Goal: Task Accomplishment & Management: Use online tool/utility

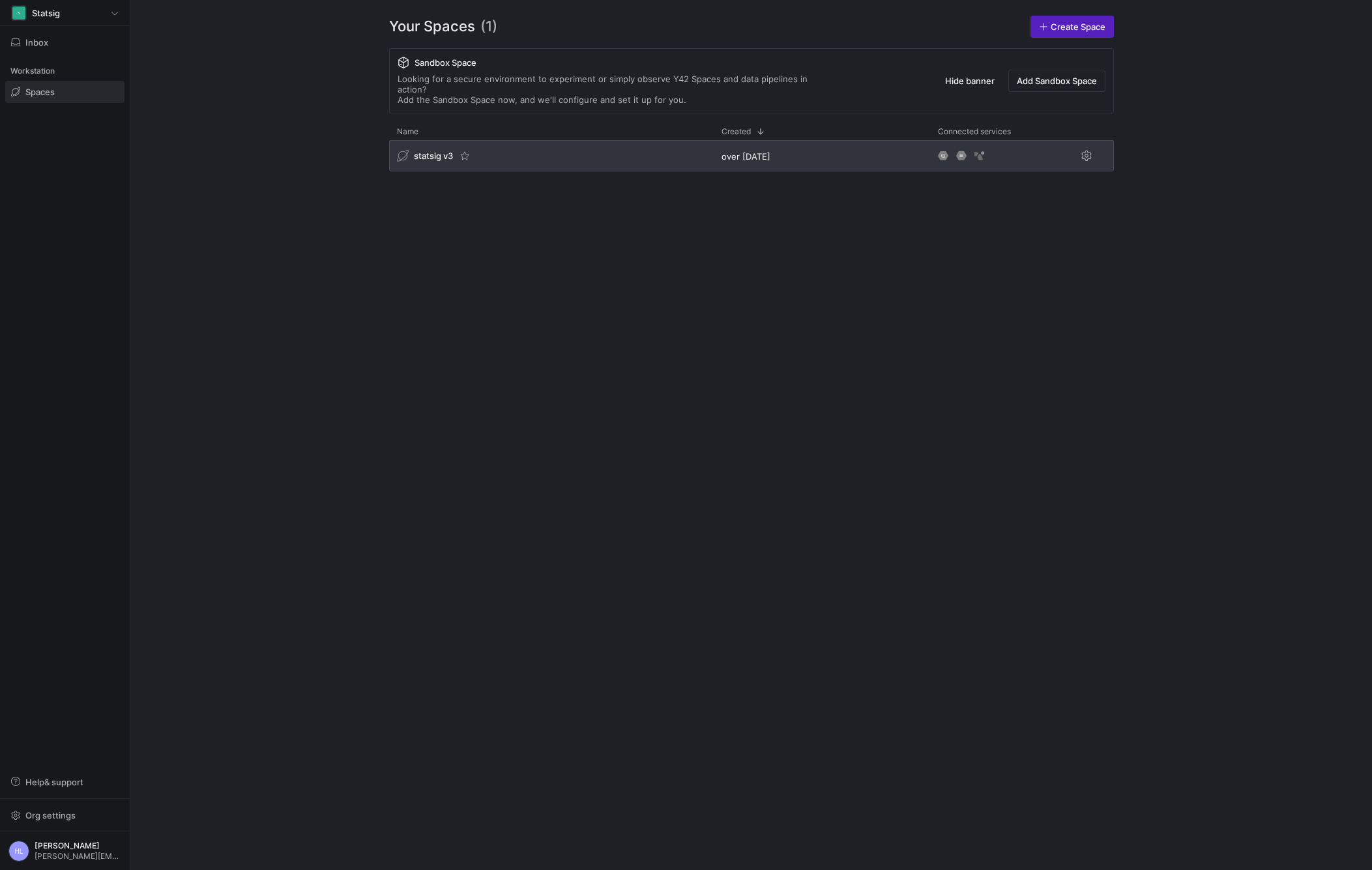
click at [423, 150] on span "statsig v3" at bounding box center [434, 155] width 39 height 10
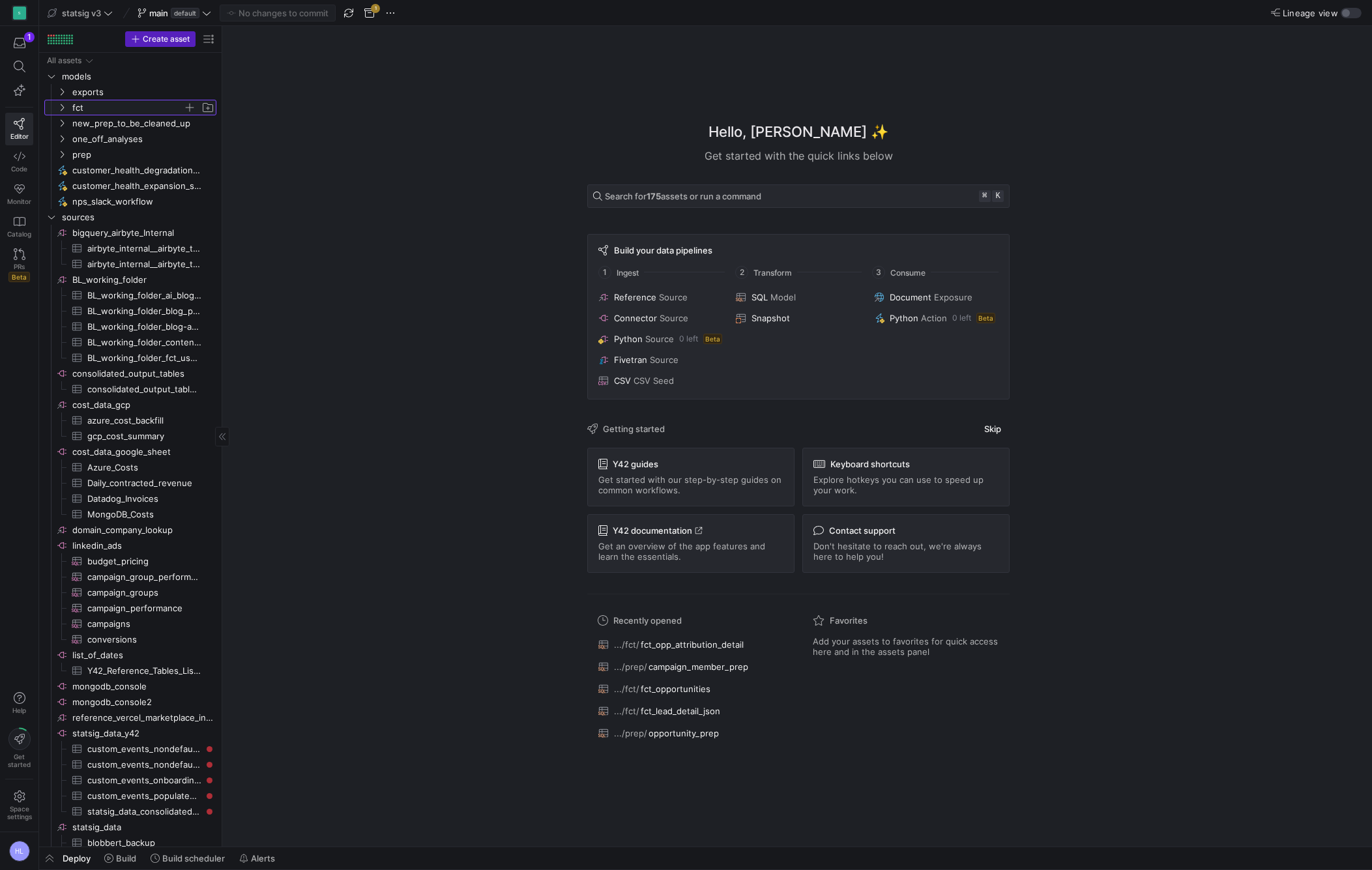
click at [63, 106] on icon "Press SPACE to select this row." at bounding box center [62, 107] width 3 height 7
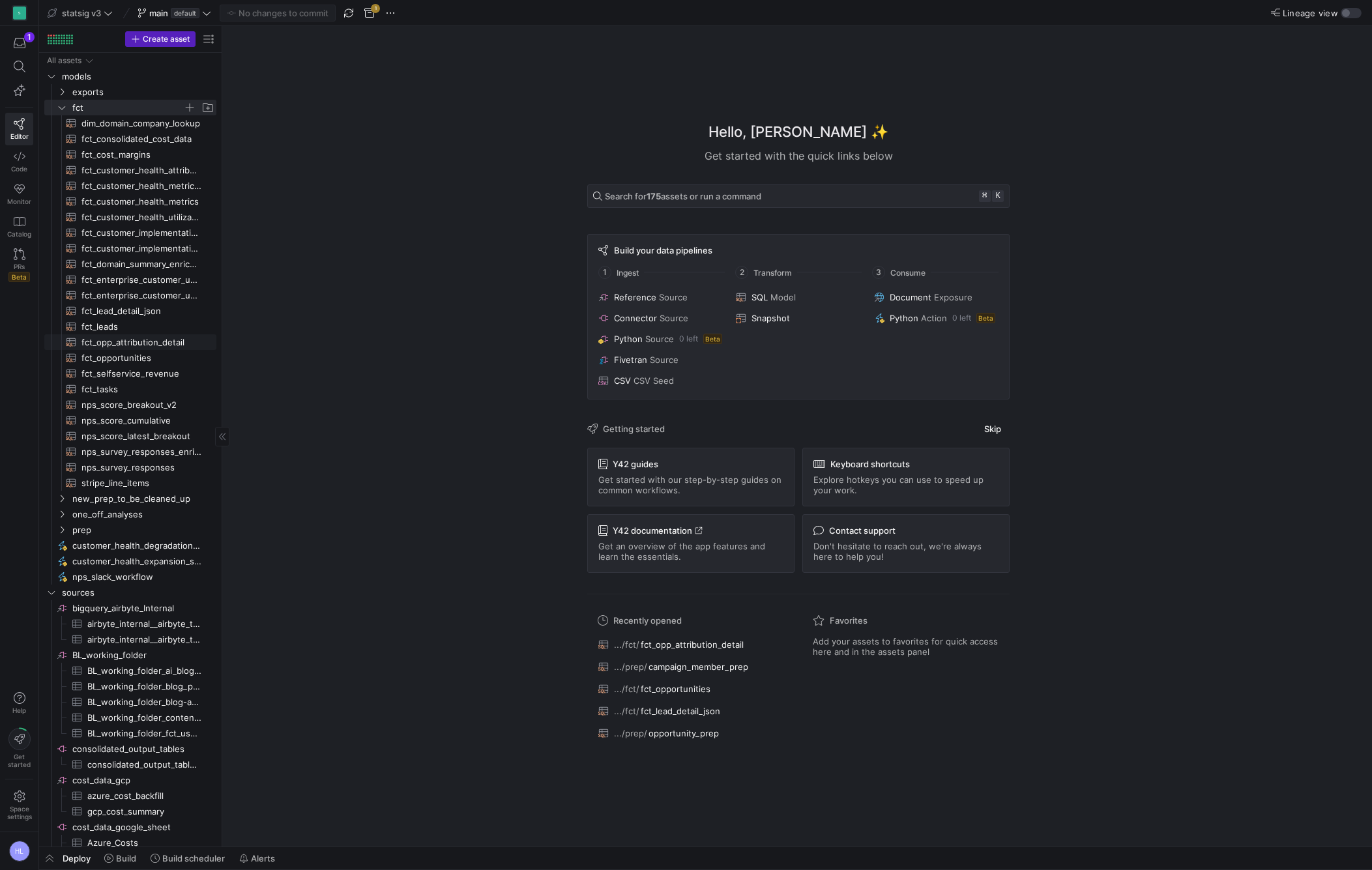
click at [154, 345] on span "fct_opp_attribution_detail​​​​​​​​​​" at bounding box center [141, 342] width 120 height 15
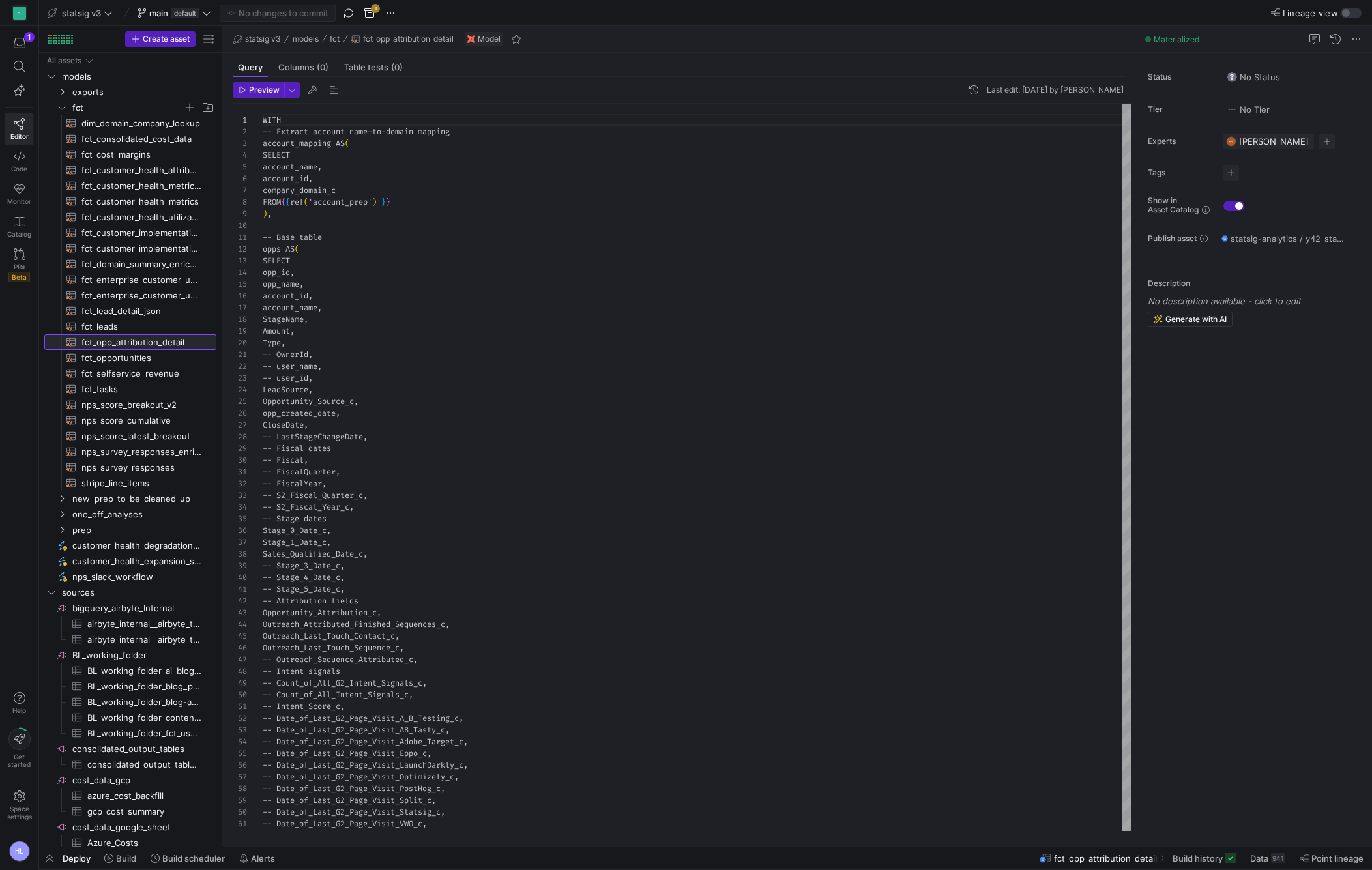
scroll to position [117, 0]
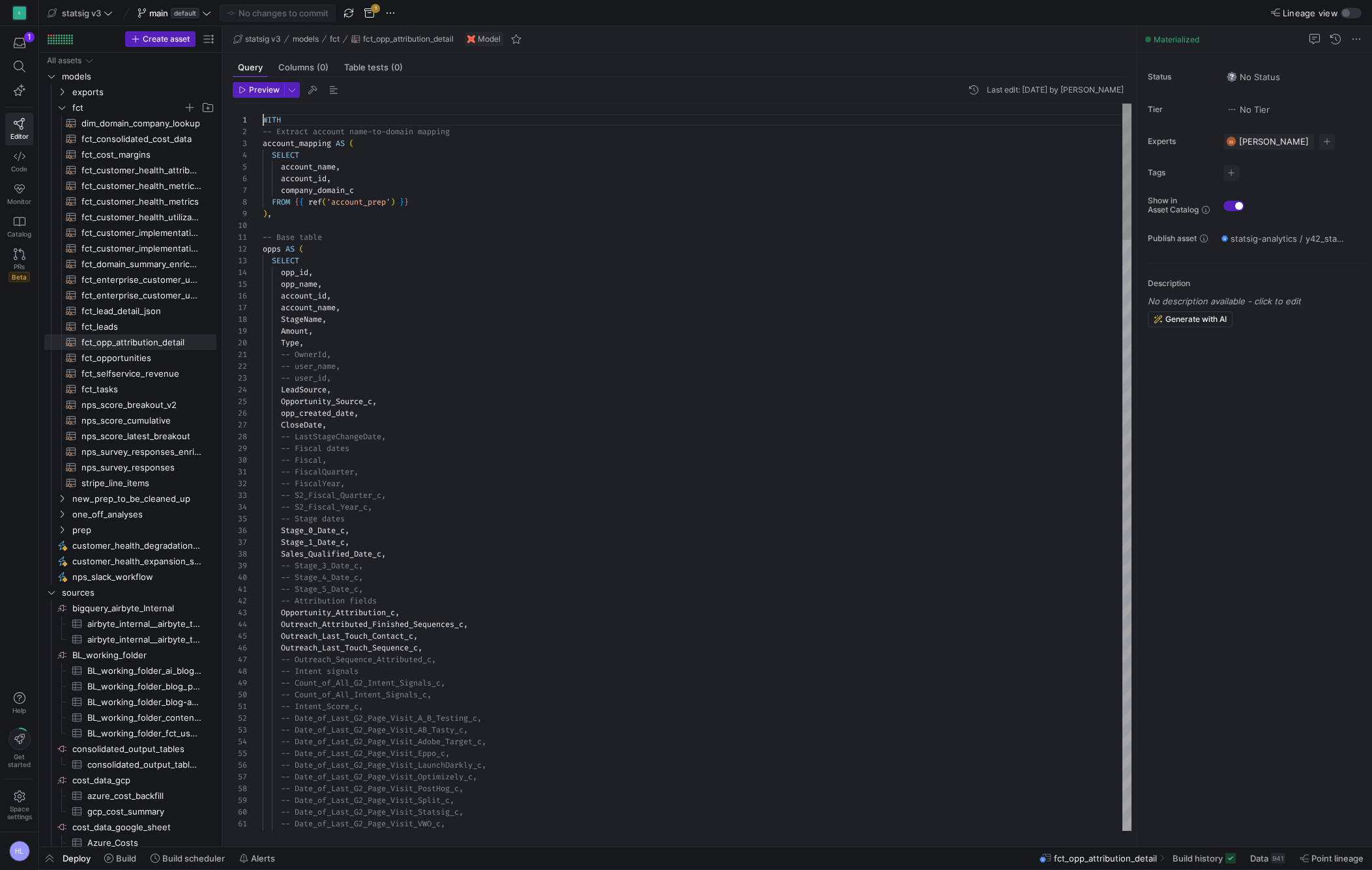
click at [631, 413] on div "opp_created_date ," at bounding box center [697, 413] width 869 height 12
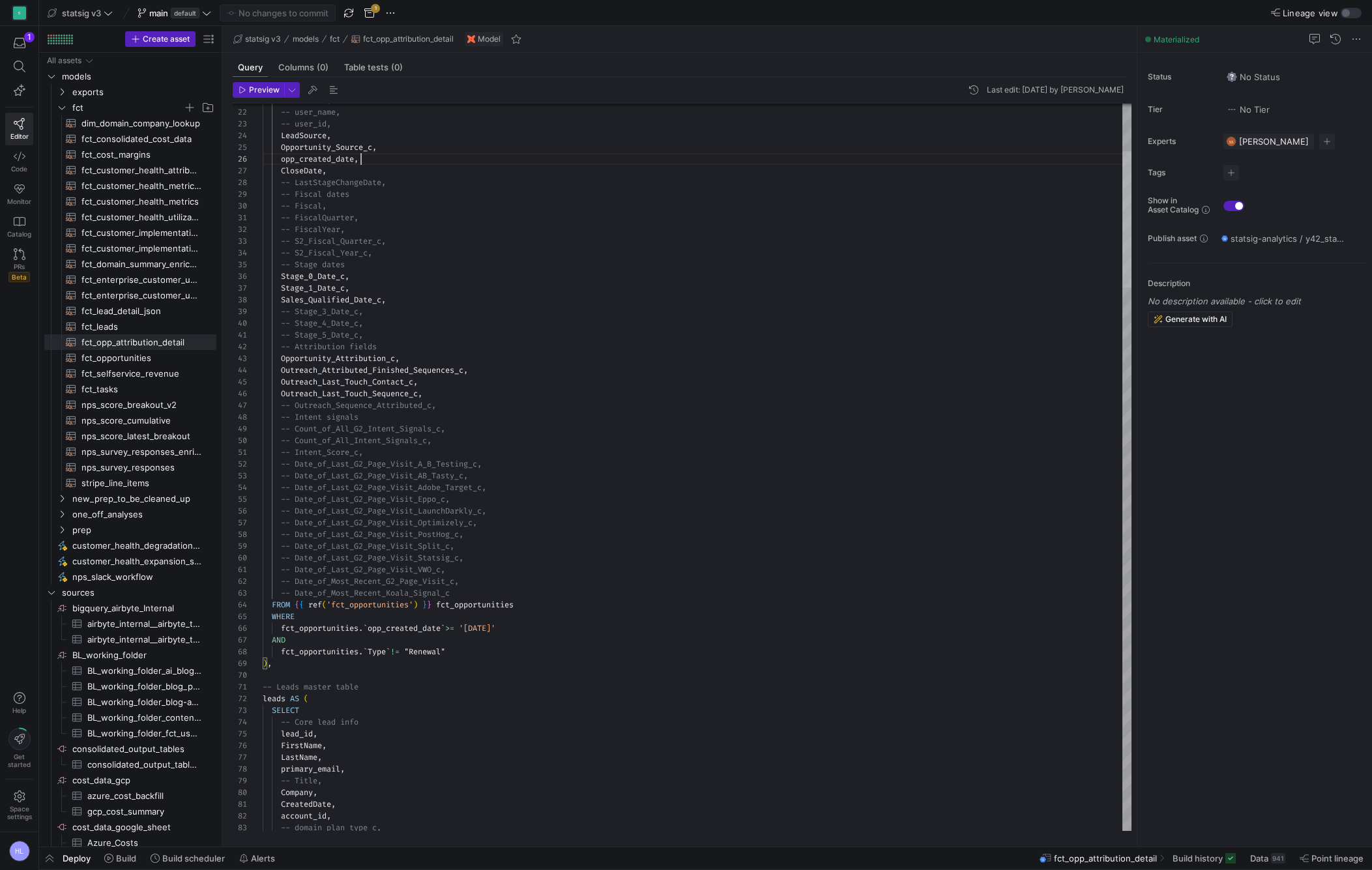
click at [1104, 185] on div "-- Attribution fields Opportunity_Attribution_c , Outreach_Attributed_Finished_…" at bounding box center [697, 466] width 869 height 727
click at [329, 634] on div "fct_opportunities . ` opp_created_date ` >= '[DATE]'" at bounding box center [697, 627] width 869 height 12
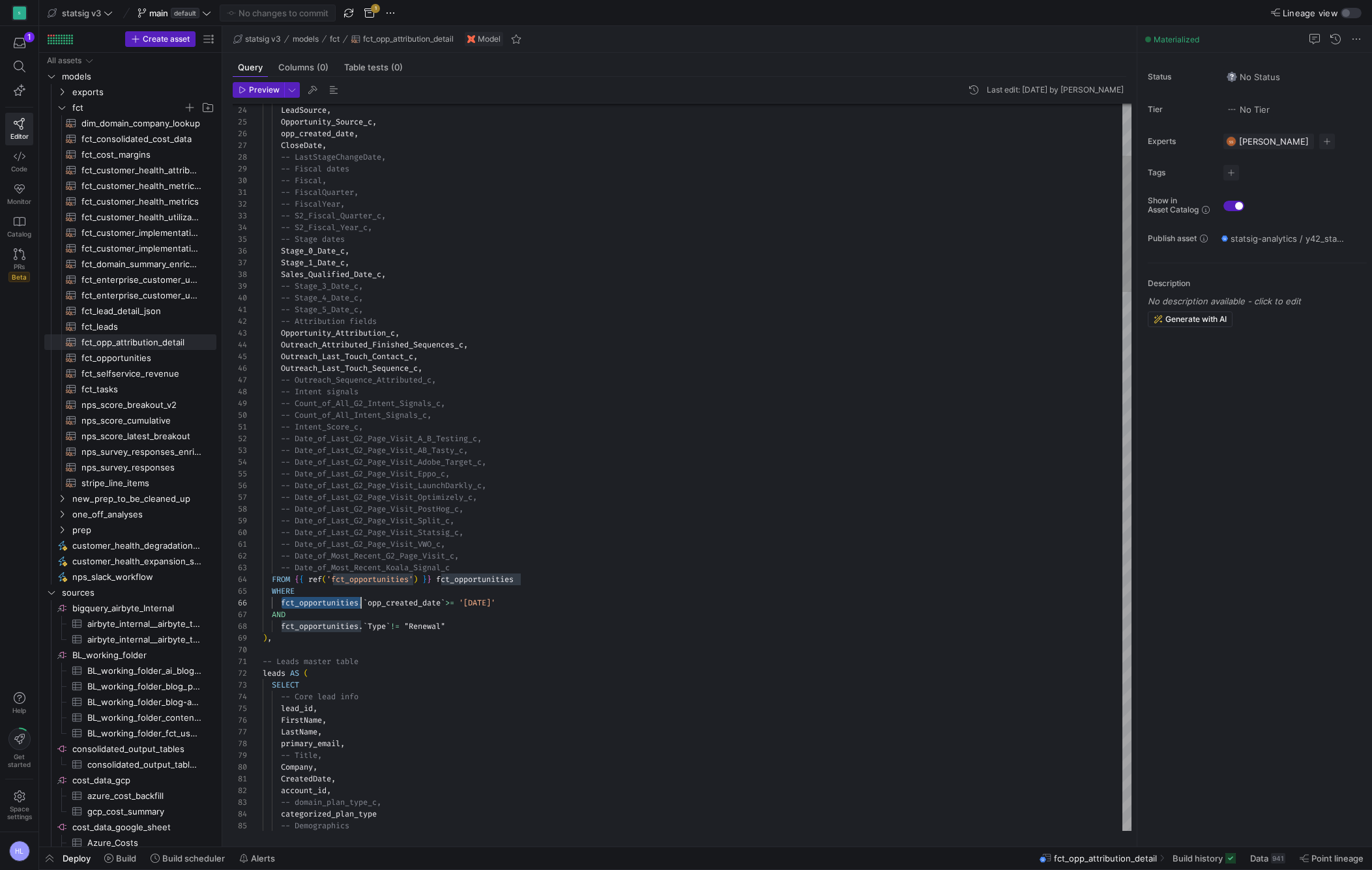
click at [363, 622] on span "." at bounding box center [361, 626] width 5 height 10
drag, startPoint x: 272, startPoint y: 615, endPoint x: 470, endPoint y: 624, distance: 198.2
click at [525, 623] on div "fct_opportunities . ` Type ` != "Renewal"" at bounding box center [697, 626] width 869 height 12
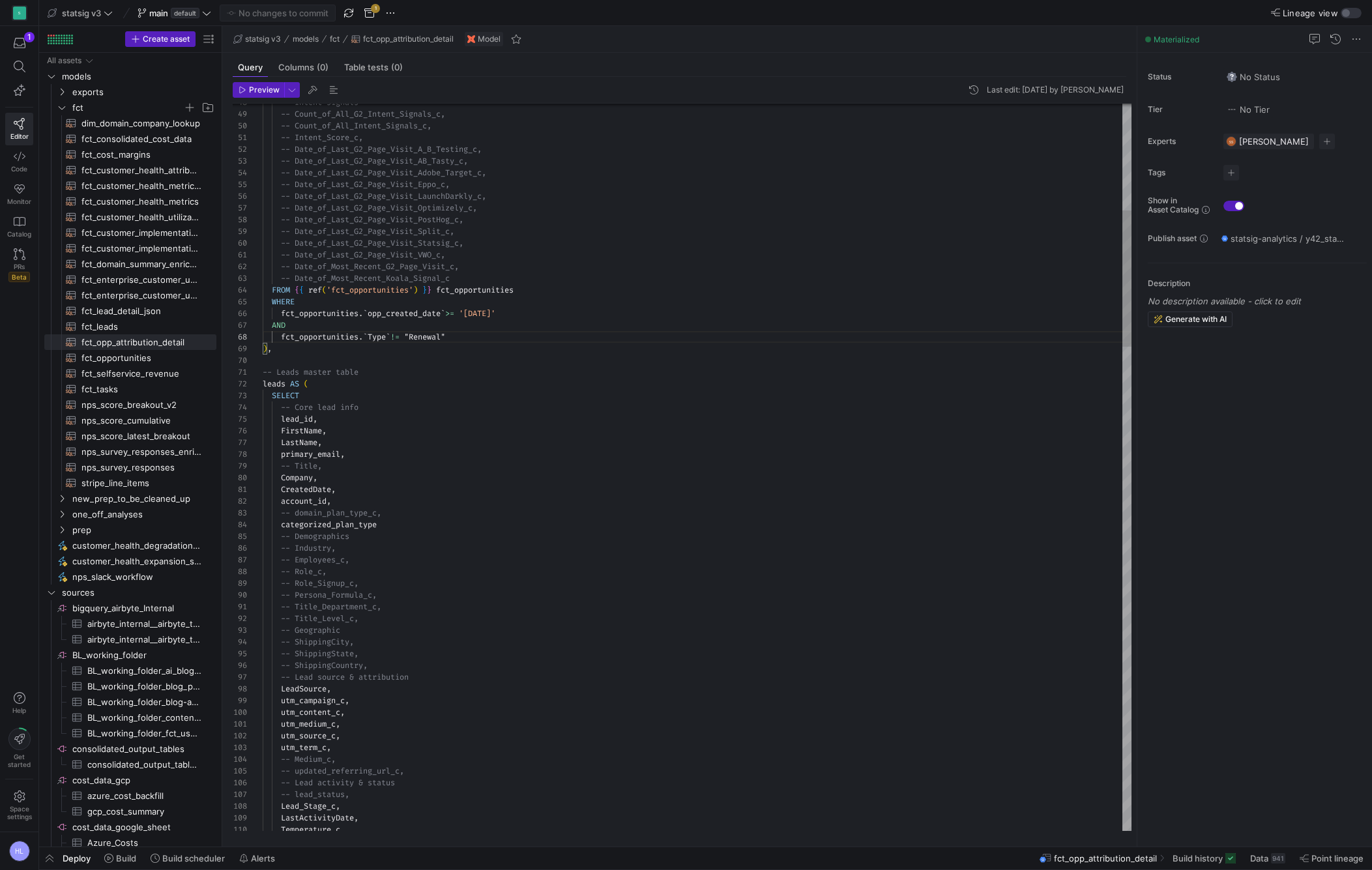
scroll to position [0, 0]
click at [356, 449] on div "primary_email ," at bounding box center [697, 454] width 869 height 12
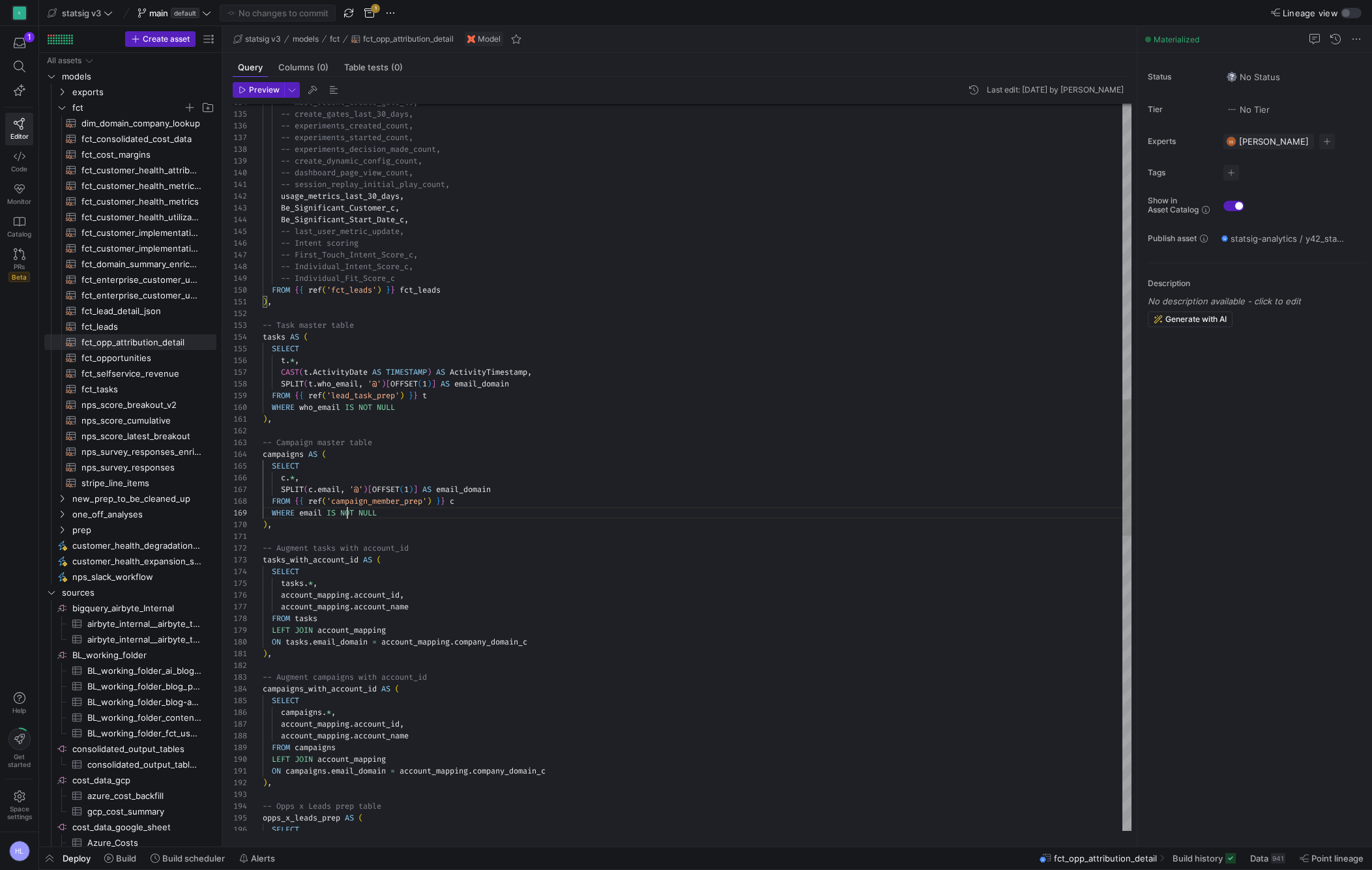
click at [345, 514] on span "NOT" at bounding box center [347, 512] width 13 height 10
click at [358, 551] on span "-- Augment tasks with account_id" at bounding box center [336, 548] width 146 height 10
click at [343, 512] on span "NOT" at bounding box center [347, 512] width 13 height 10
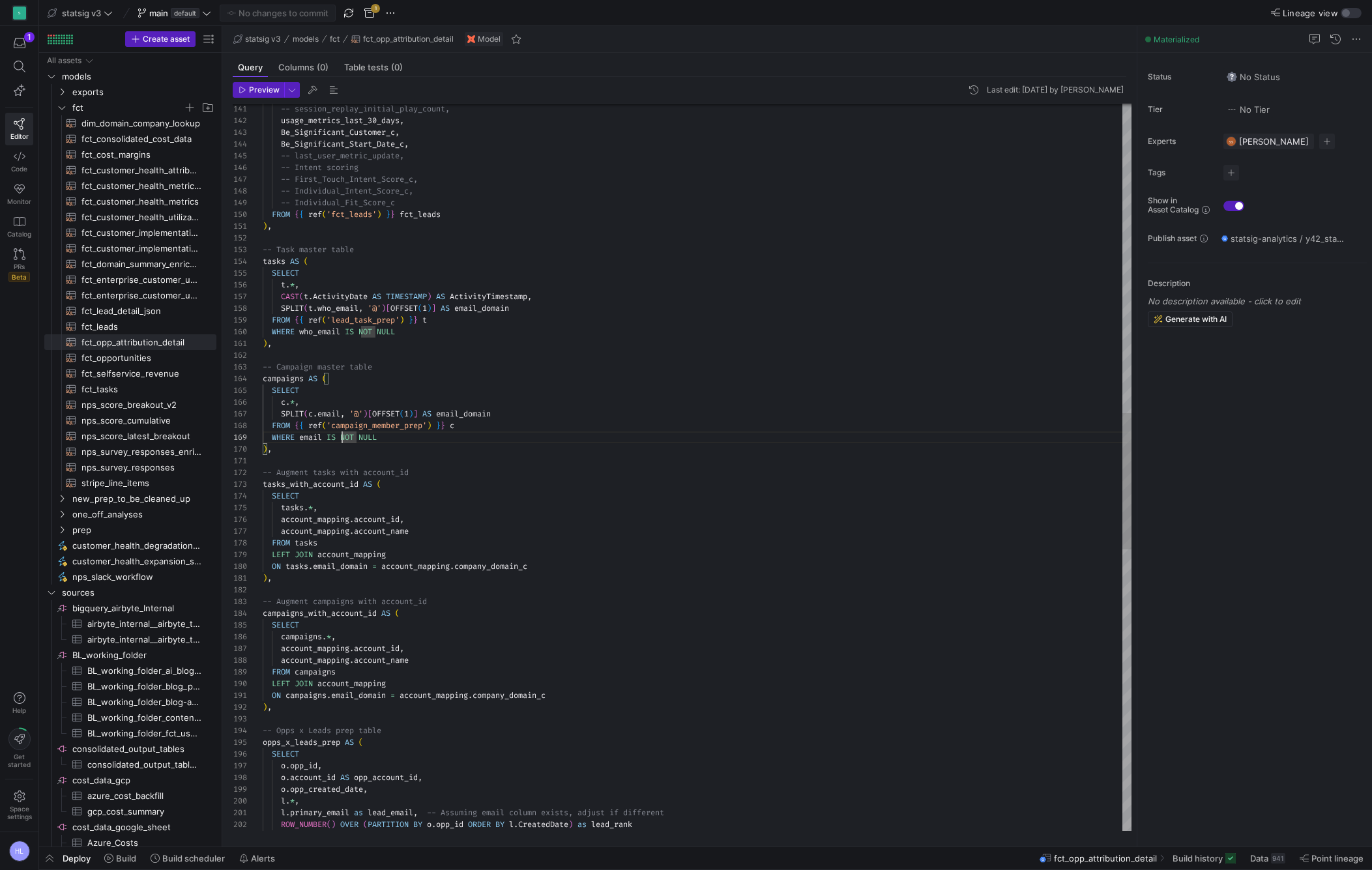
click at [358, 595] on div "-- Augment campaigns with account_id" at bounding box center [697, 601] width 869 height 12
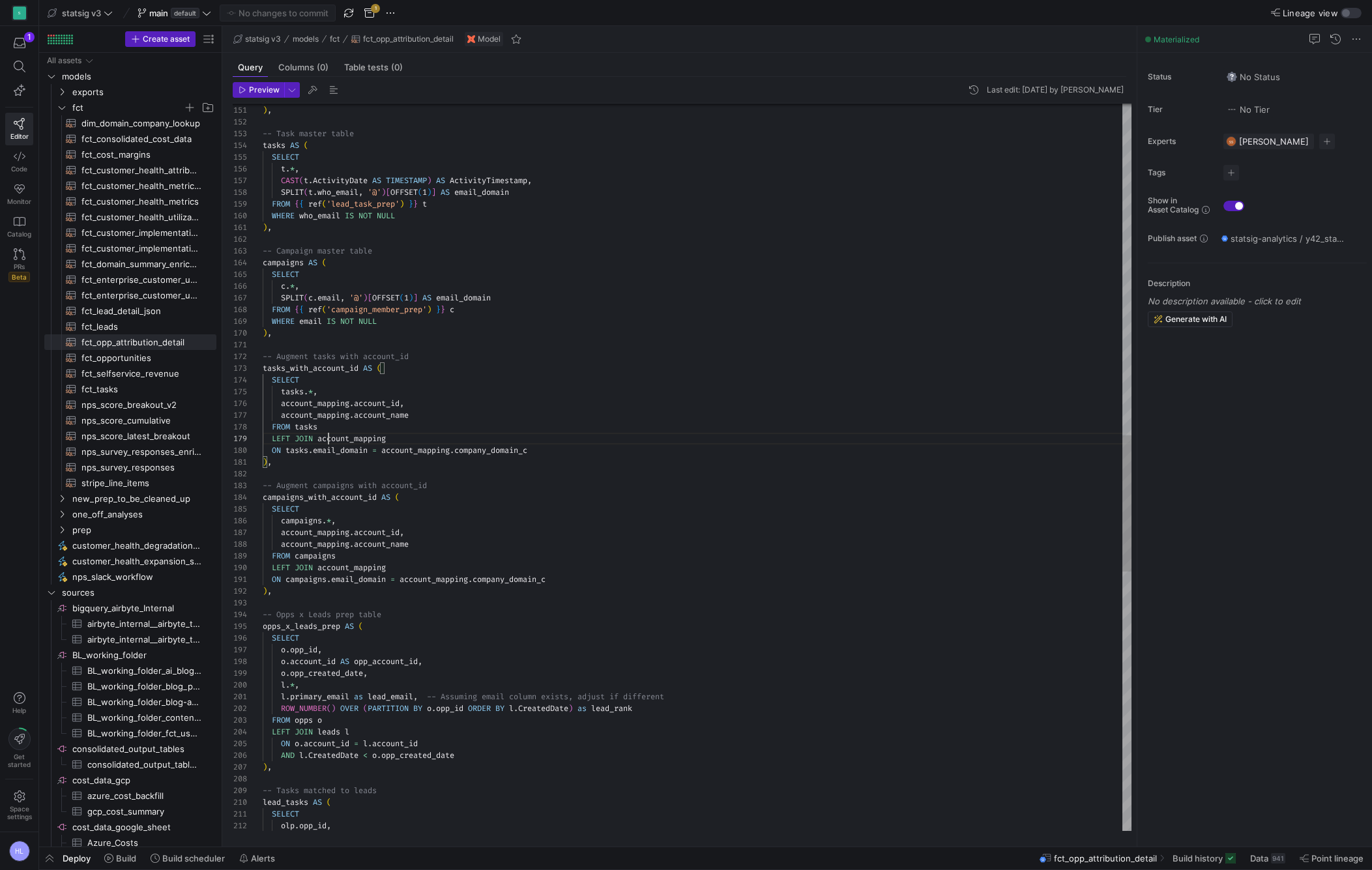
click at [330, 439] on span "account_mapping" at bounding box center [351, 438] width 68 height 10
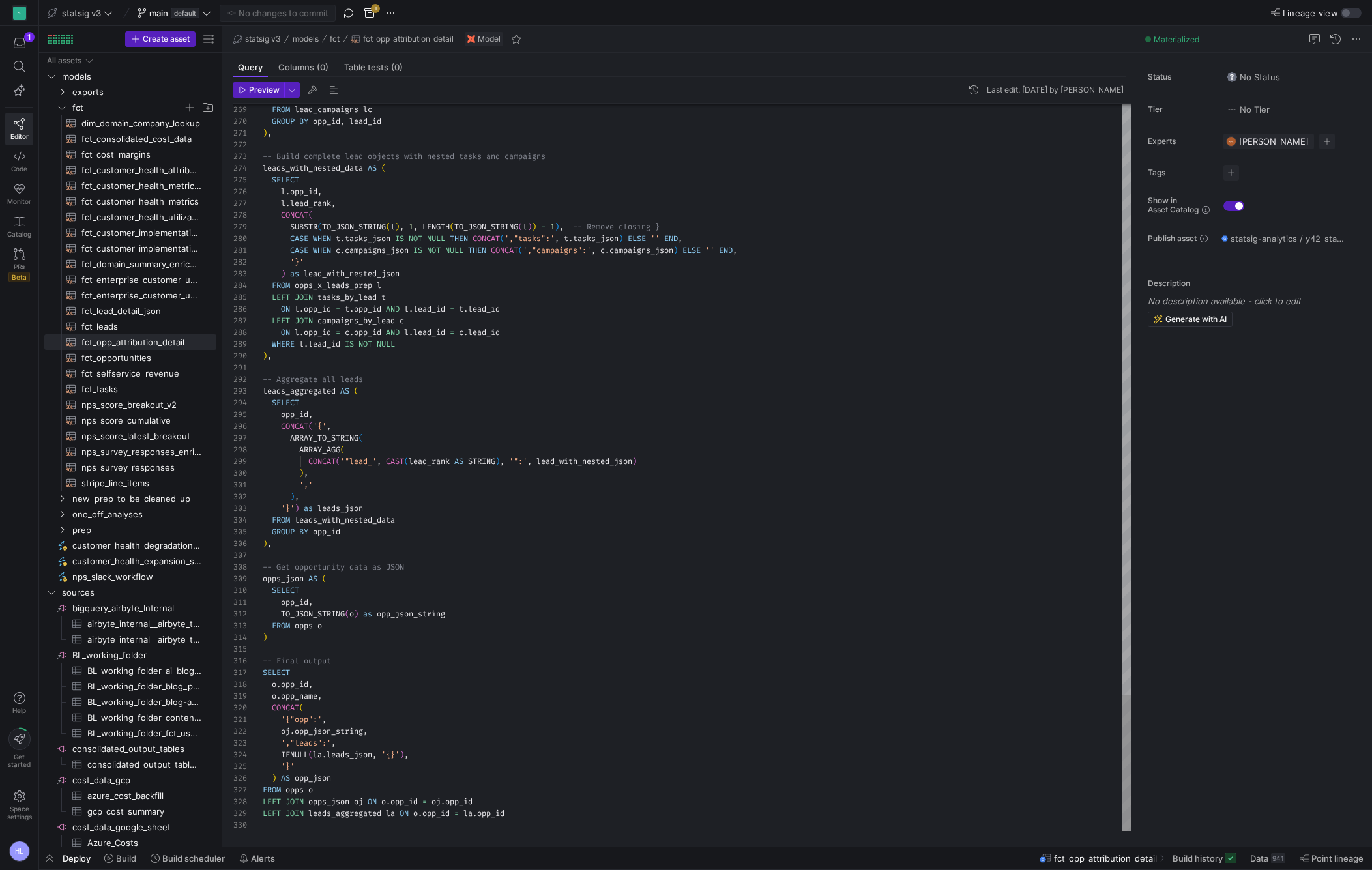
scroll to position [0, 0]
click at [313, 669] on div "SELECT" at bounding box center [697, 672] width 869 height 12
click at [293, 705] on span "CONCAT" at bounding box center [285, 707] width 27 height 10
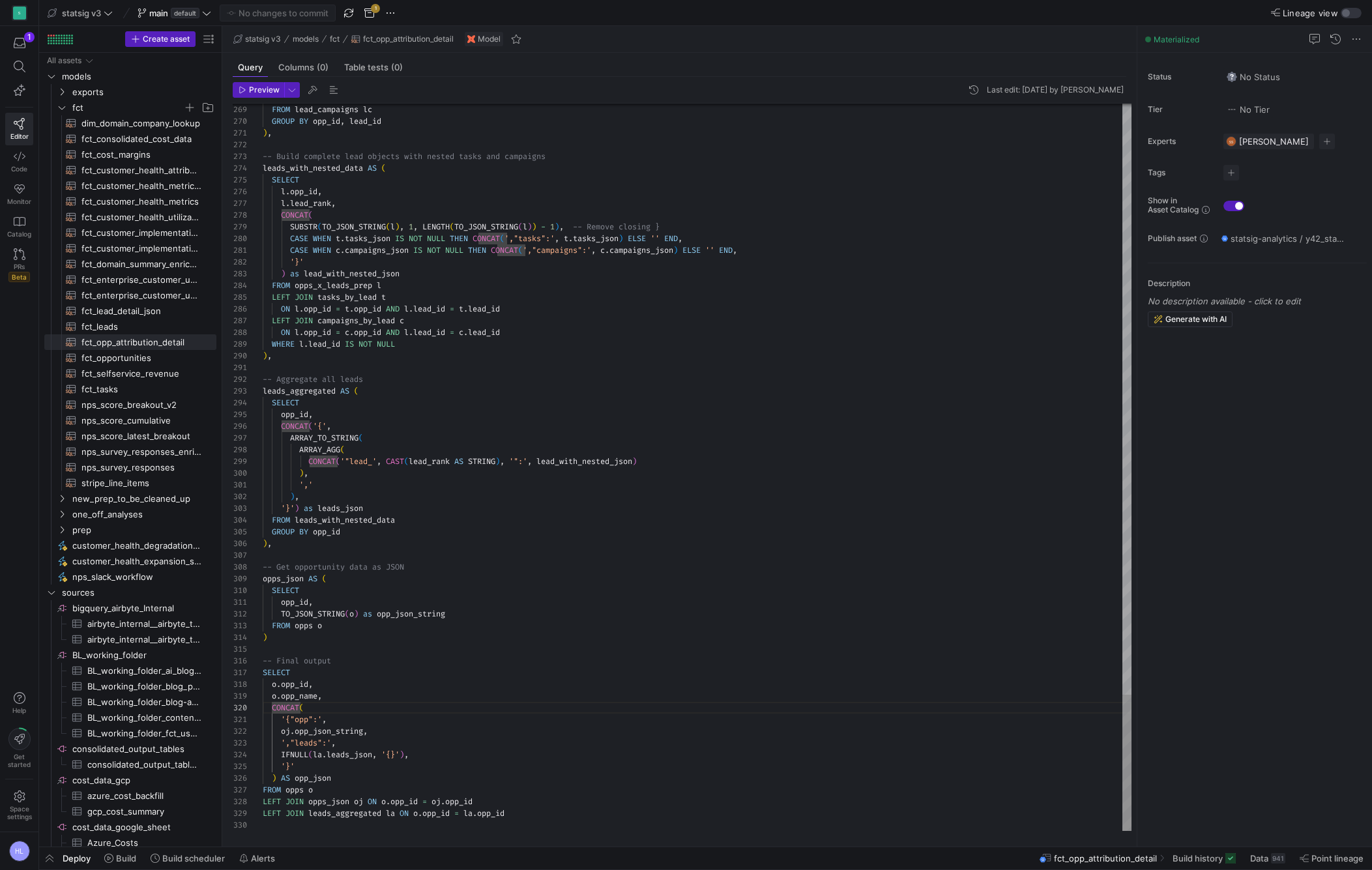
click at [392, 771] on div "'}'" at bounding box center [697, 766] width 869 height 12
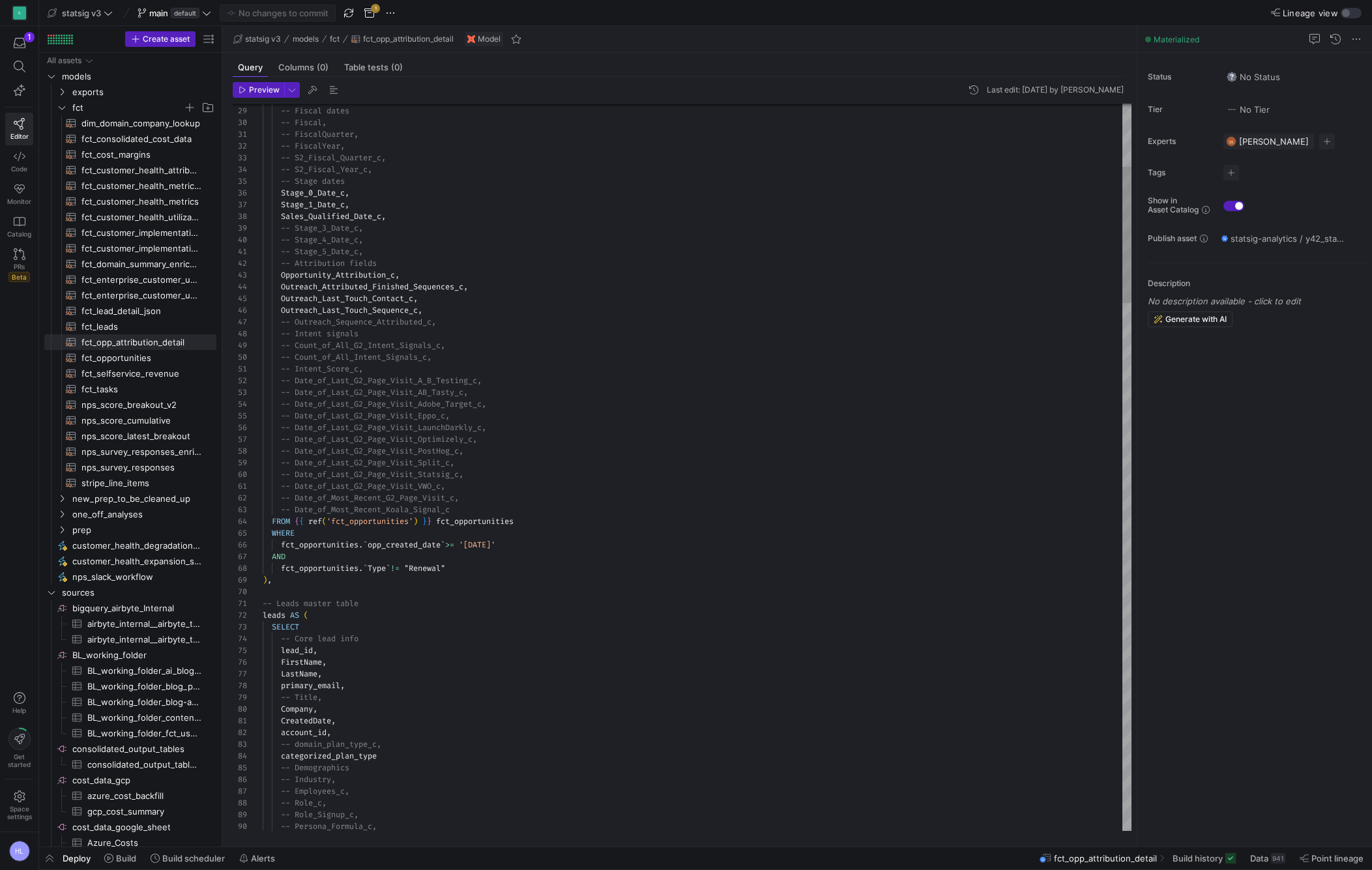
click at [288, 591] on div at bounding box center [697, 591] width 869 height 12
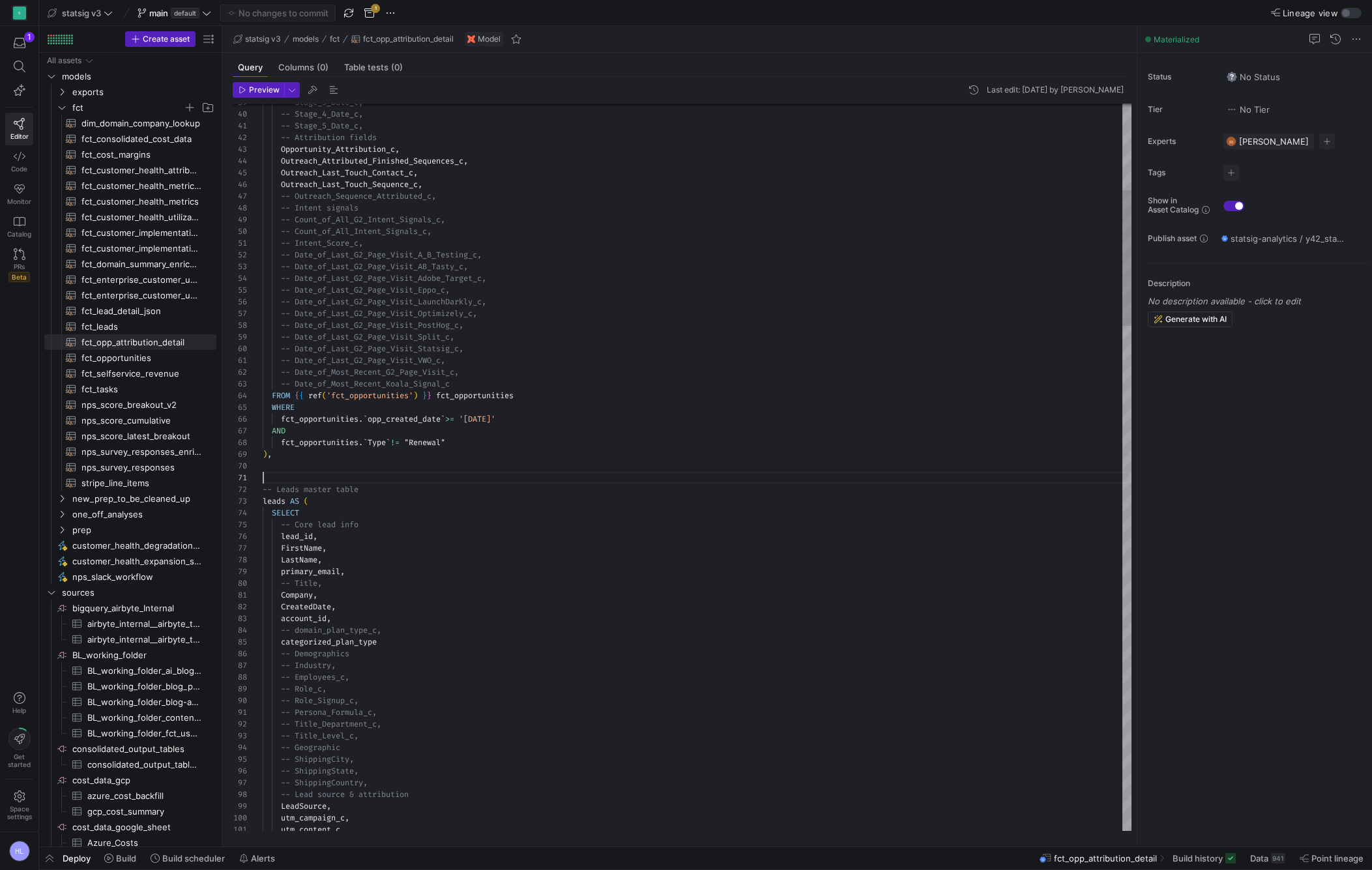
scroll to position [0, 0]
type textarea "/* -- Leads master table leads AS ( SELECT -- Core lead info lead_id, FirstName…"
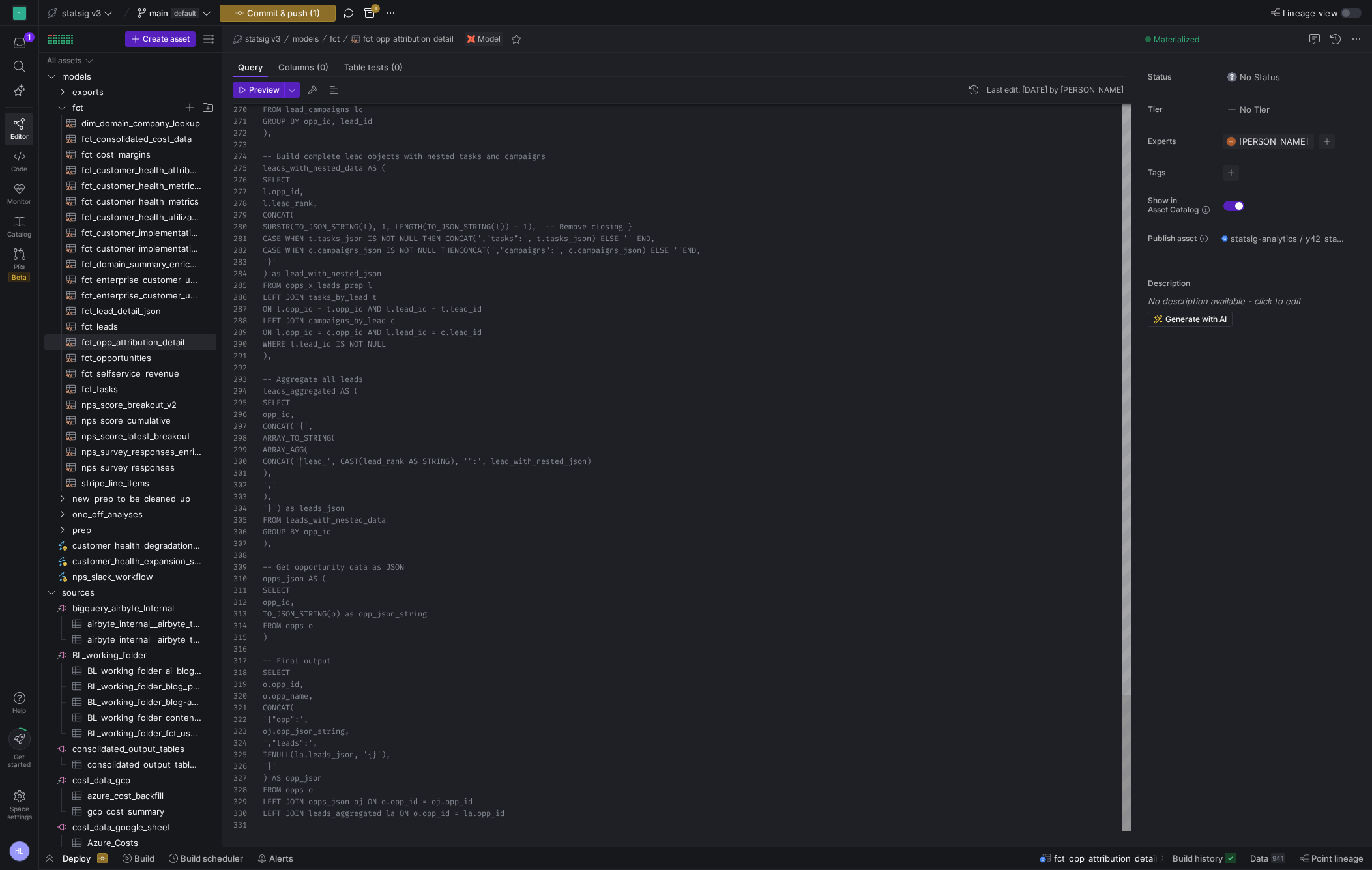
click at [271, 828] on div at bounding box center [697, 825] width 869 height 12
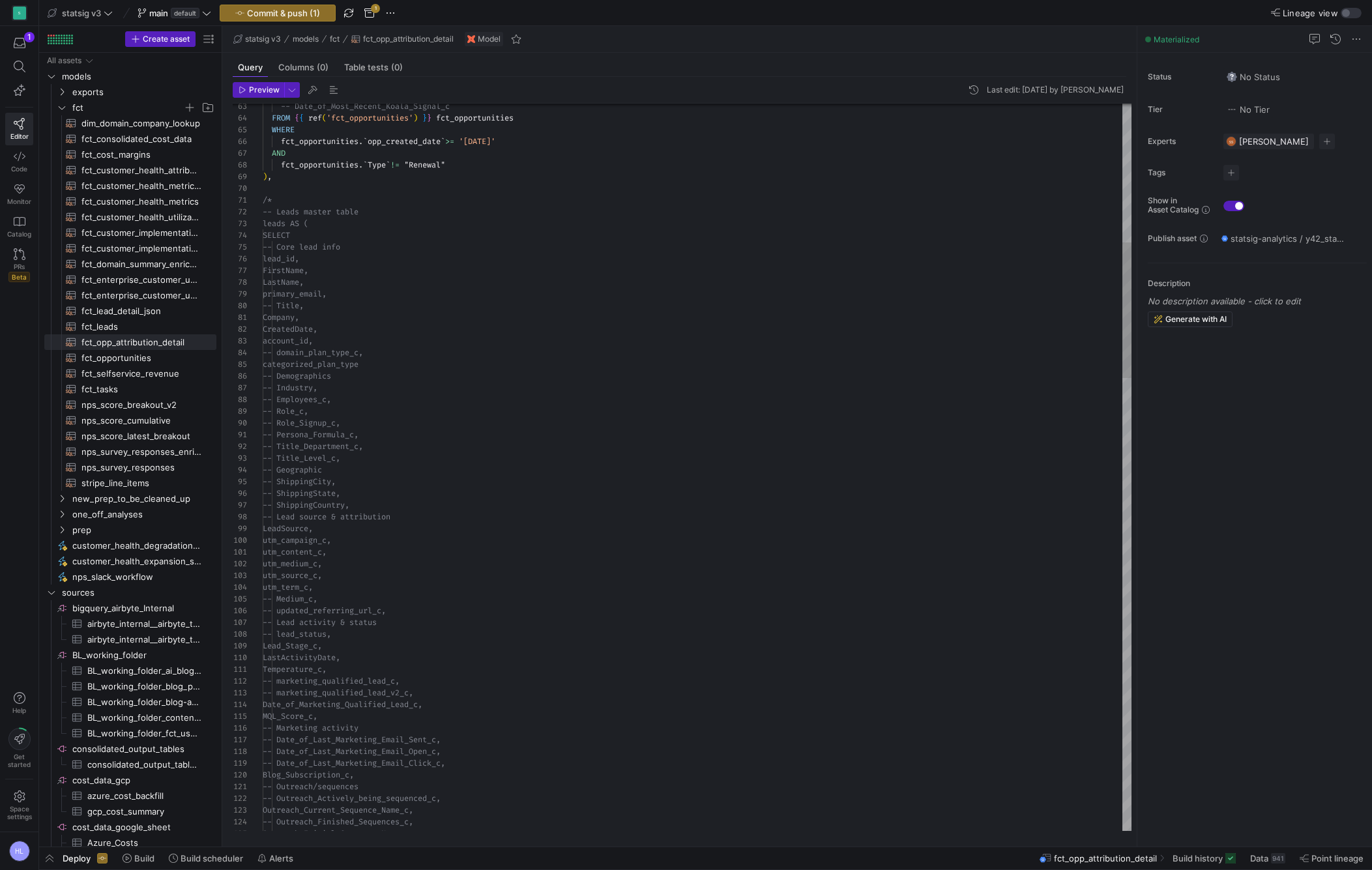
scroll to position [94, 9]
click at [304, 178] on div ") ," at bounding box center [697, 176] width 869 height 12
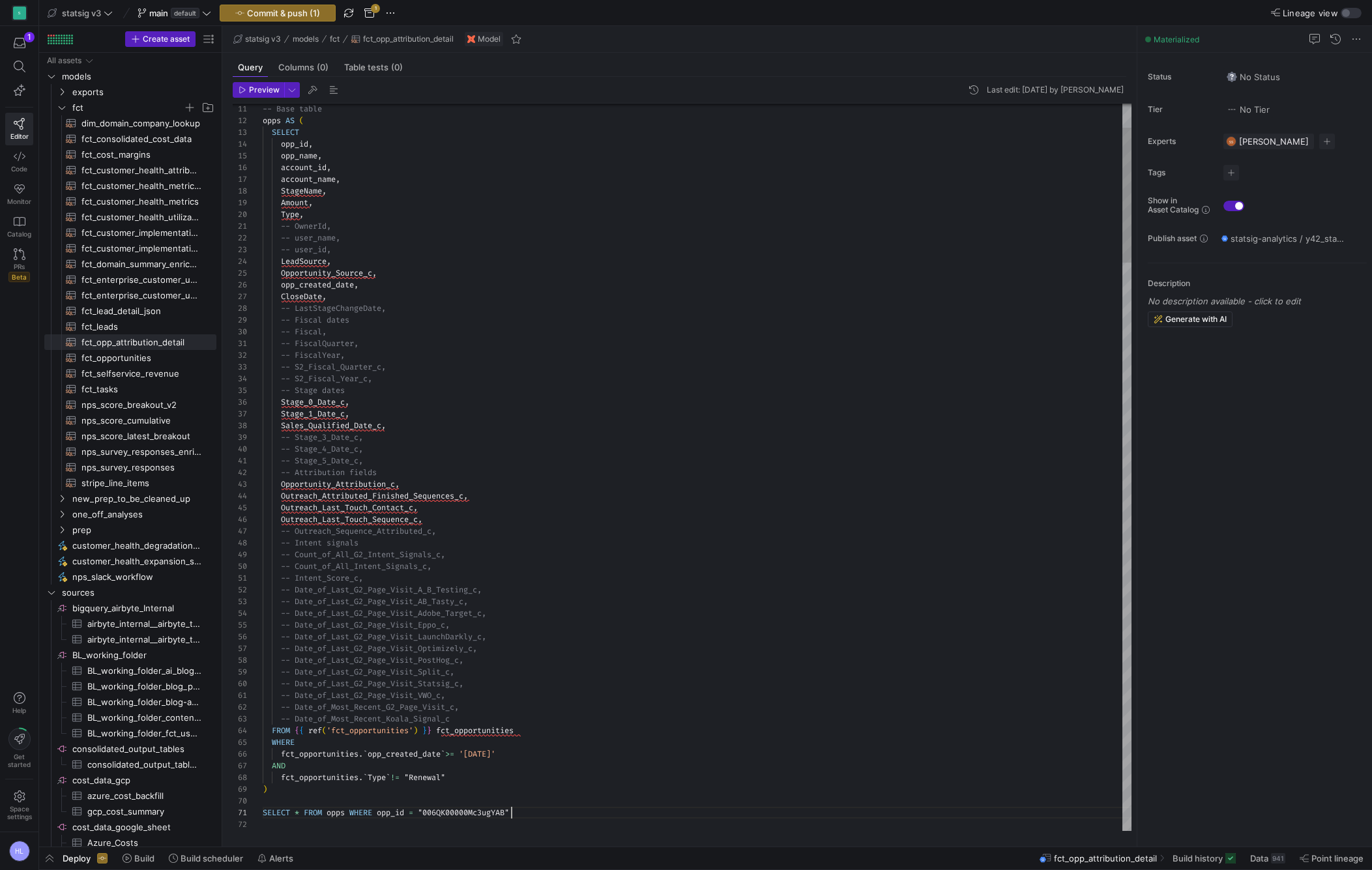
scroll to position [0, 249]
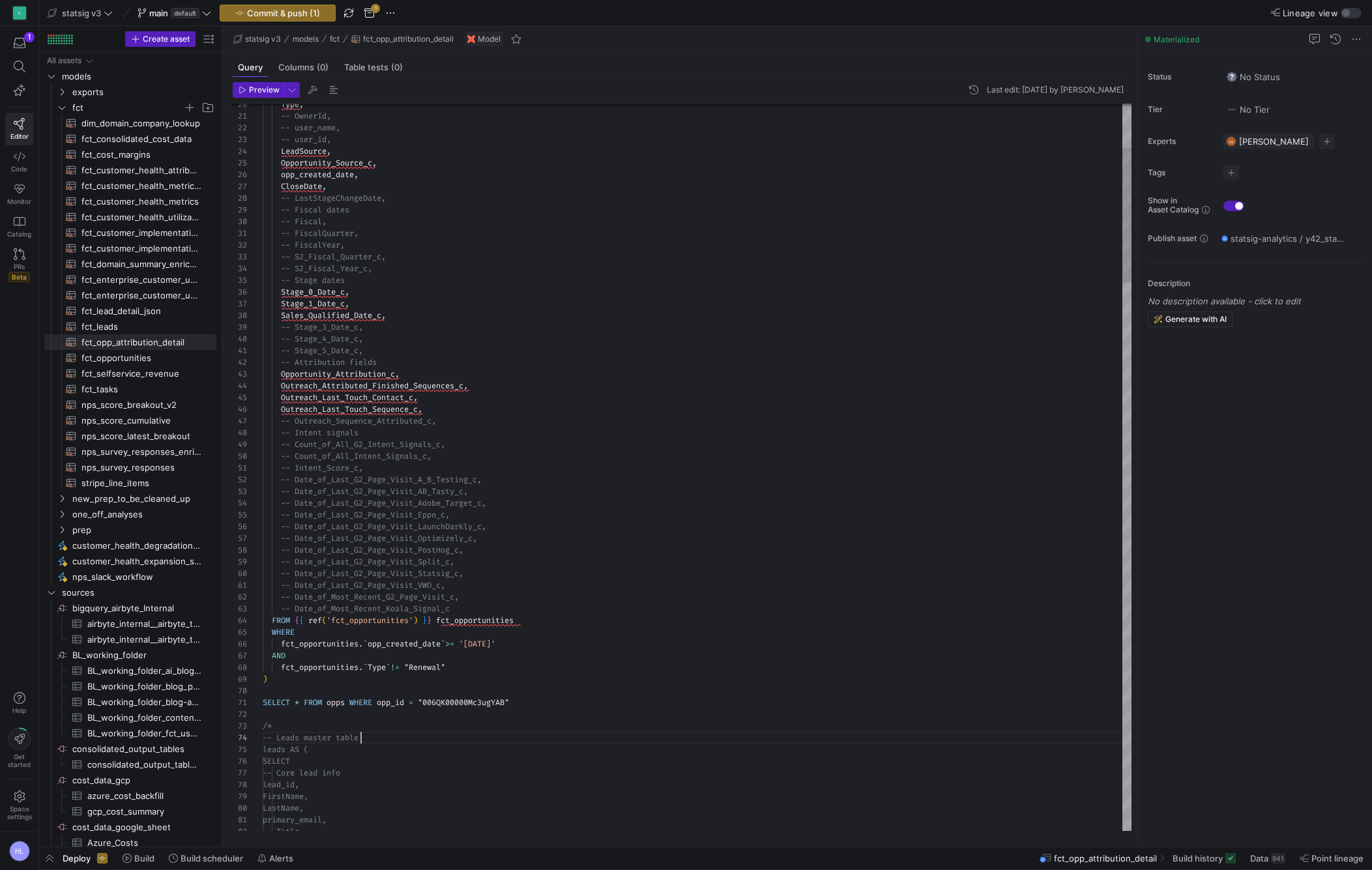
click at [403, 735] on div "-- Leads master table" at bounding box center [697, 737] width 869 height 12
click at [267, 86] on span "Preview" at bounding box center [264, 90] width 31 height 9
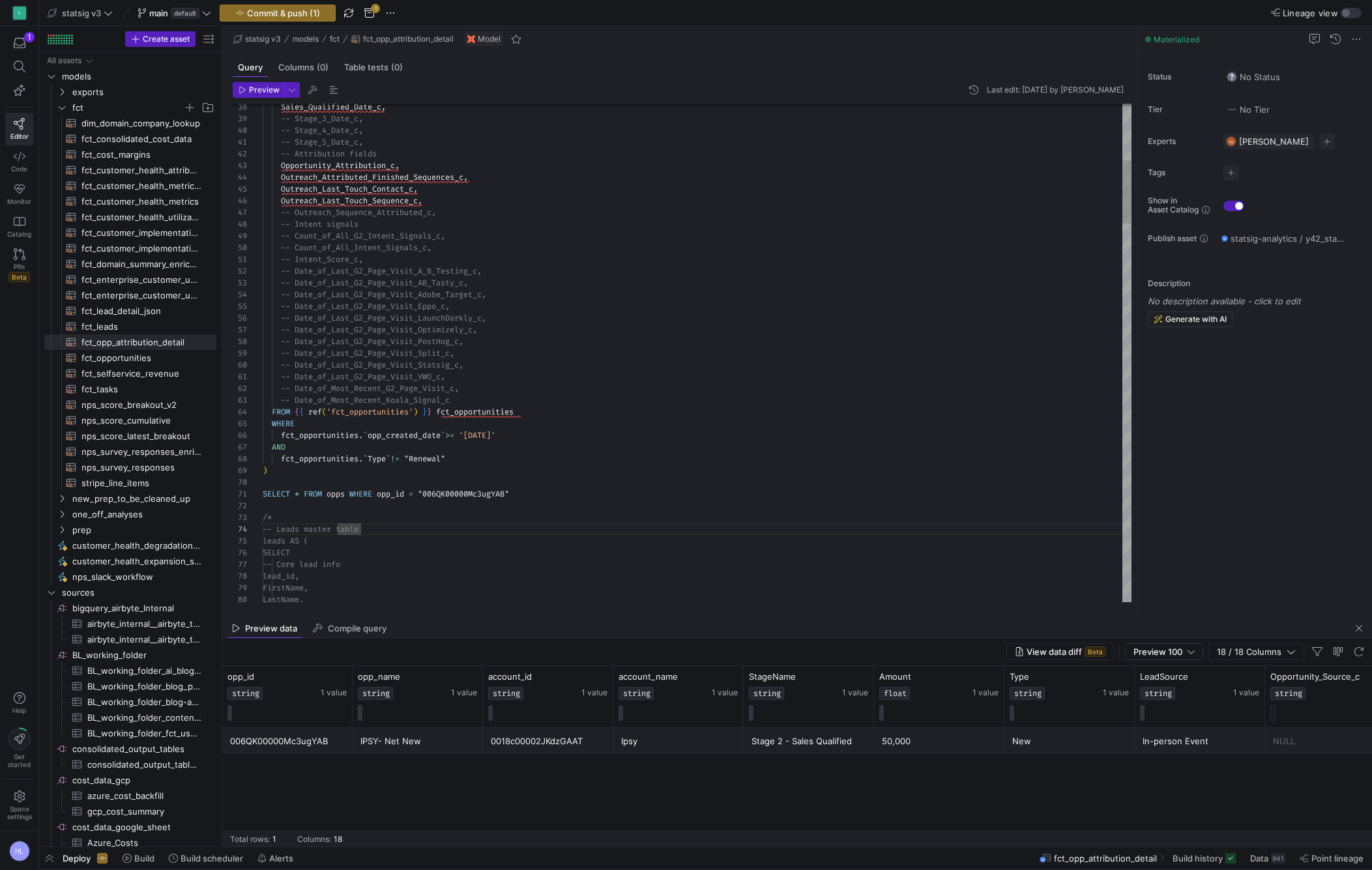
click at [398, 499] on div "SELECT * FROM opps WHERE opp_id = "006QK00000Mc3ugYAB"" at bounding box center [697, 494] width 869 height 12
click at [290, 497] on div "/*" at bounding box center [697, 494] width 869 height 12
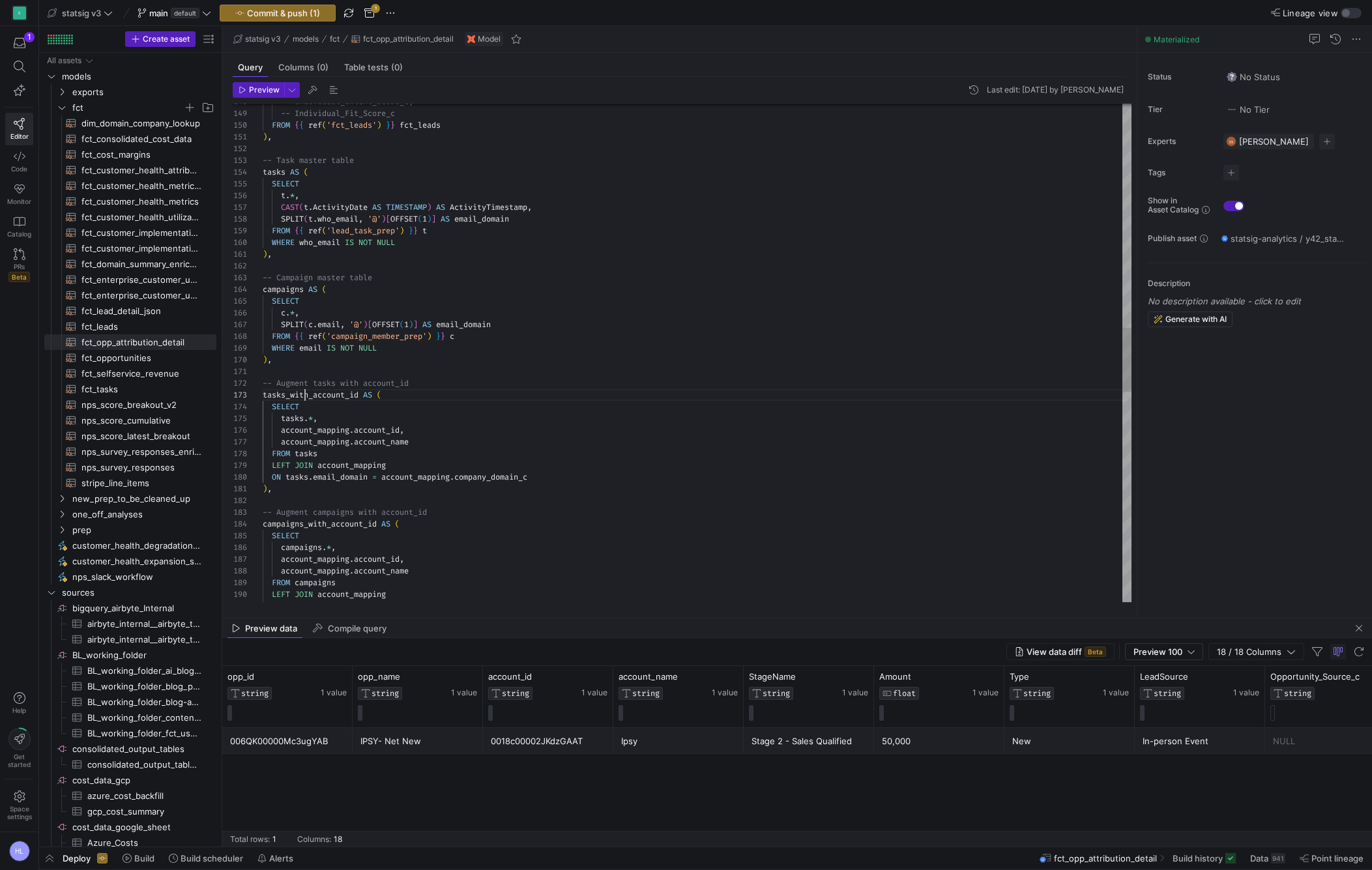
click at [306, 433] on span "account_mapping" at bounding box center [315, 430] width 68 height 10
click at [287, 501] on div at bounding box center [697, 500] width 869 height 12
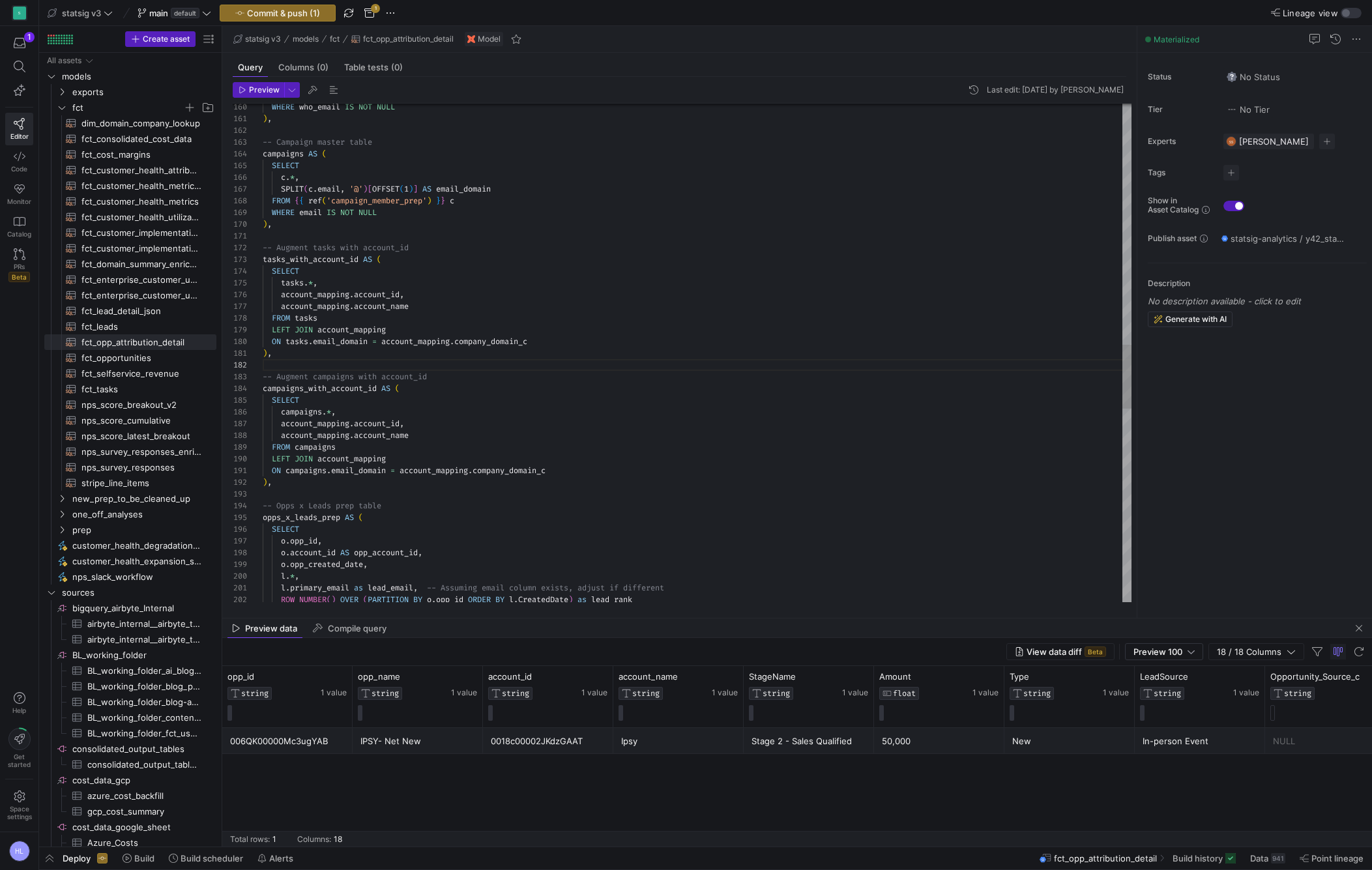
click at [291, 539] on span "opp_id" at bounding box center [304, 541] width 27 height 10
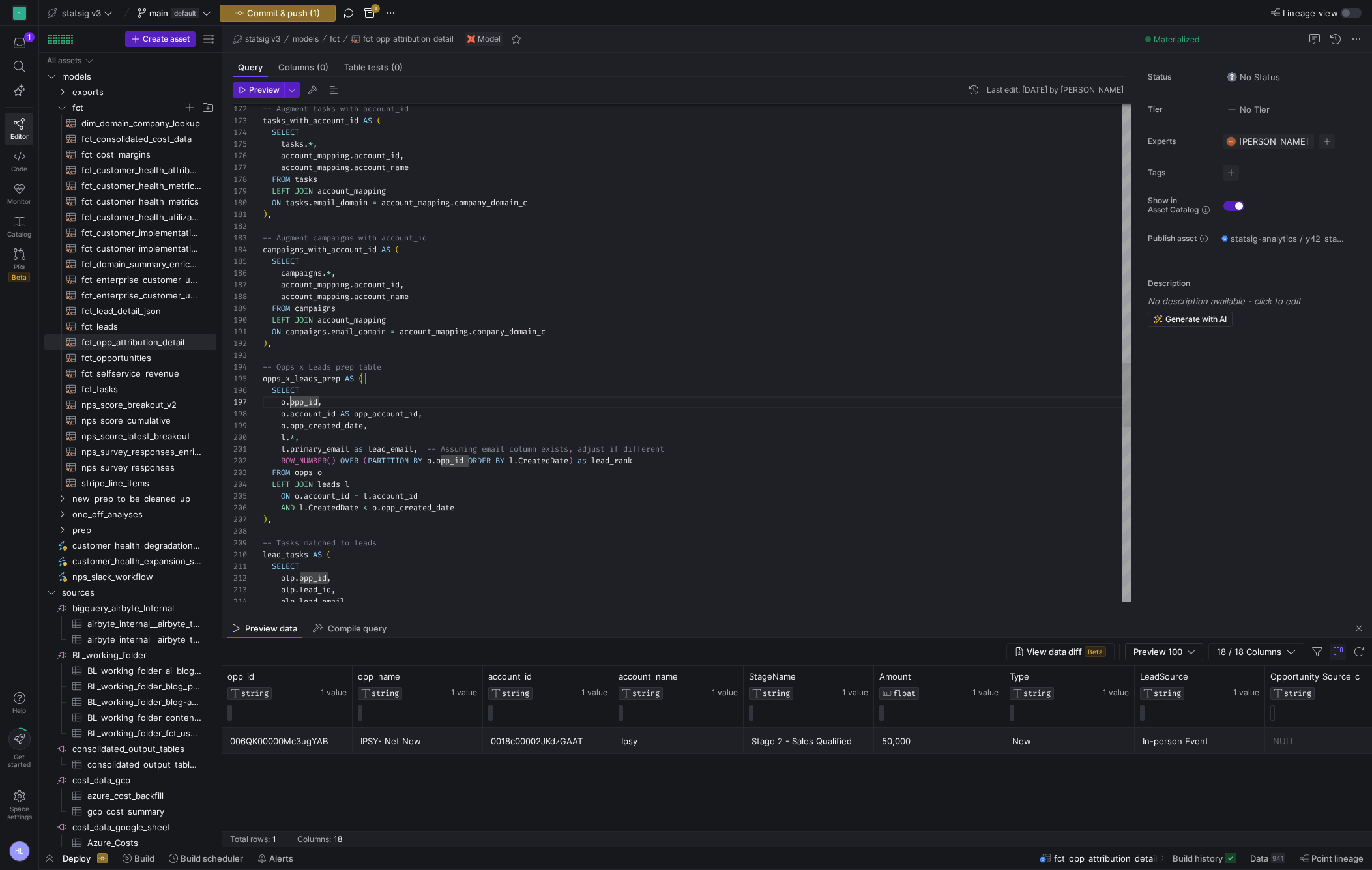
click at [322, 488] on span "leads" at bounding box center [329, 484] width 23 height 10
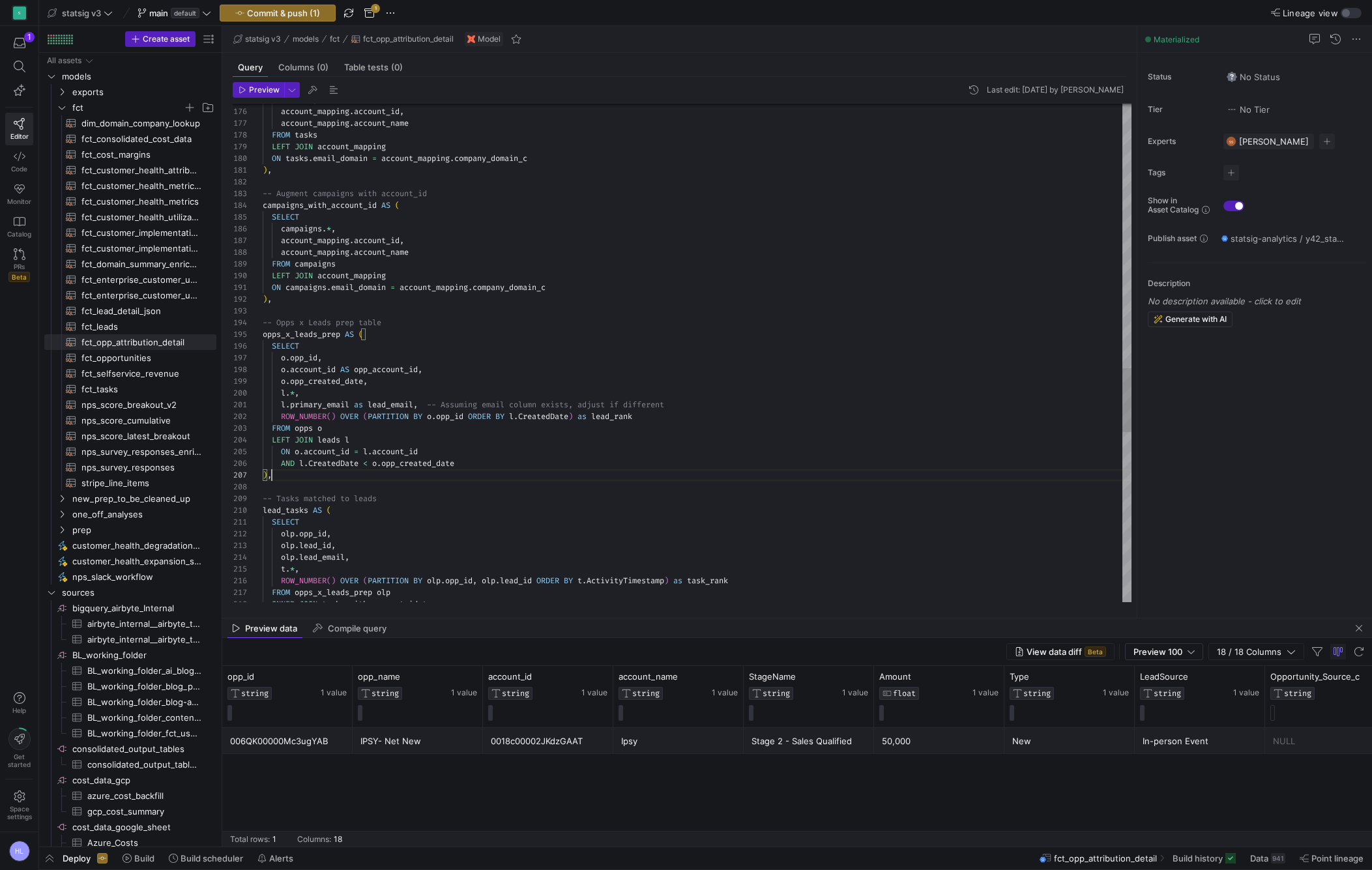
click at [284, 477] on div ") ," at bounding box center [697, 475] width 869 height 12
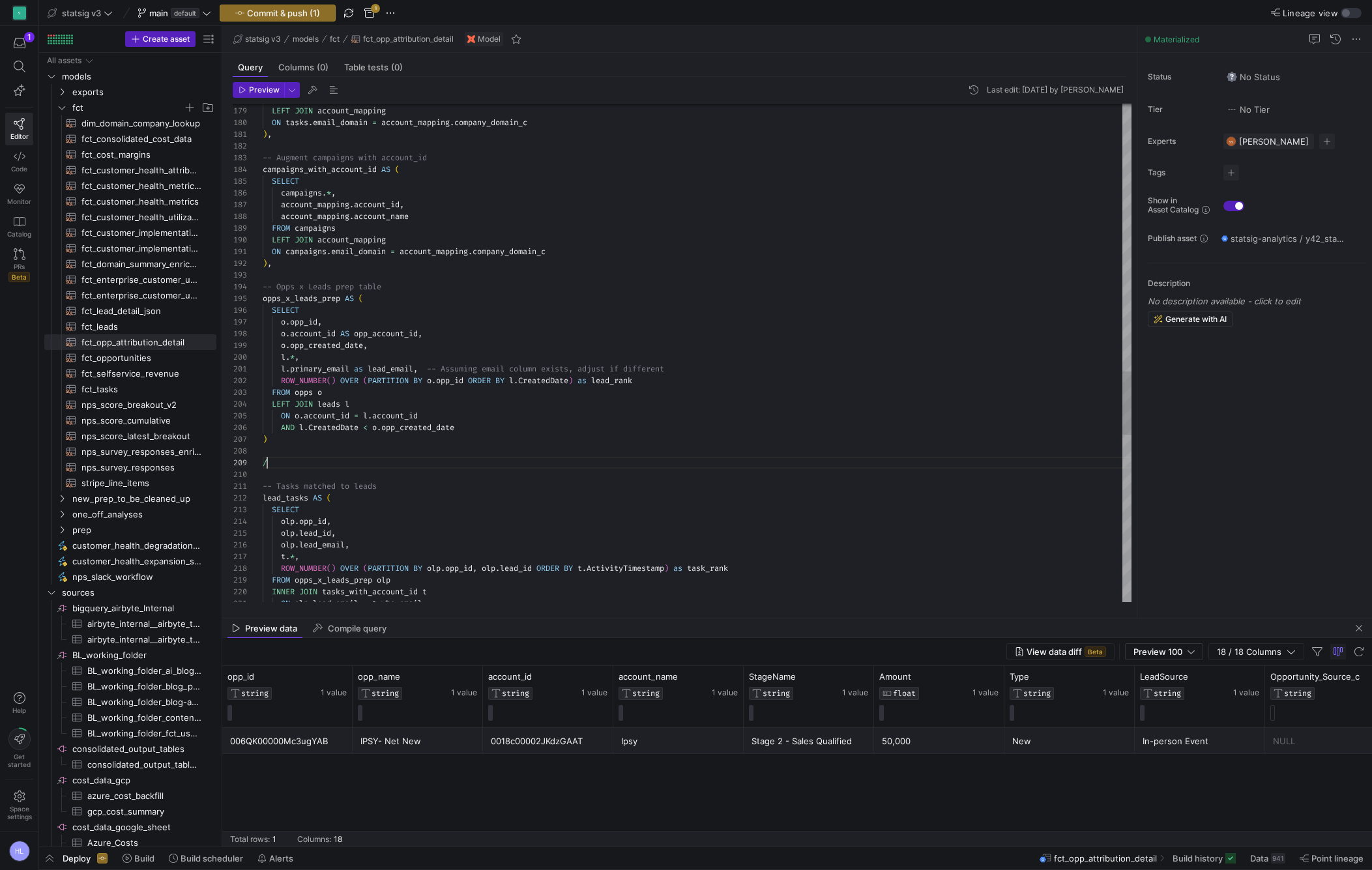
scroll to position [94, 9]
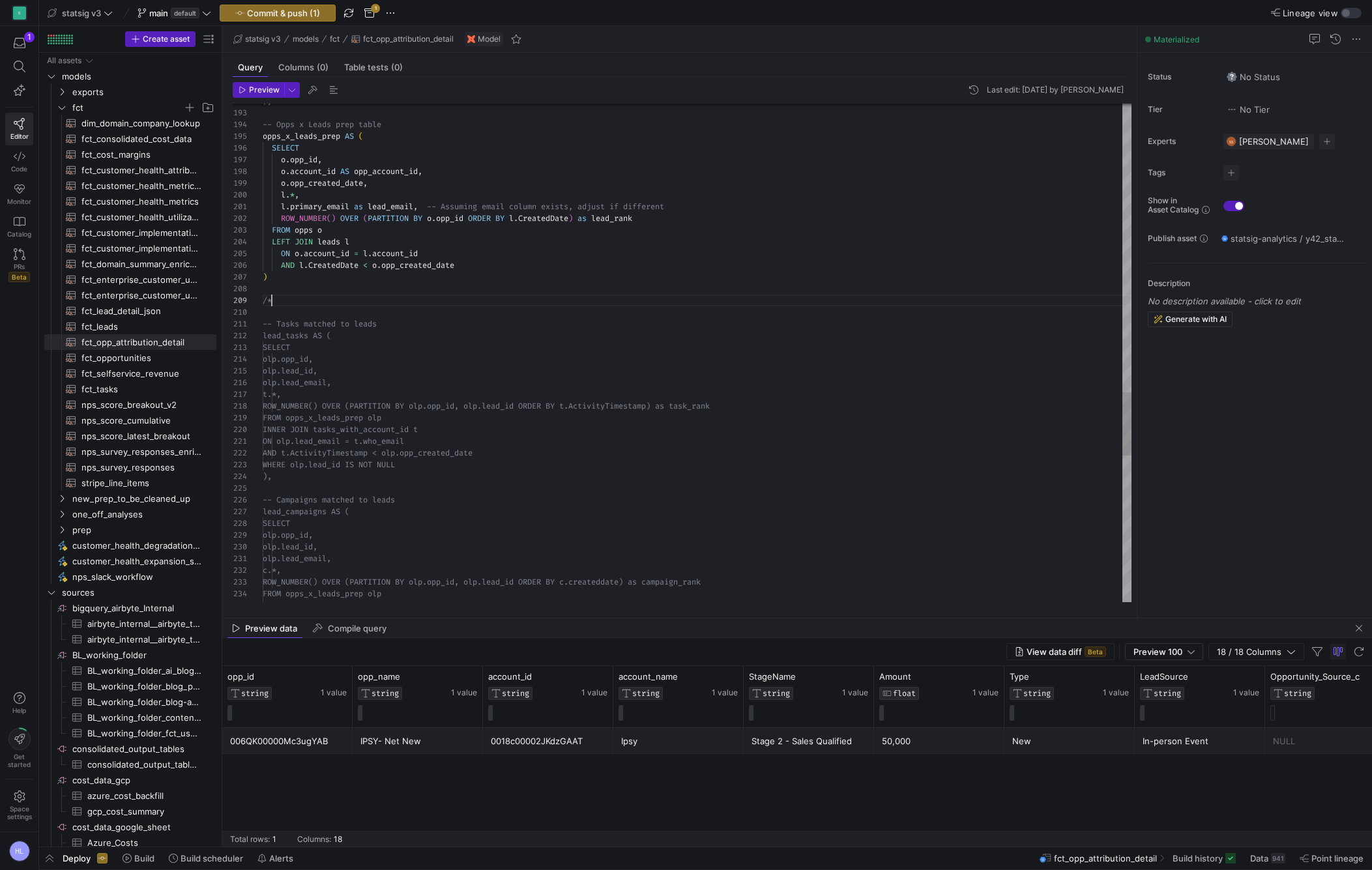
click at [283, 290] on div at bounding box center [697, 288] width 869 height 12
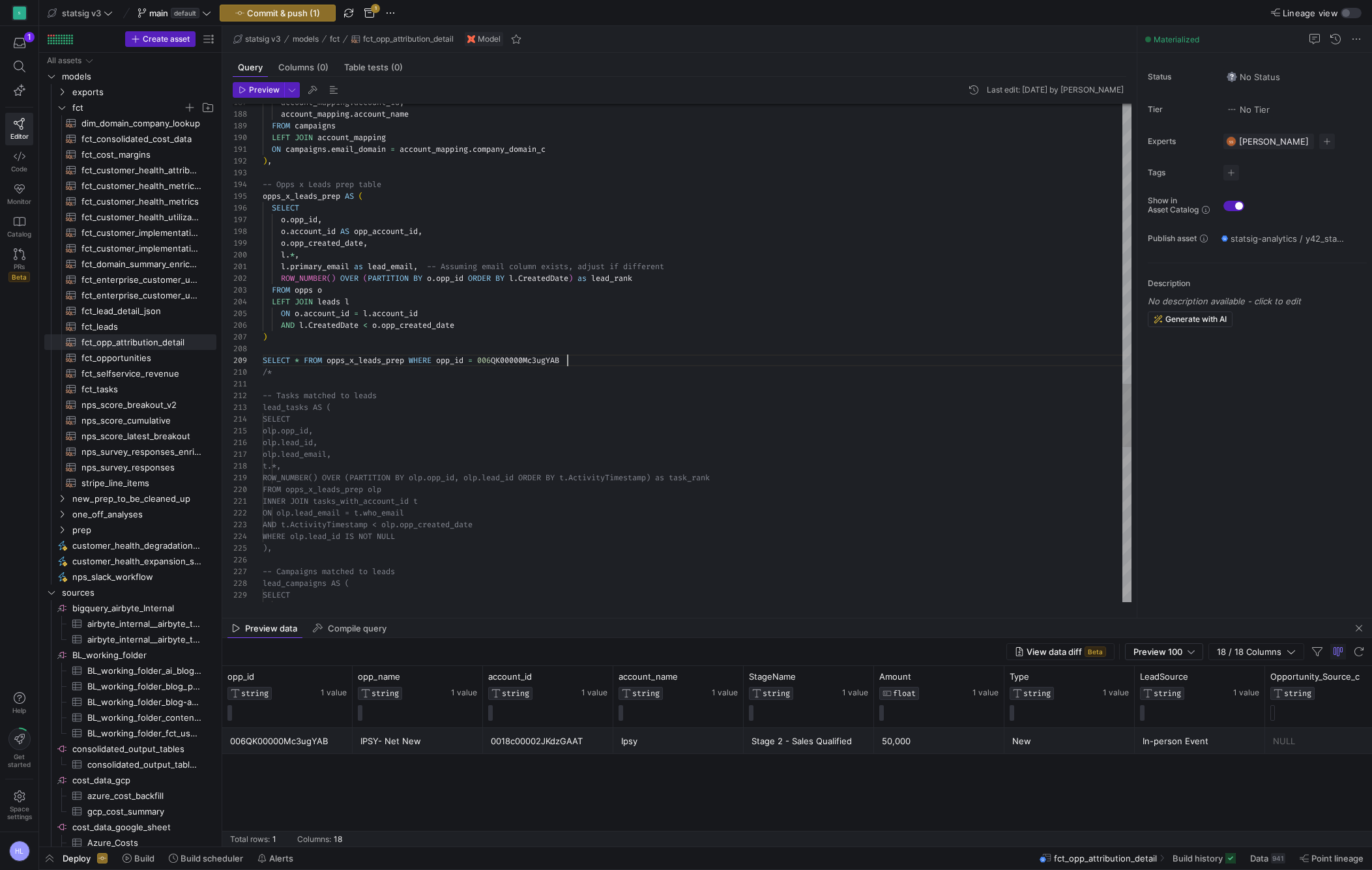
scroll to position [94, 305]
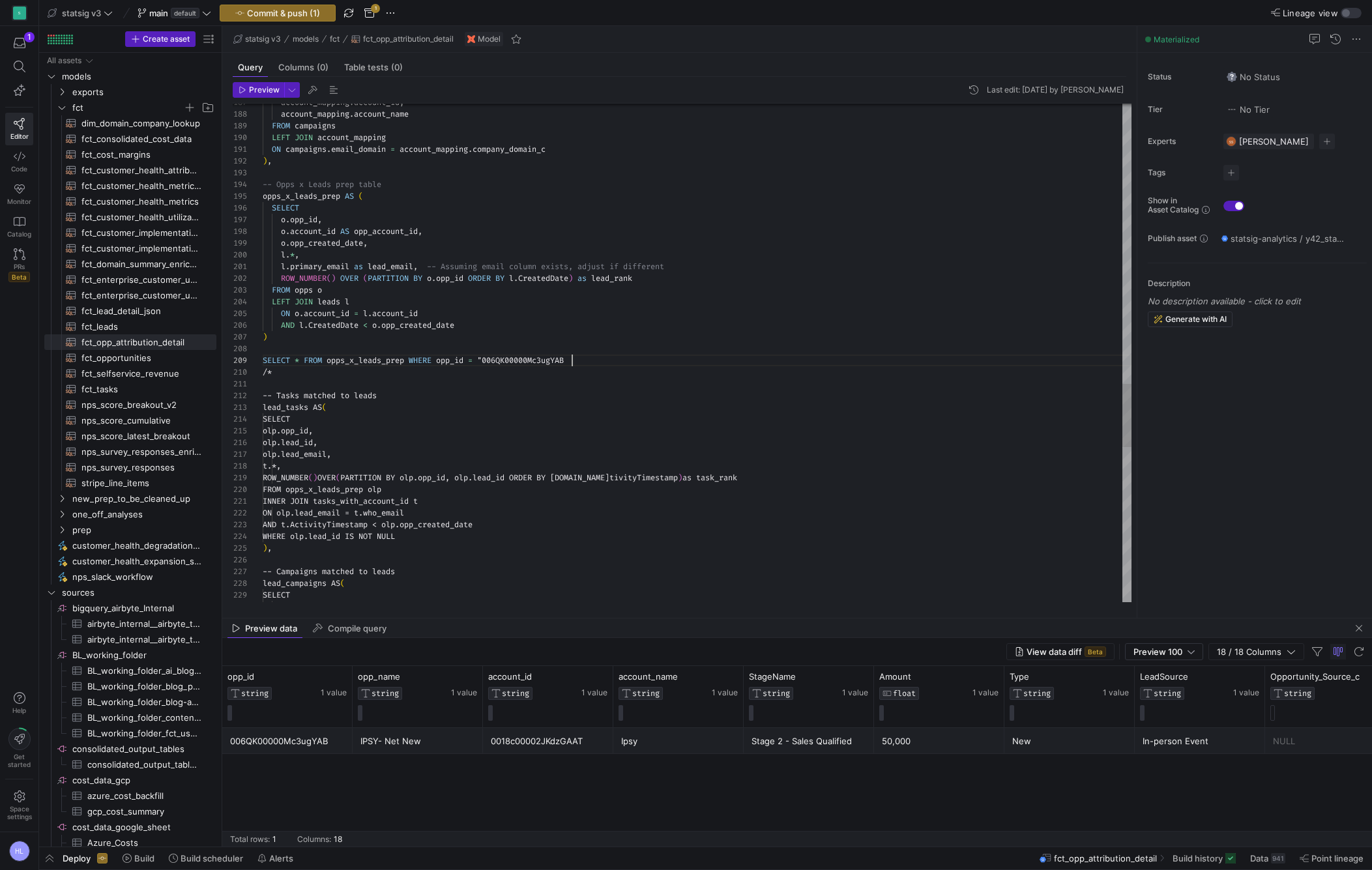
scroll to position [94, 315]
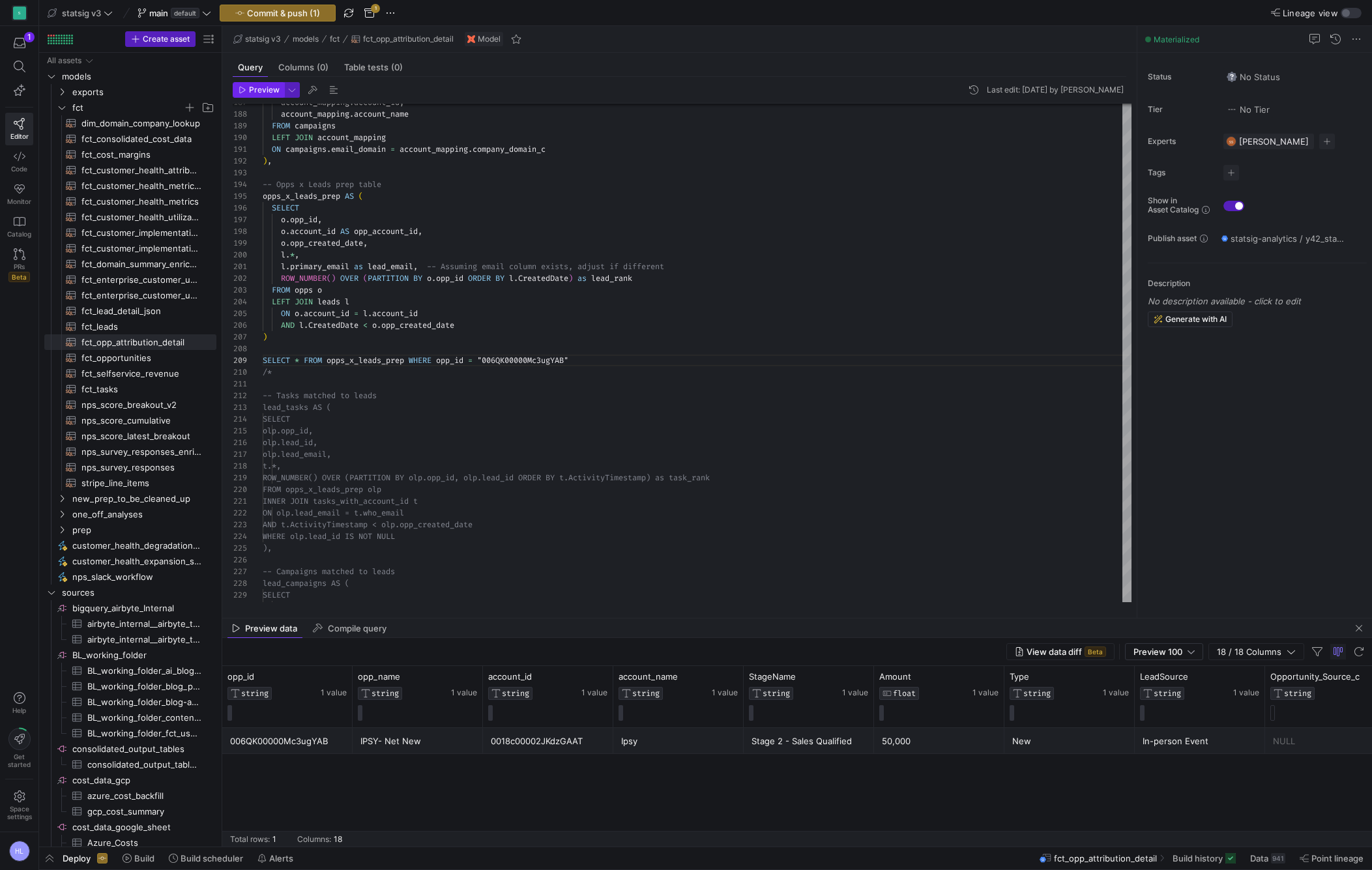
click at [271, 85] on span "Preview" at bounding box center [264, 90] width 31 height 9
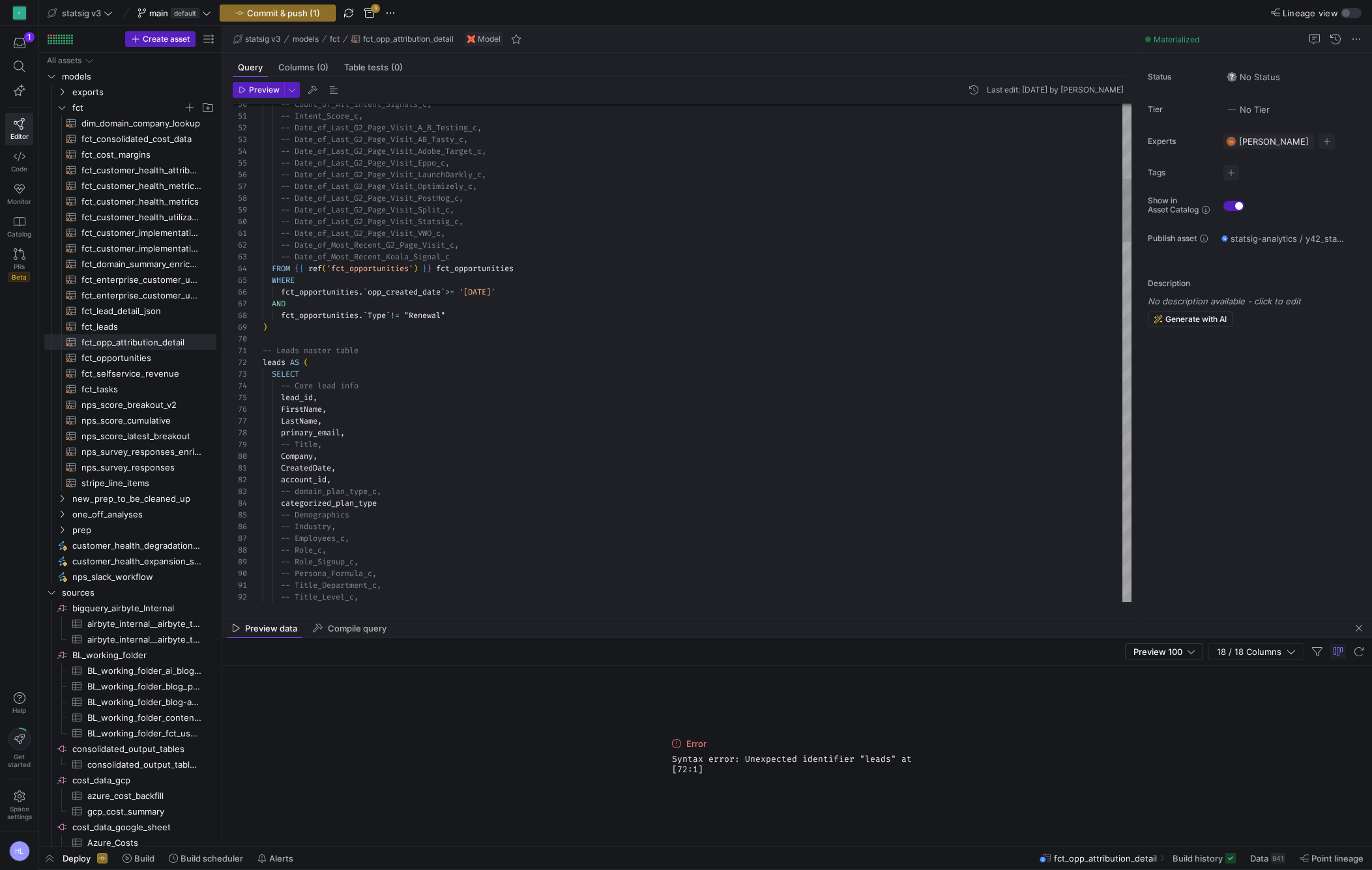
click at [284, 326] on div ")" at bounding box center [697, 327] width 869 height 12
click at [261, 84] on span "button" at bounding box center [258, 90] width 50 height 14
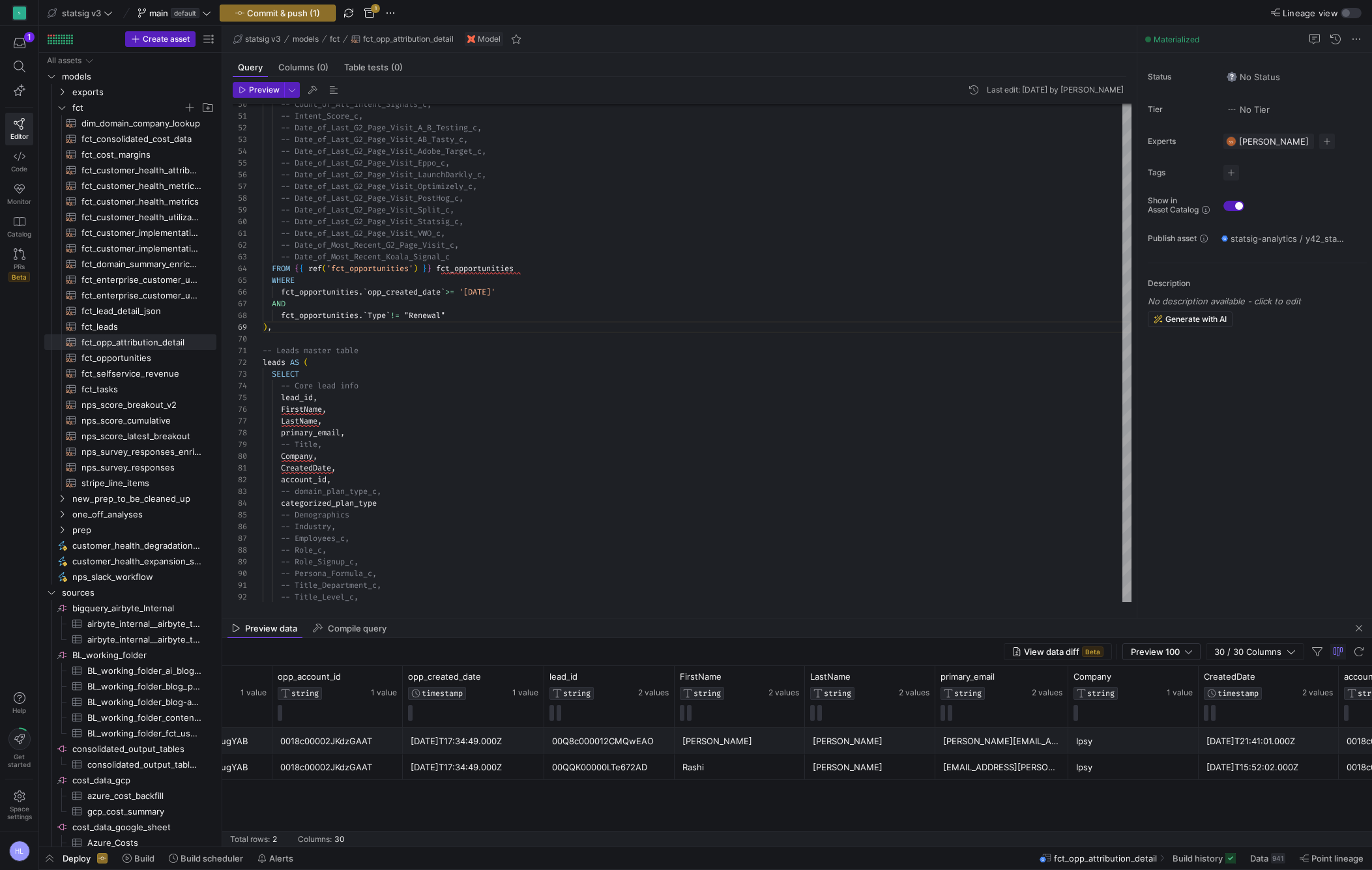
scroll to position [0, 134]
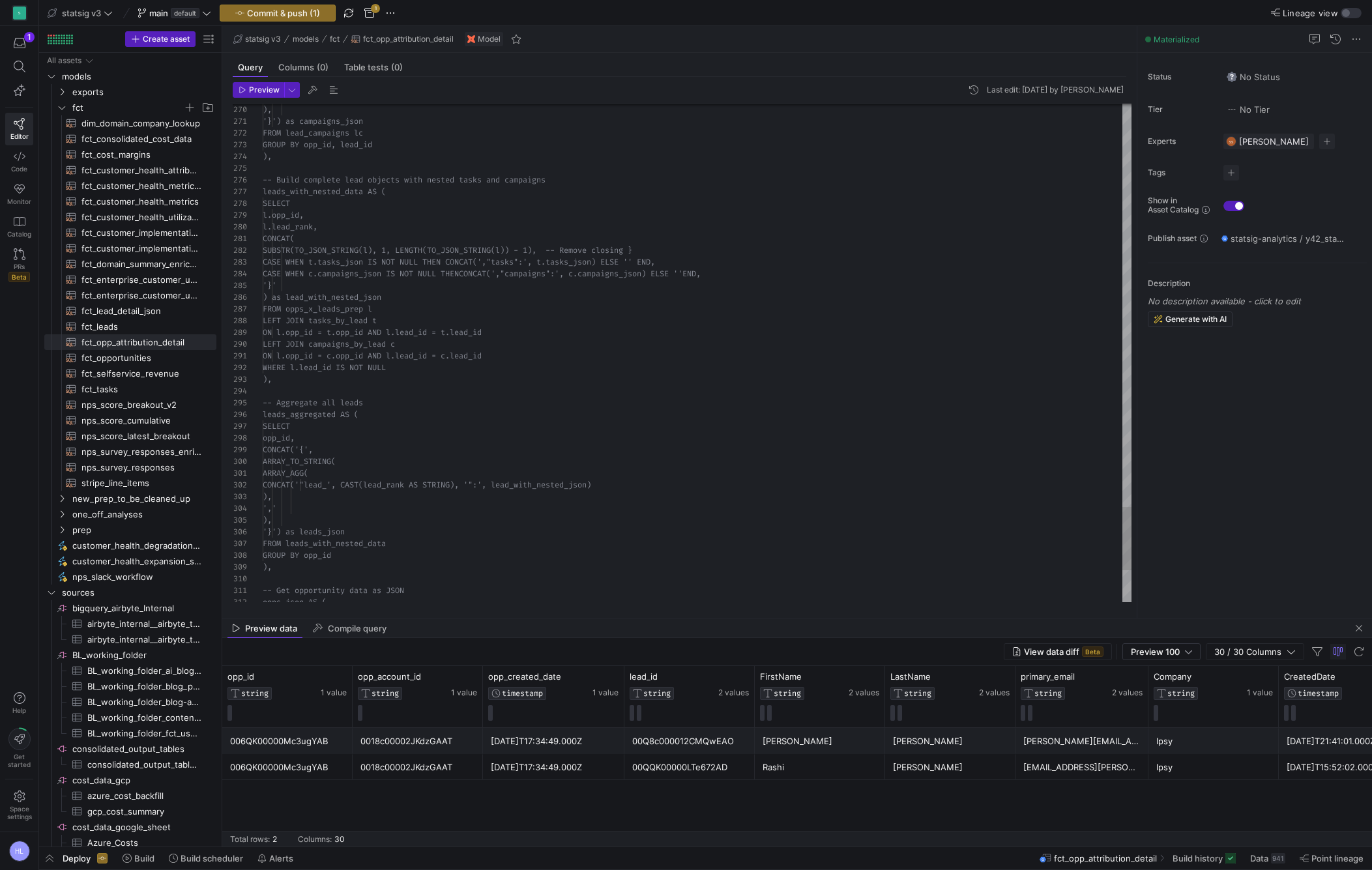
click at [329, 309] on span "FROM opps_x_leads_prep l" at bounding box center [318, 308] width 110 height 10
click at [346, 329] on span "ON l.opp_id = t.opp_id AND l.lead_id = t.lead_" at bounding box center [368, 332] width 210 height 10
click at [367, 343] on span "LEFT JOIN campaigns_by_lead c" at bounding box center [329, 343] width 132 height 10
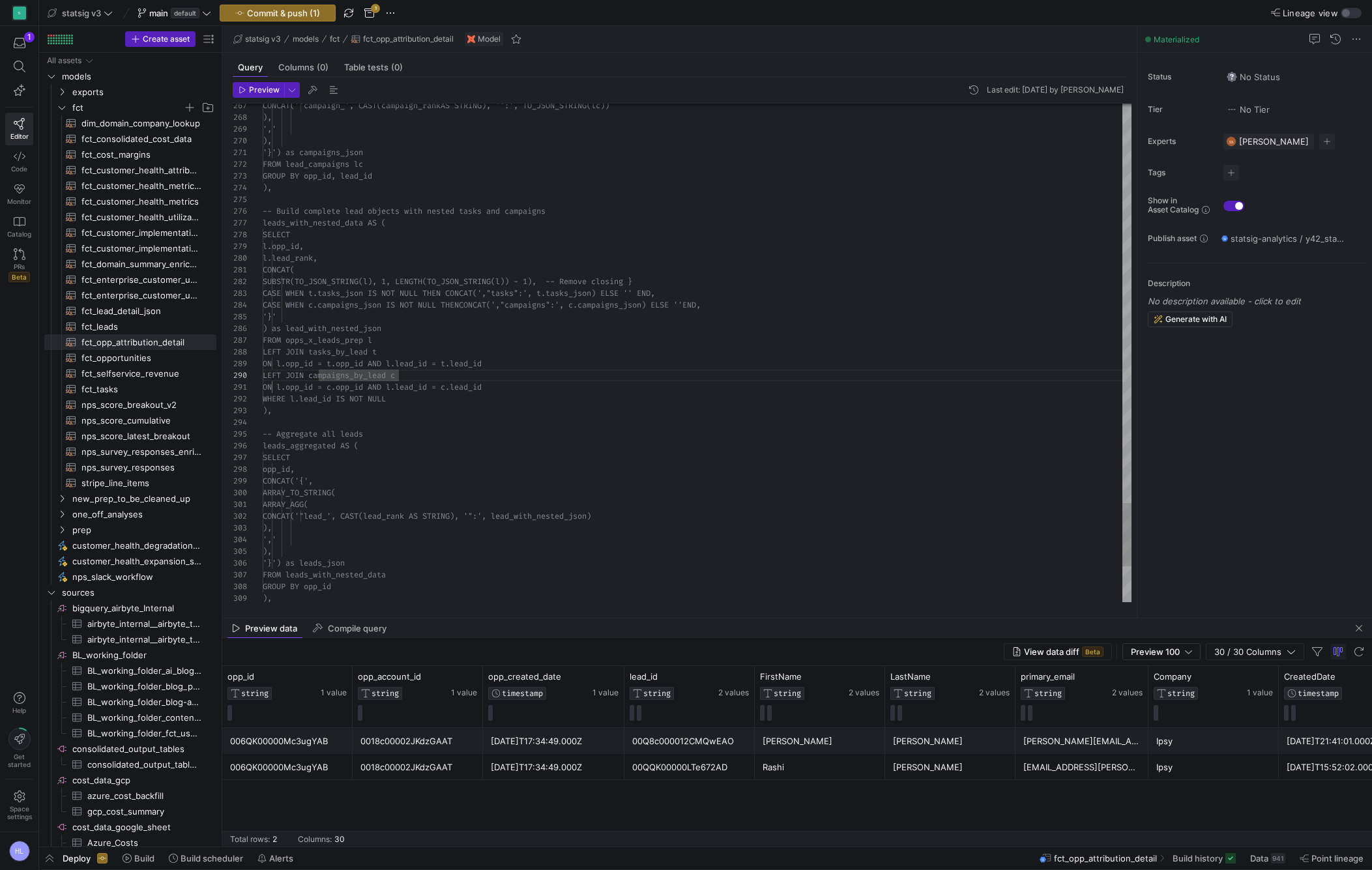
click at [355, 401] on span "WHERE l.lead_id IS NOT NULL" at bounding box center [324, 398] width 123 height 10
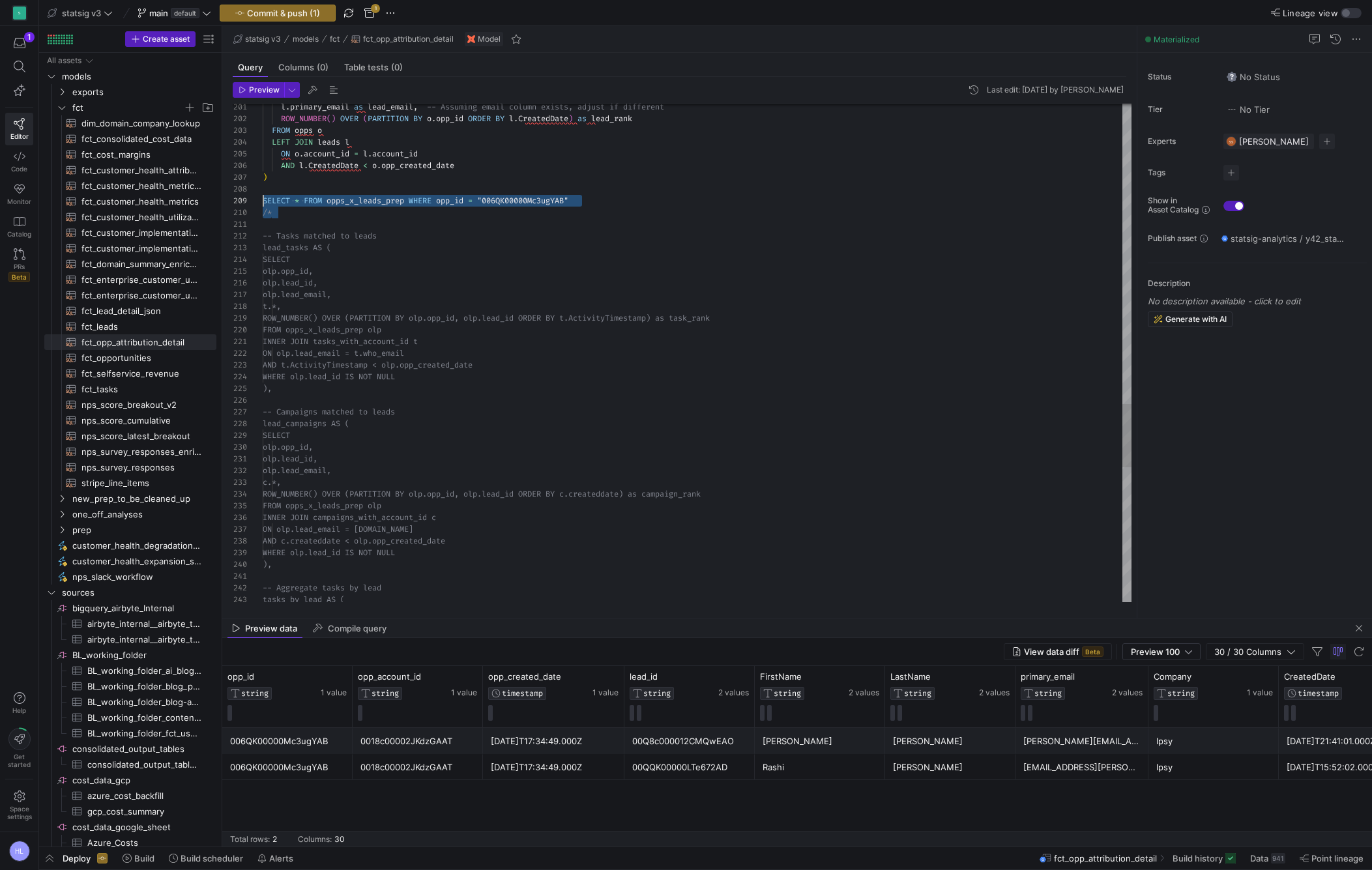
drag, startPoint x: 296, startPoint y: 210, endPoint x: 257, endPoint y: 200, distance: 40.3
click at [257, 200] on div "243 214 215 216 217 218 219 220 221 222 223 224 225 226 227 228 229 230 231 232…" at bounding box center [682, 352] width 899 height 498
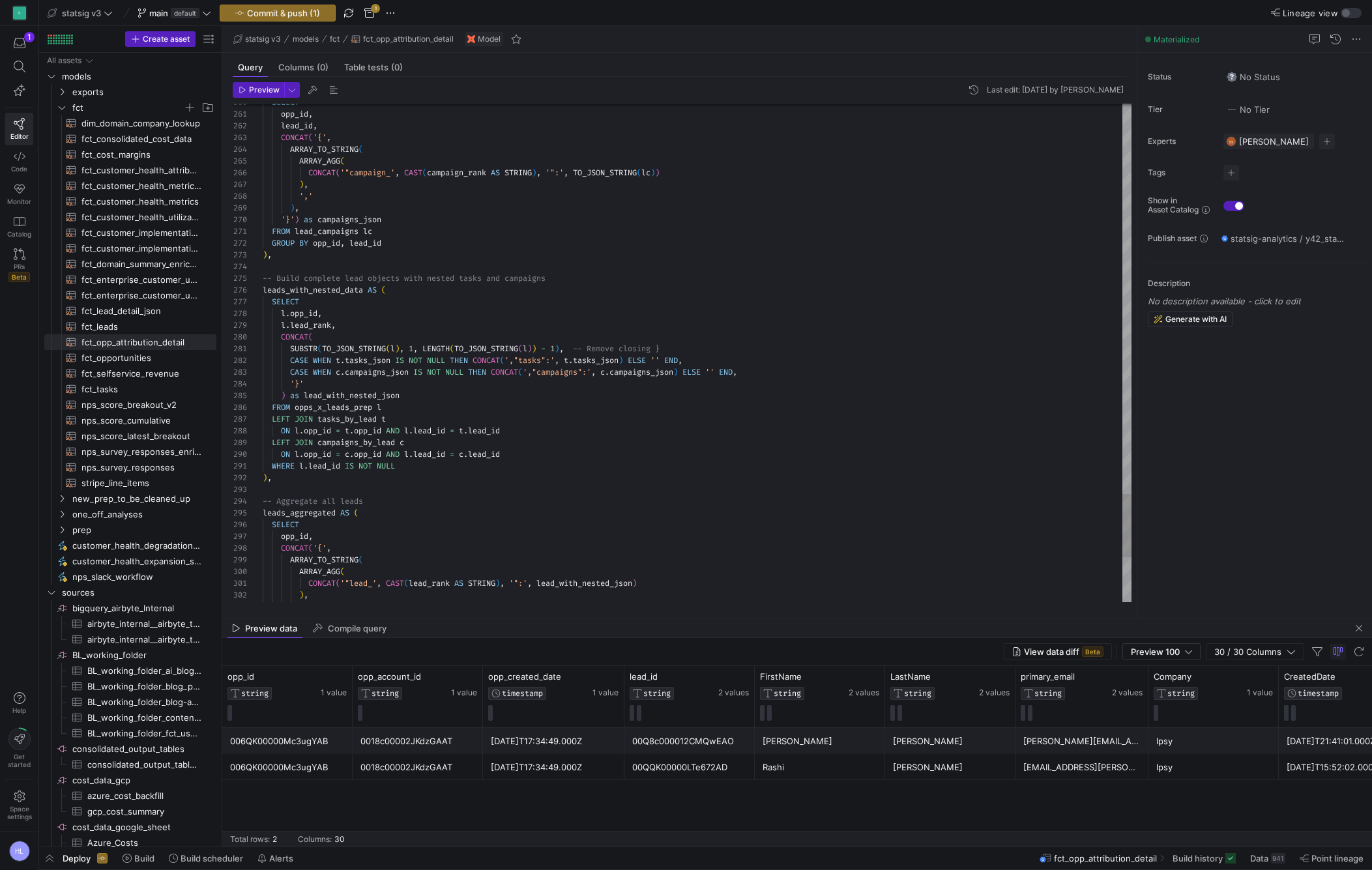
click at [298, 476] on div ") ," at bounding box center [697, 477] width 869 height 12
click at [251, 88] on span "Preview" at bounding box center [264, 90] width 31 height 9
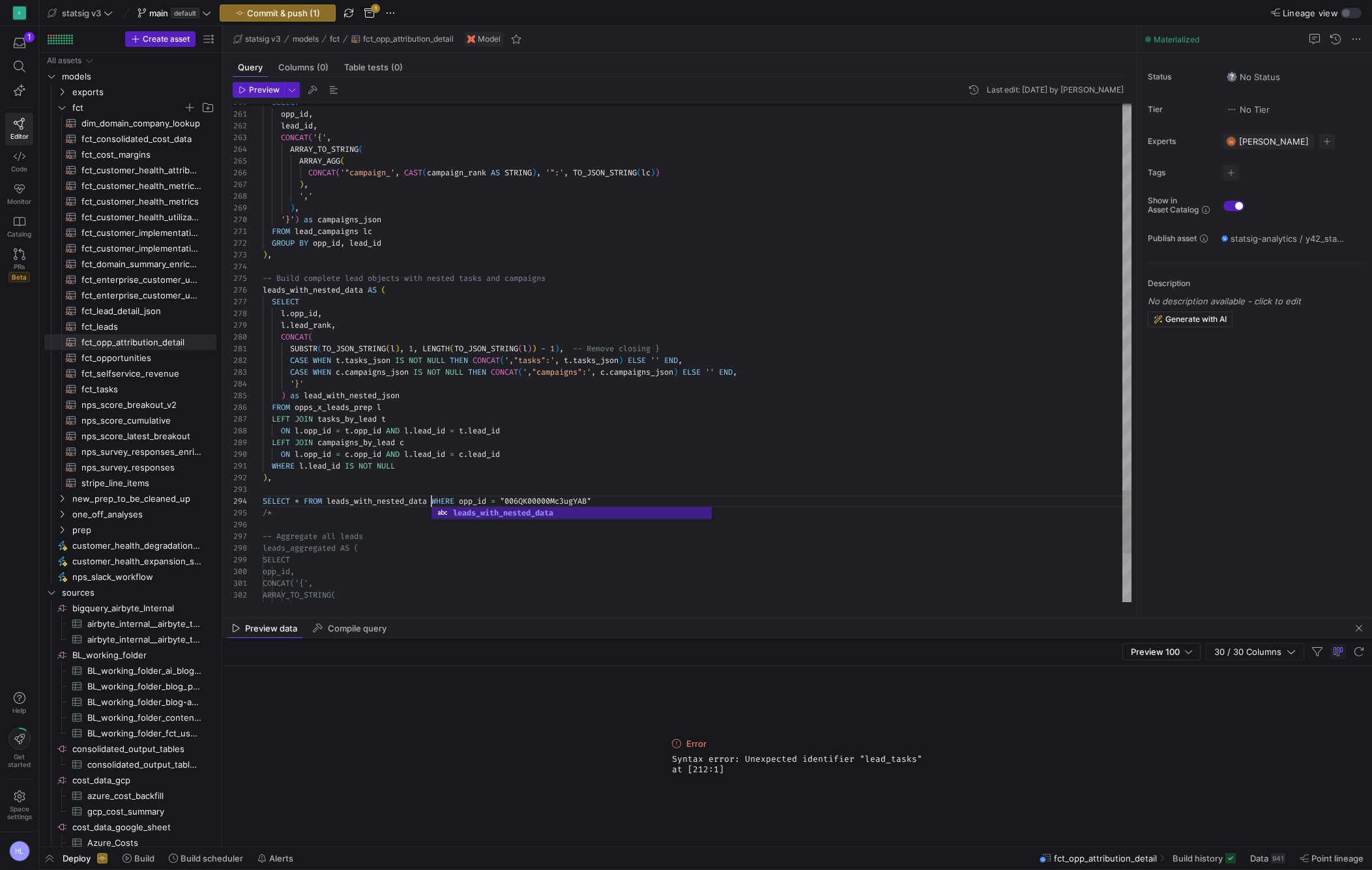
click at [363, 415] on span "tasks_by_lead" at bounding box center [348, 419] width 59 height 10
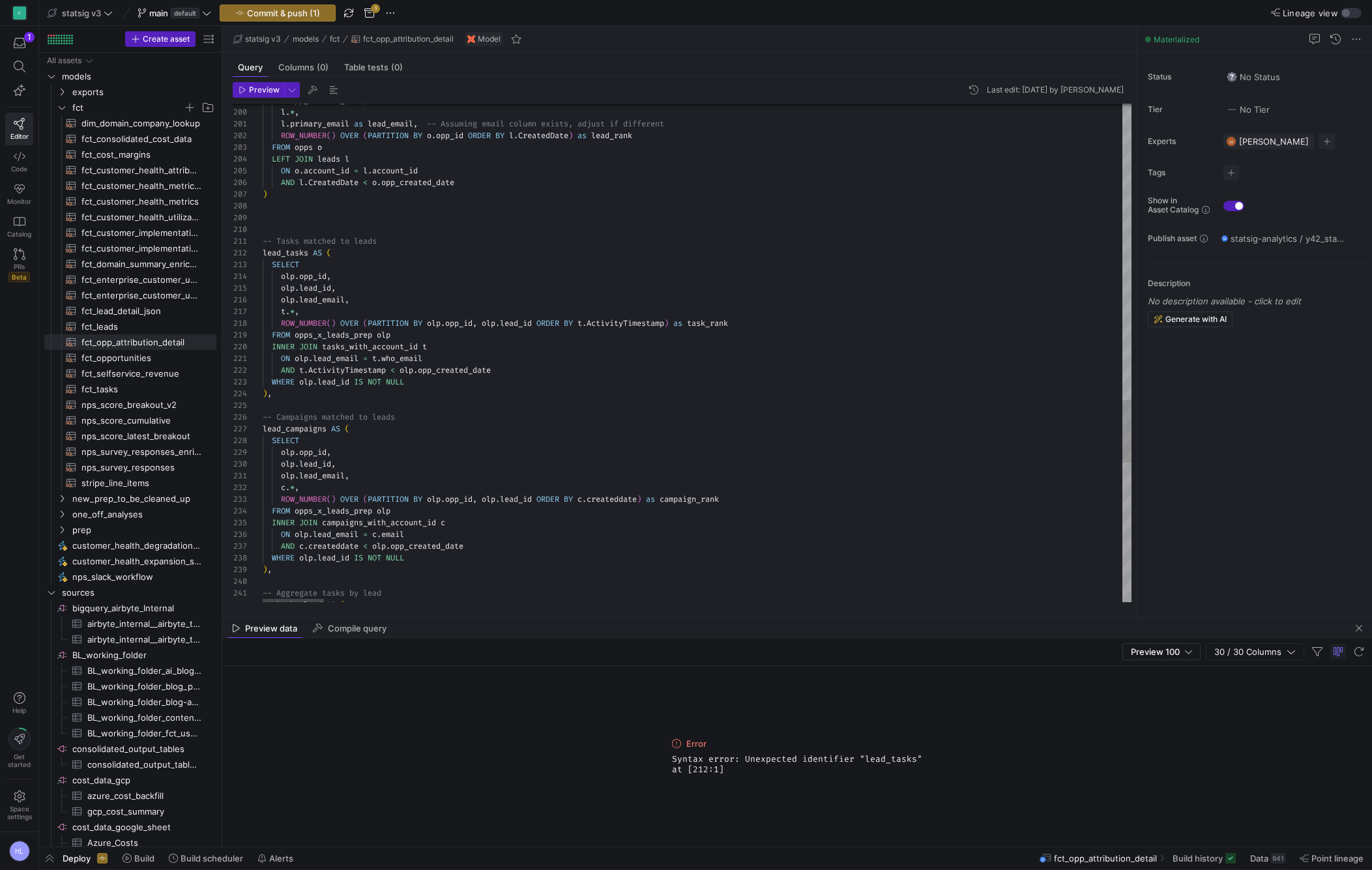
click at [294, 192] on div ")" at bounding box center [697, 194] width 869 height 12
click at [279, 228] on div at bounding box center [697, 229] width 869 height 12
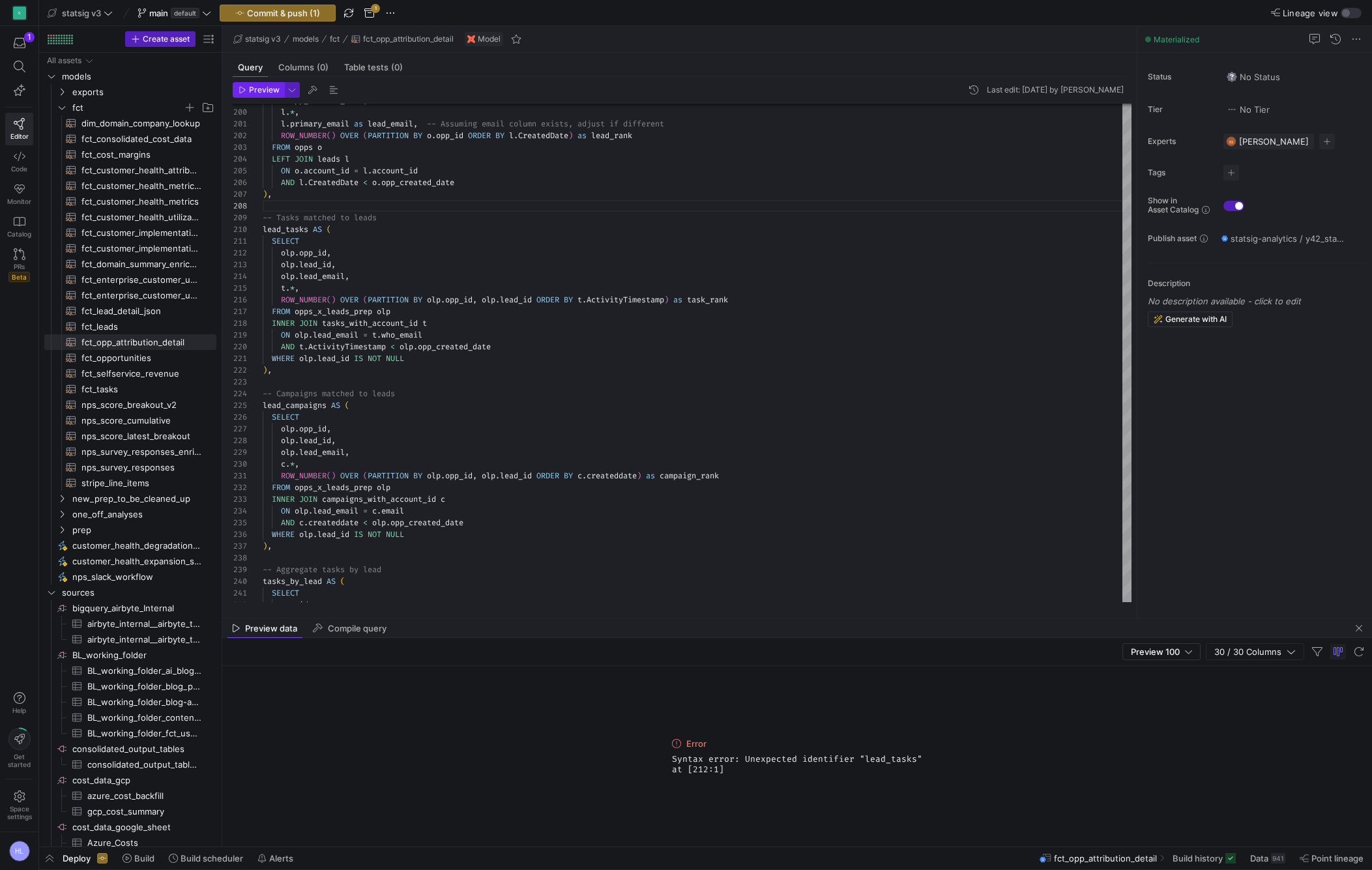
click at [264, 93] on span "Preview" at bounding box center [264, 90] width 31 height 9
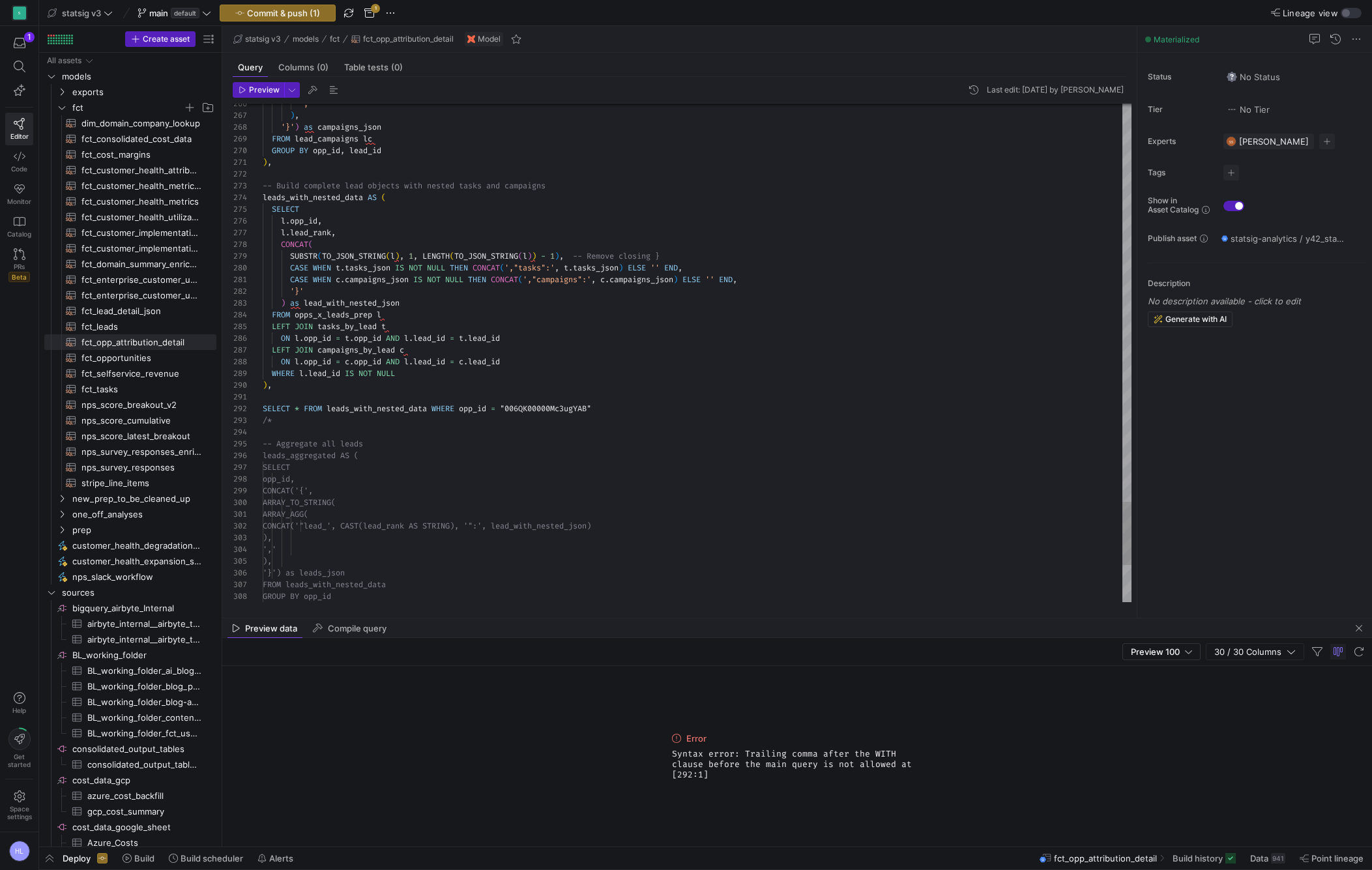
click at [322, 384] on div ") ," at bounding box center [697, 385] width 869 height 12
click at [247, 88] on span "Preview" at bounding box center [259, 90] width 41 height 9
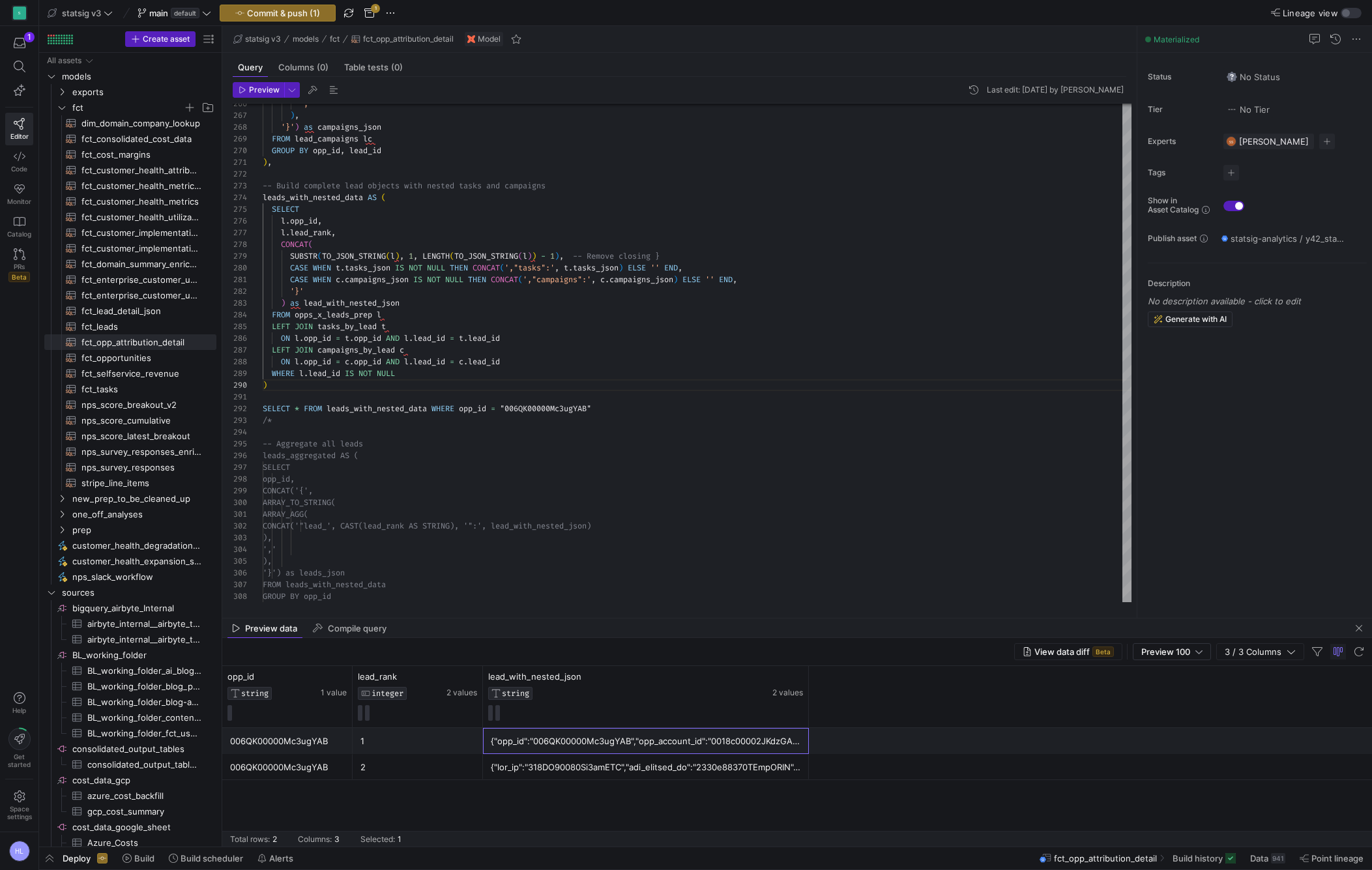
click at [692, 742] on div "{"opp_id":"006QK00000Mc3ugYAB","opp_account_id":"0018c00002JKdzGAAT","opp_creat…" at bounding box center [646, 741] width 310 height 25
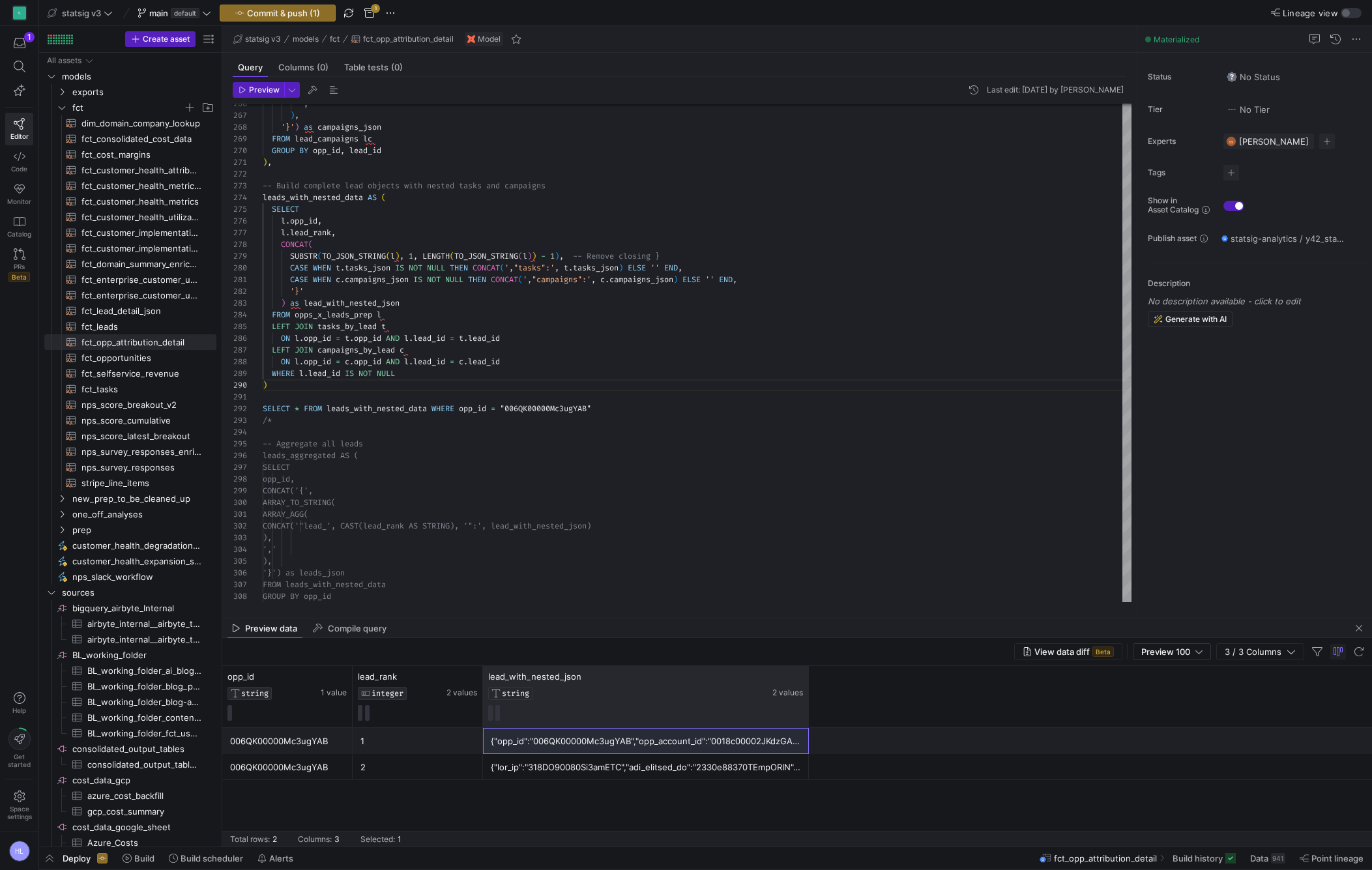
drag, startPoint x: 807, startPoint y: 716, endPoint x: 1017, endPoint y: 716, distance: 210.0
click at [1017, 716] on div "opp_id STRING 1 value lead_rank INTEGER 2 values lead_with_nested_json STRING 2…" at bounding box center [797, 696] width 1150 height 62
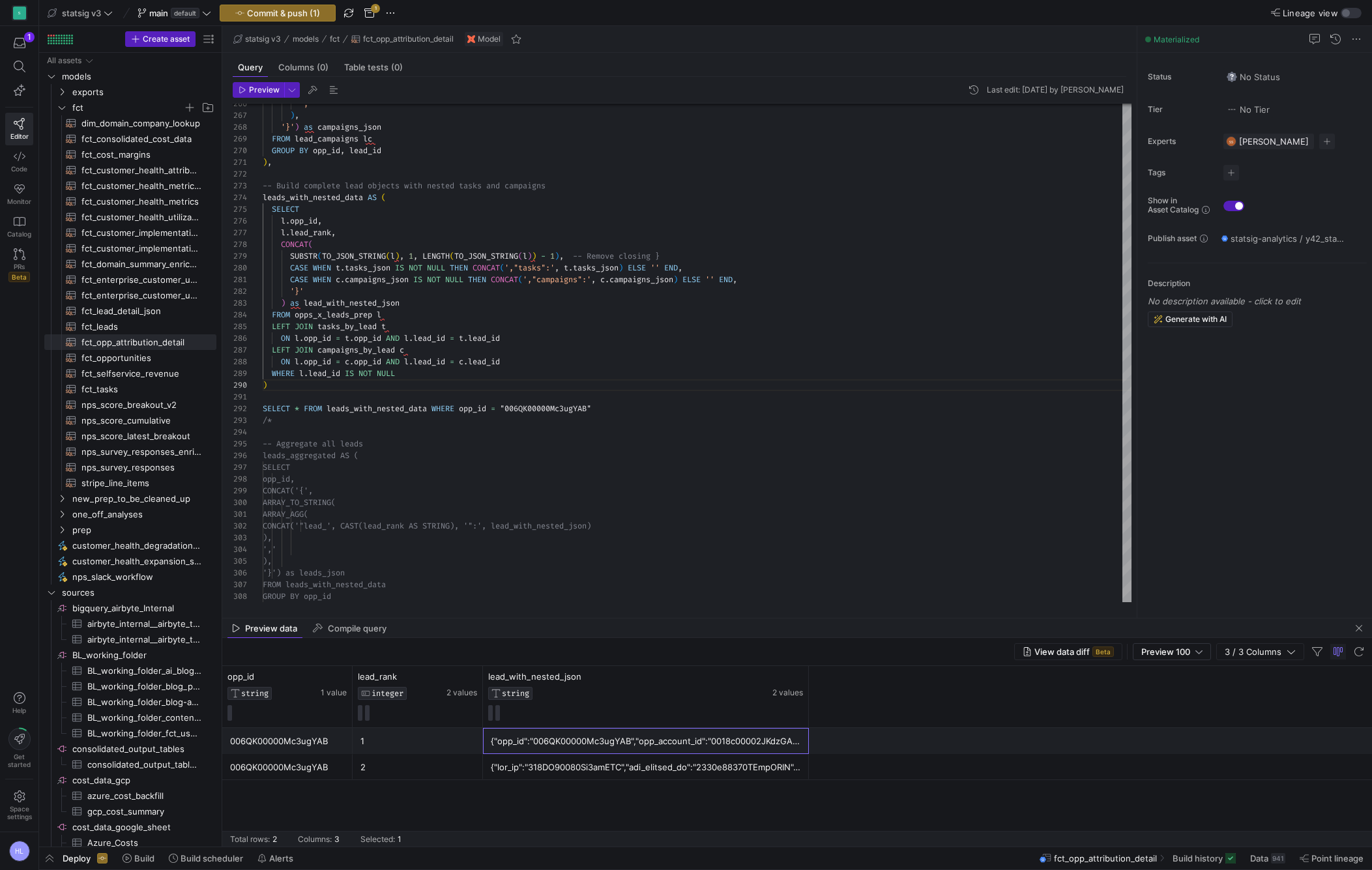
click at [739, 746] on div "{"opp_id":"006QK00000Mc3ugYAB","opp_account_id":"0018c00002JKdzGAAT","opp_creat…" at bounding box center [646, 741] width 310 height 25
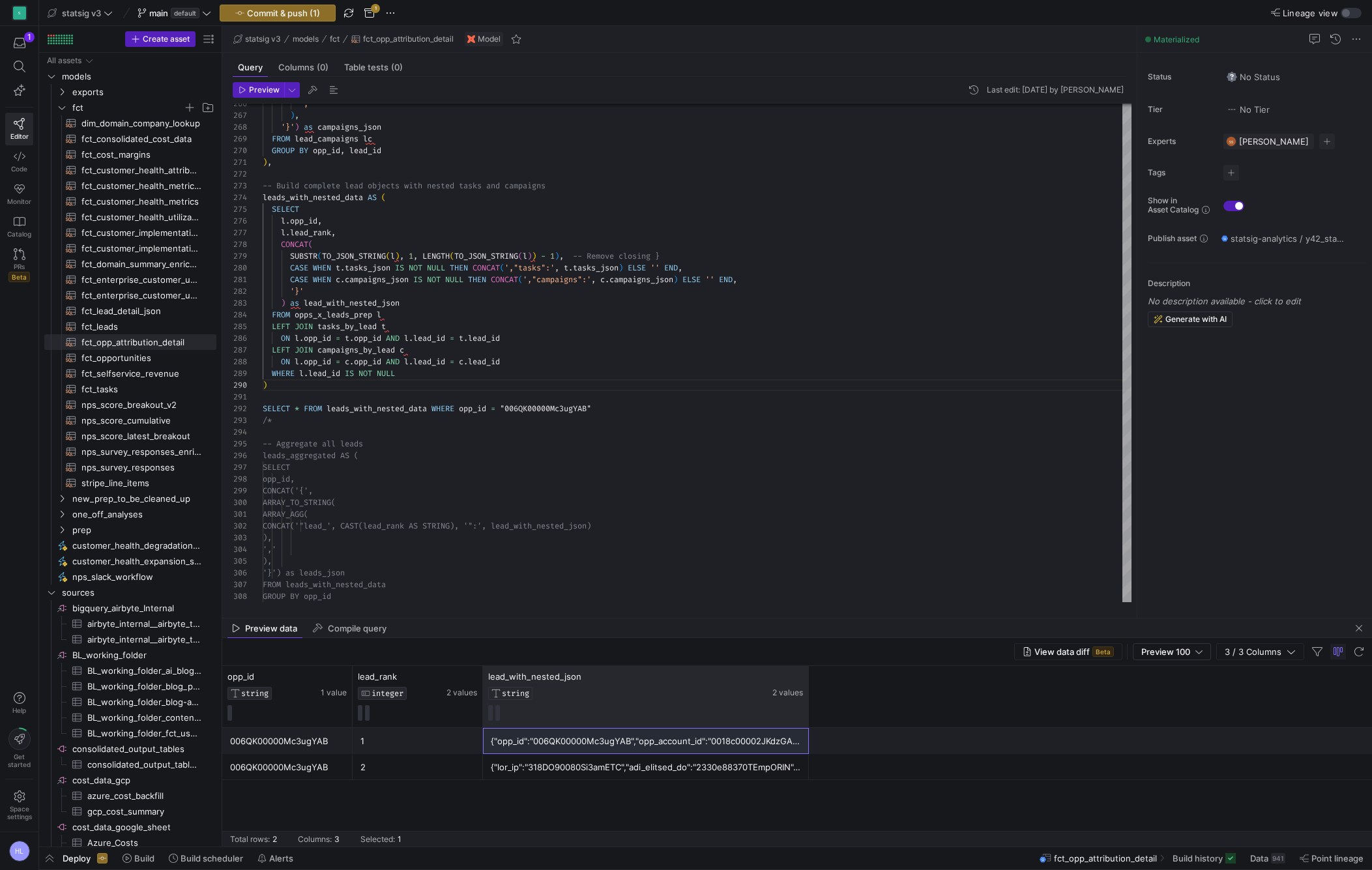
drag, startPoint x: 805, startPoint y: 688, endPoint x: 1059, endPoint y: 688, distance: 254.0
click at [1059, 688] on div "opp_id STRING 1 value lead_rank INTEGER 2 values lead_with_nested_json STRING 2…" at bounding box center [797, 696] width 1150 height 62
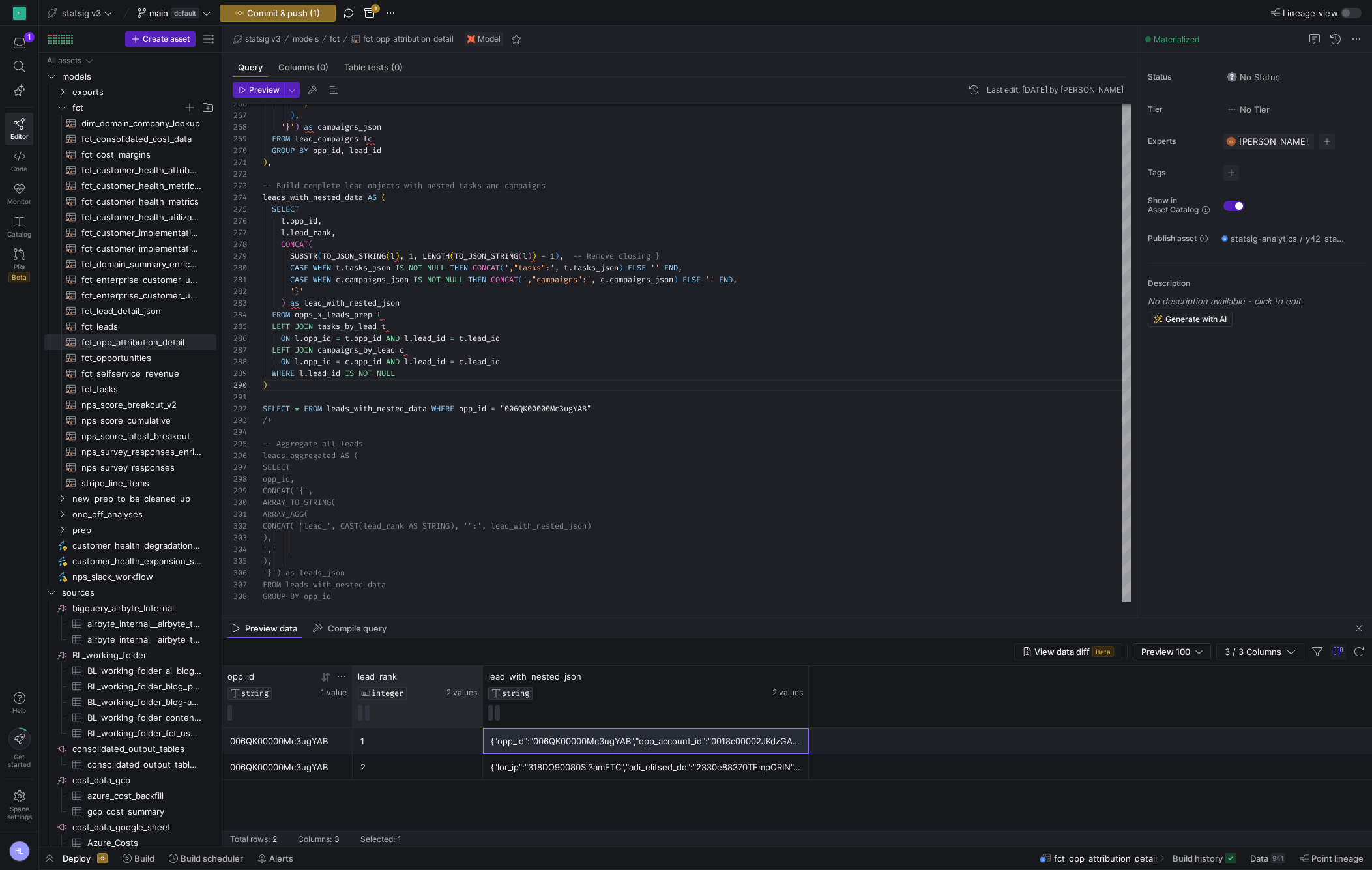
drag, startPoint x: 481, startPoint y: 696, endPoint x: 322, endPoint y: 699, distance: 159.0
click at [322, 699] on div "opp_id STRING 1 value lead_rank INTEGER 2 values lead_with_nested_json STRING 2…" at bounding box center [516, 696] width 587 height 61
click at [453, 430] on div at bounding box center [697, 432] width 869 height 12
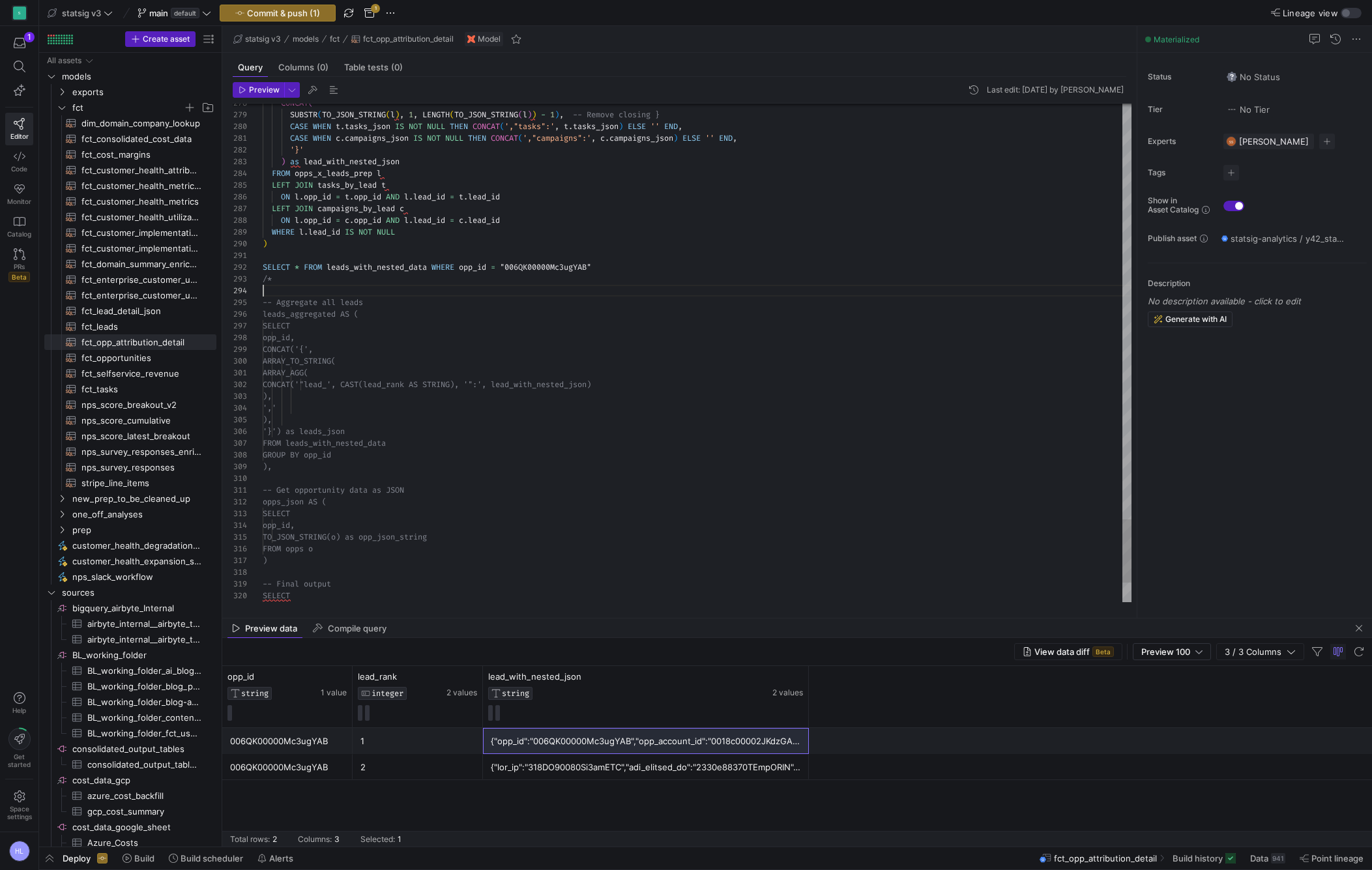
click at [326, 492] on span "-- Get opportunity data as JSON" at bounding box center [333, 490] width 142 height 10
click at [295, 473] on div at bounding box center [697, 478] width 869 height 12
click at [290, 323] on span "SELECT" at bounding box center [276, 325] width 27 height 10
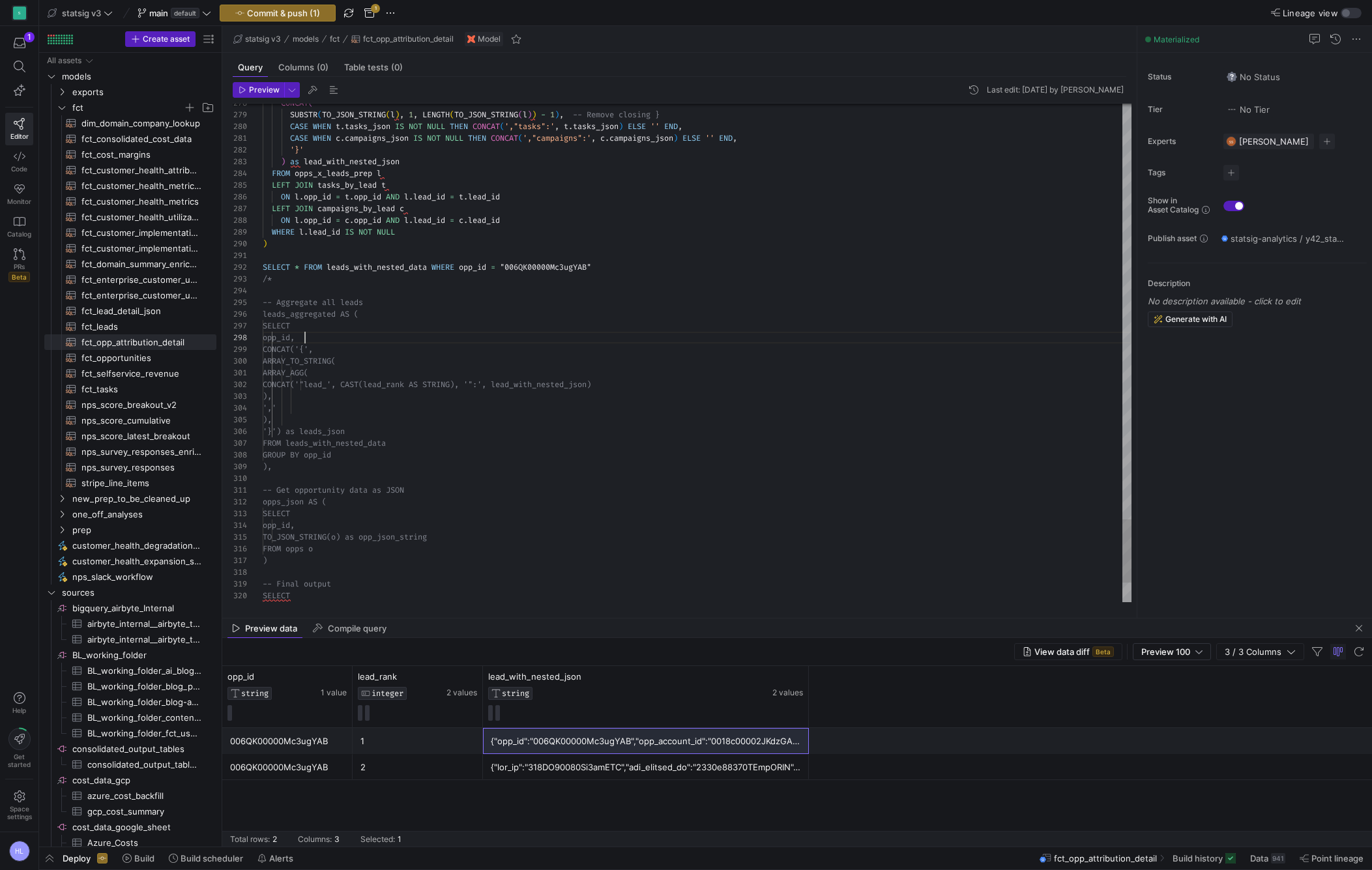
click at [294, 336] on span "opp_id," at bounding box center [279, 337] width 32 height 10
click at [319, 442] on span "FROM leads_with_nested_data" at bounding box center [324, 443] width 123 height 10
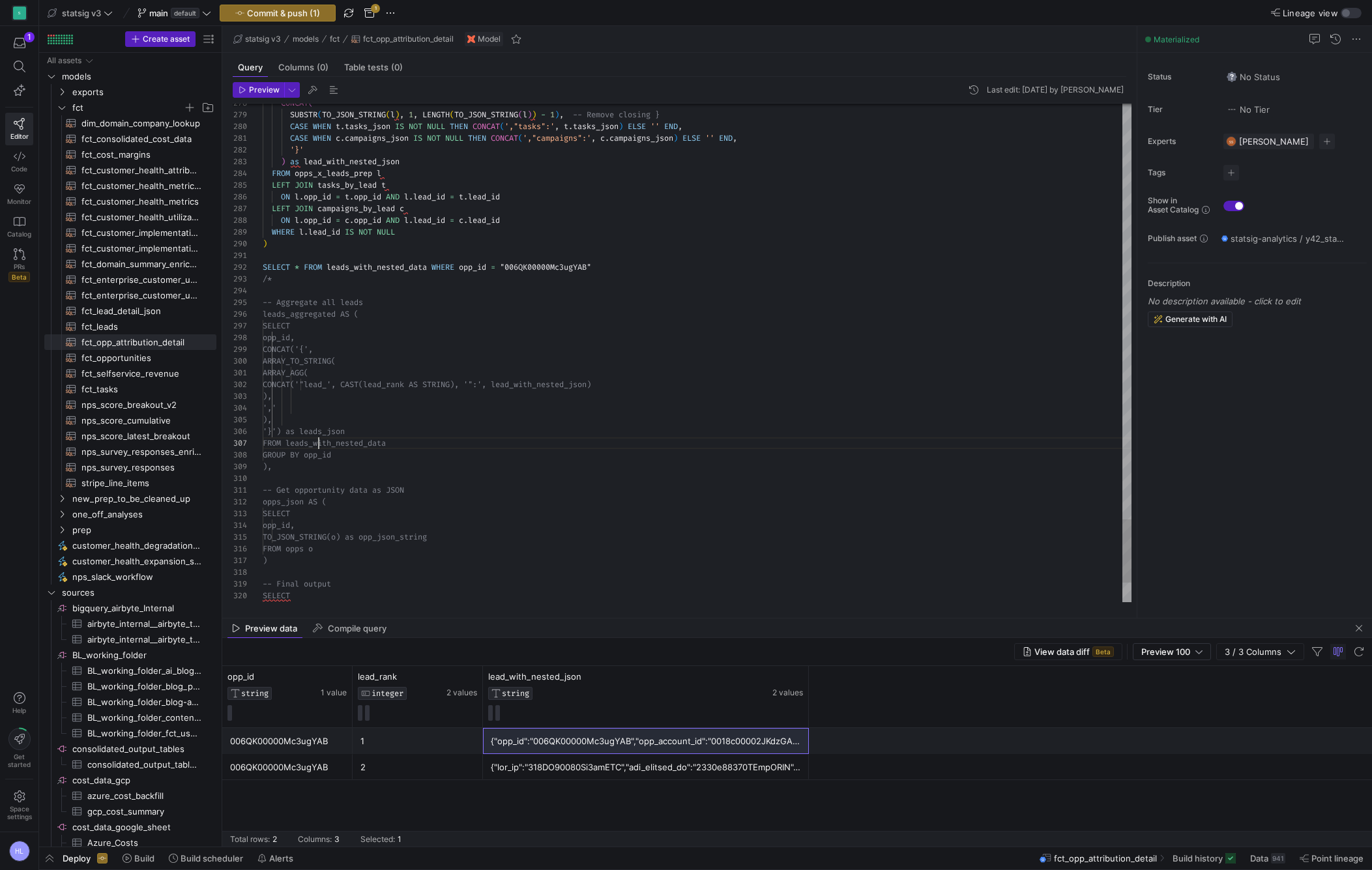
scroll to position [70, 56]
click at [316, 473] on div at bounding box center [697, 478] width 869 height 12
click at [313, 503] on span "opps_json AS (" at bounding box center [295, 502] width 64 height 10
click at [275, 277] on div "/*" at bounding box center [697, 279] width 869 height 12
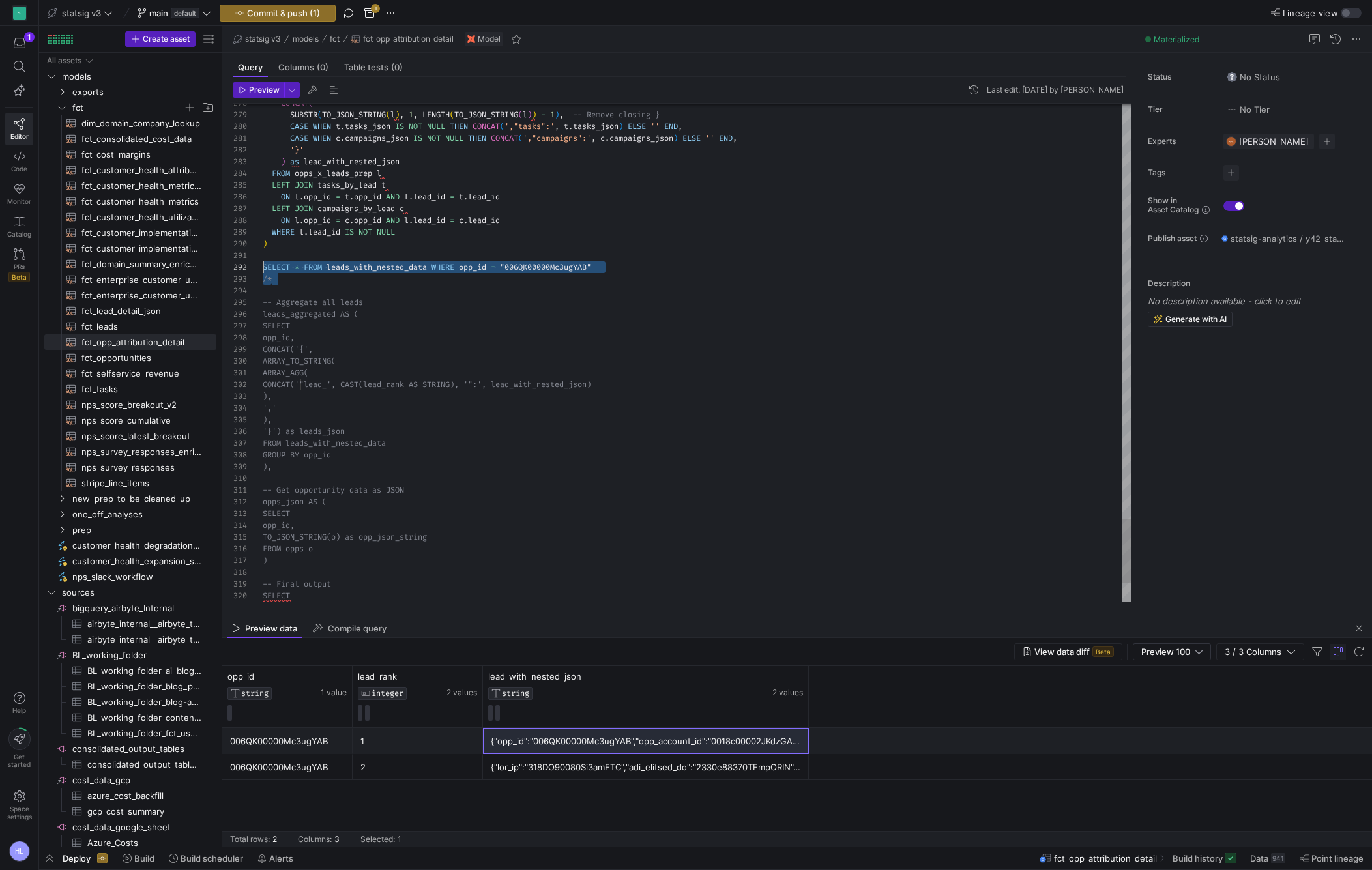
scroll to position [0, 0]
drag, startPoint x: 275, startPoint y: 277, endPoint x: 262, endPoint y: 258, distance: 23.0
click at [262, 258] on div "278 279 280 281 282 283 284 285 286 287 288 289 290 291 292 293 294 295 296 297…" at bounding box center [682, 352] width 899 height 498
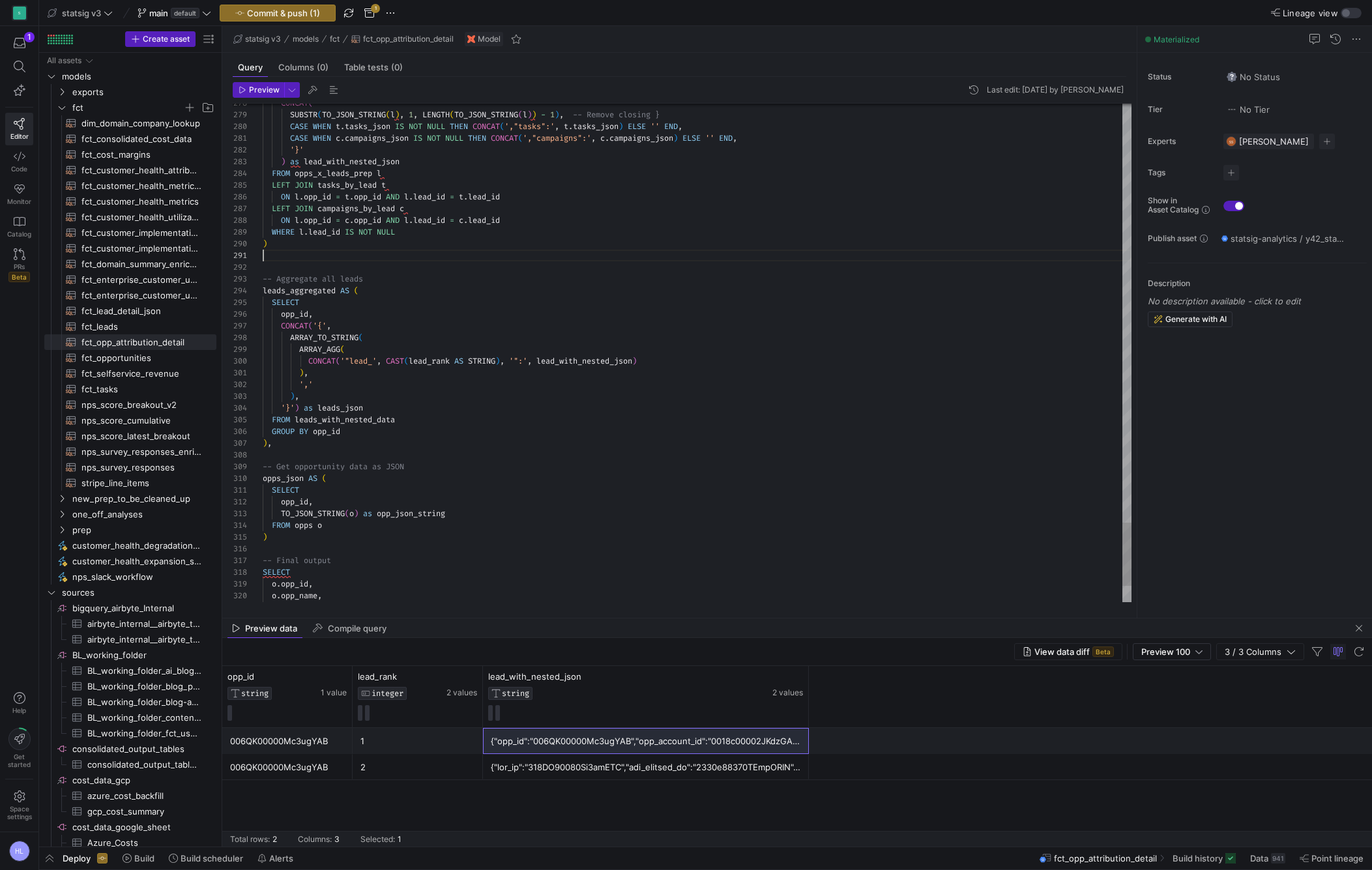
click at [274, 246] on div ")" at bounding box center [697, 243] width 869 height 12
click at [289, 440] on div ") ," at bounding box center [697, 443] width 869 height 12
click at [290, 264] on div at bounding box center [697, 267] width 869 height 12
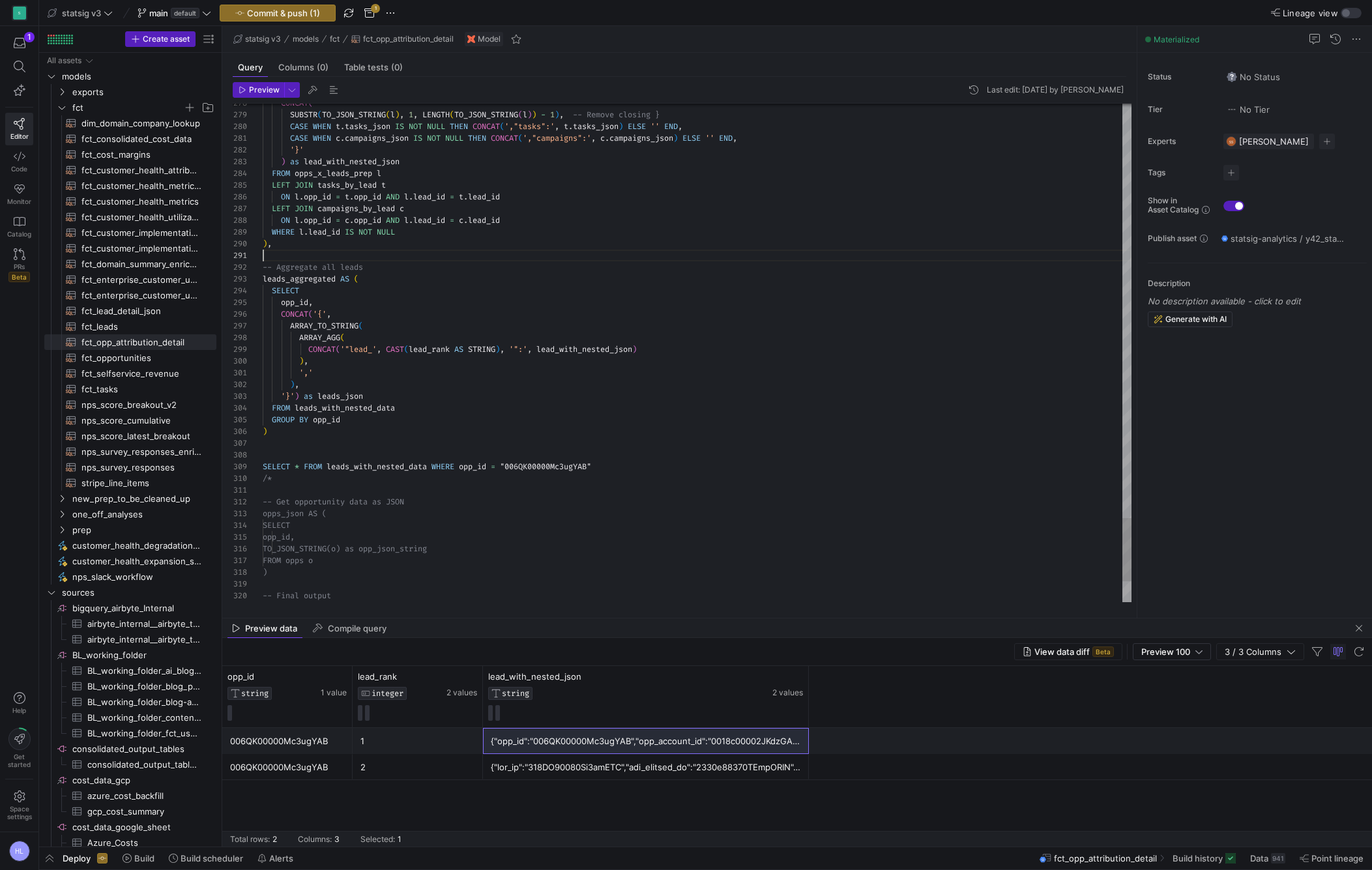
scroll to position [0, 0]
click at [362, 469] on span "leads_with_nested_data" at bounding box center [376, 466] width 100 height 10
click at [258, 89] on span "Preview" at bounding box center [264, 90] width 31 height 9
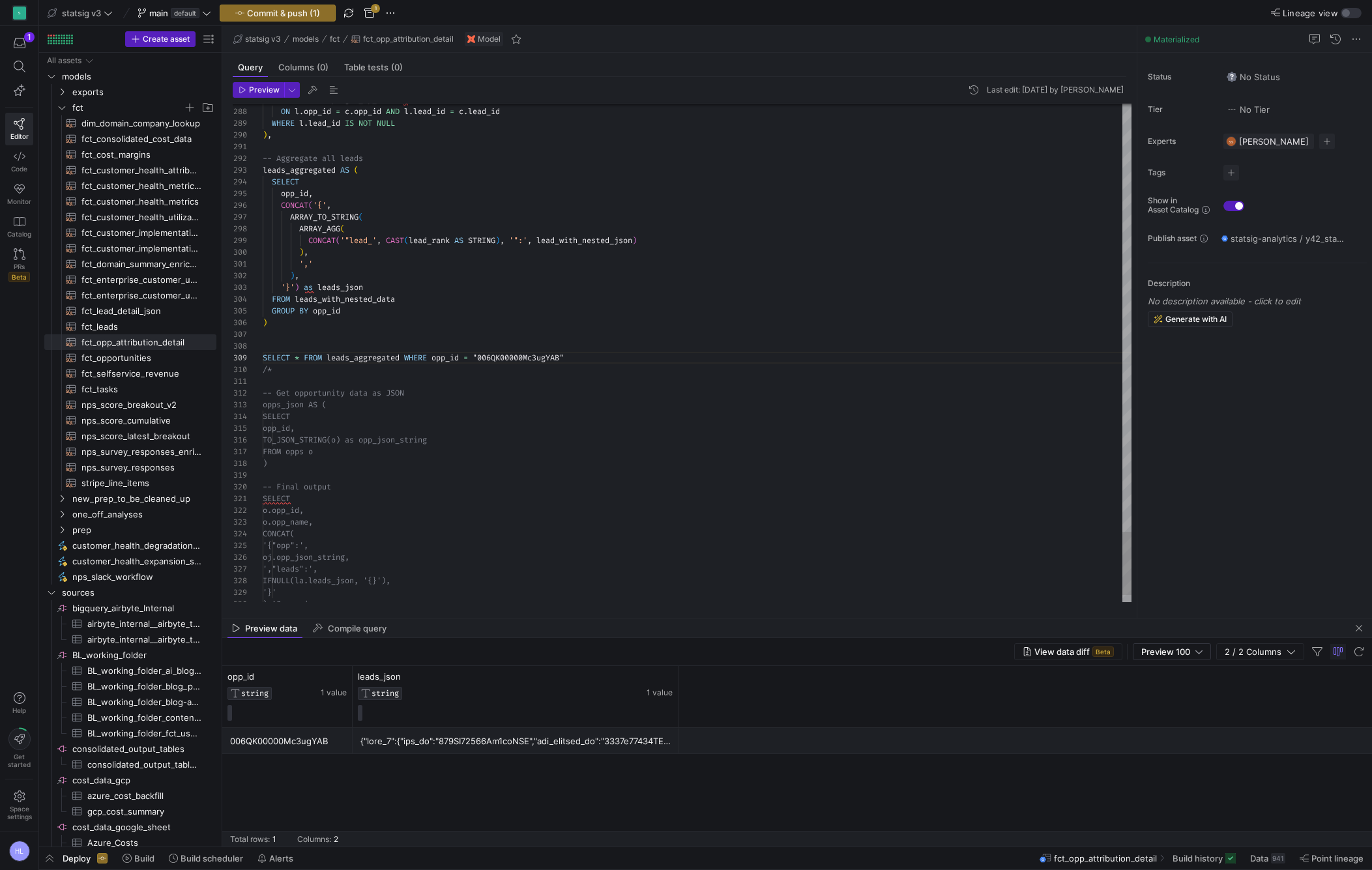
click at [276, 372] on div "/*" at bounding box center [697, 369] width 869 height 12
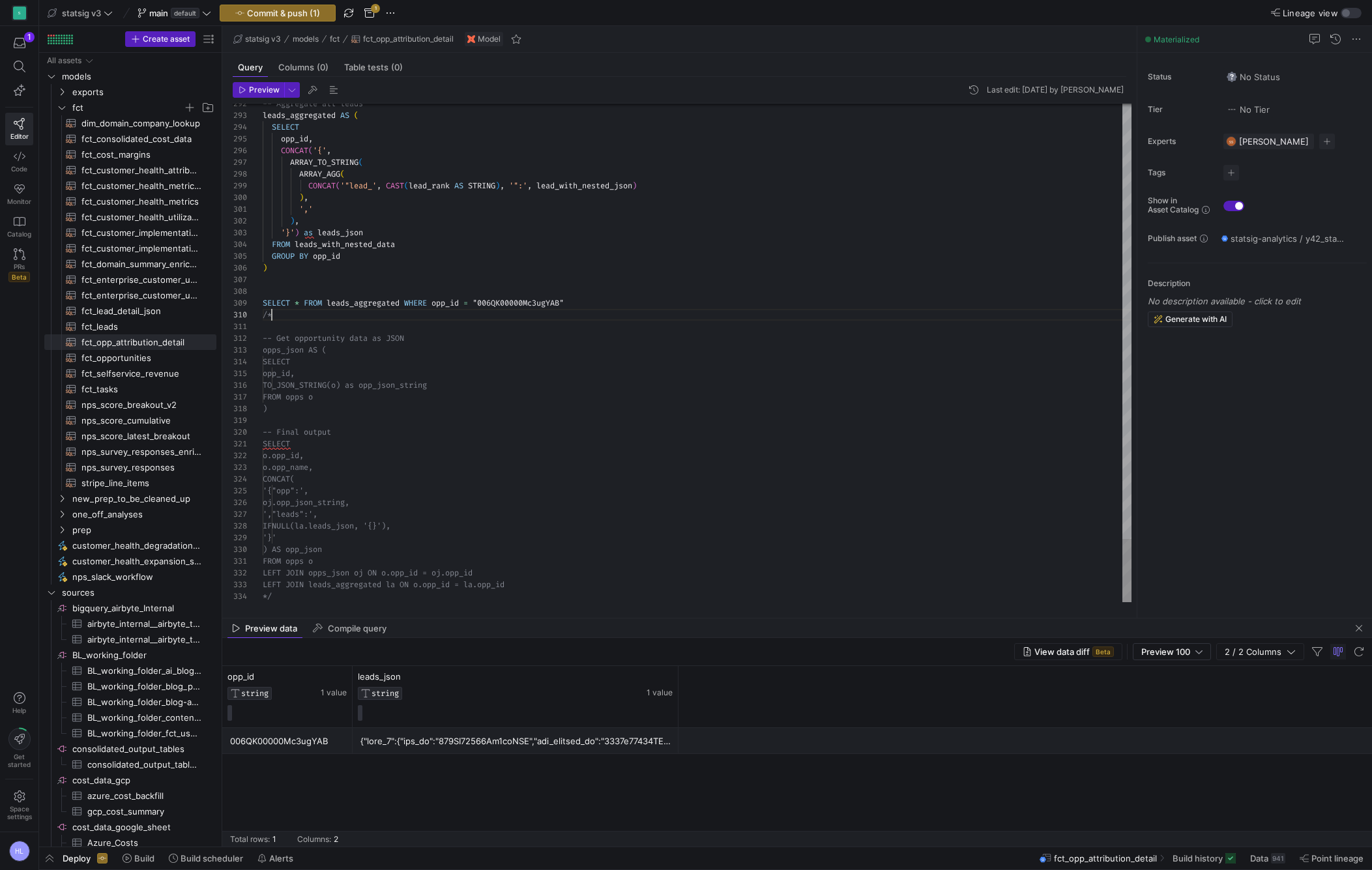
scroll to position [82, 0]
drag, startPoint x: 282, startPoint y: 314, endPoint x: 255, endPoint y: 294, distance: 33.6
click at [255, 294] on div "292 293 294 295 296 297 298 299 300 301 302 303 304 305 306 311 312 313 314 315…" at bounding box center [682, 352] width 899 height 498
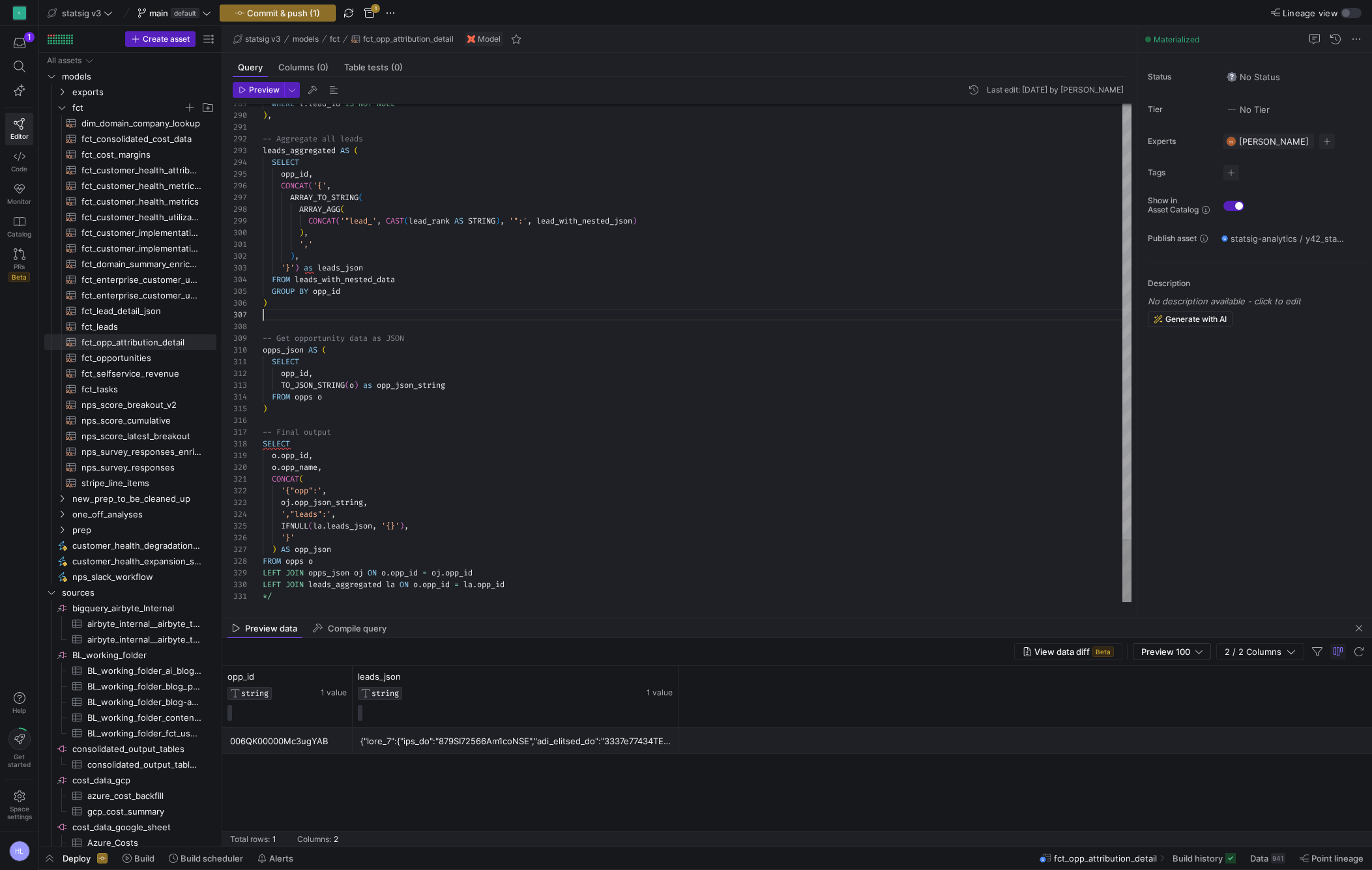
scroll to position [70, 0]
click at [283, 410] on div ")" at bounding box center [697, 408] width 869 height 12
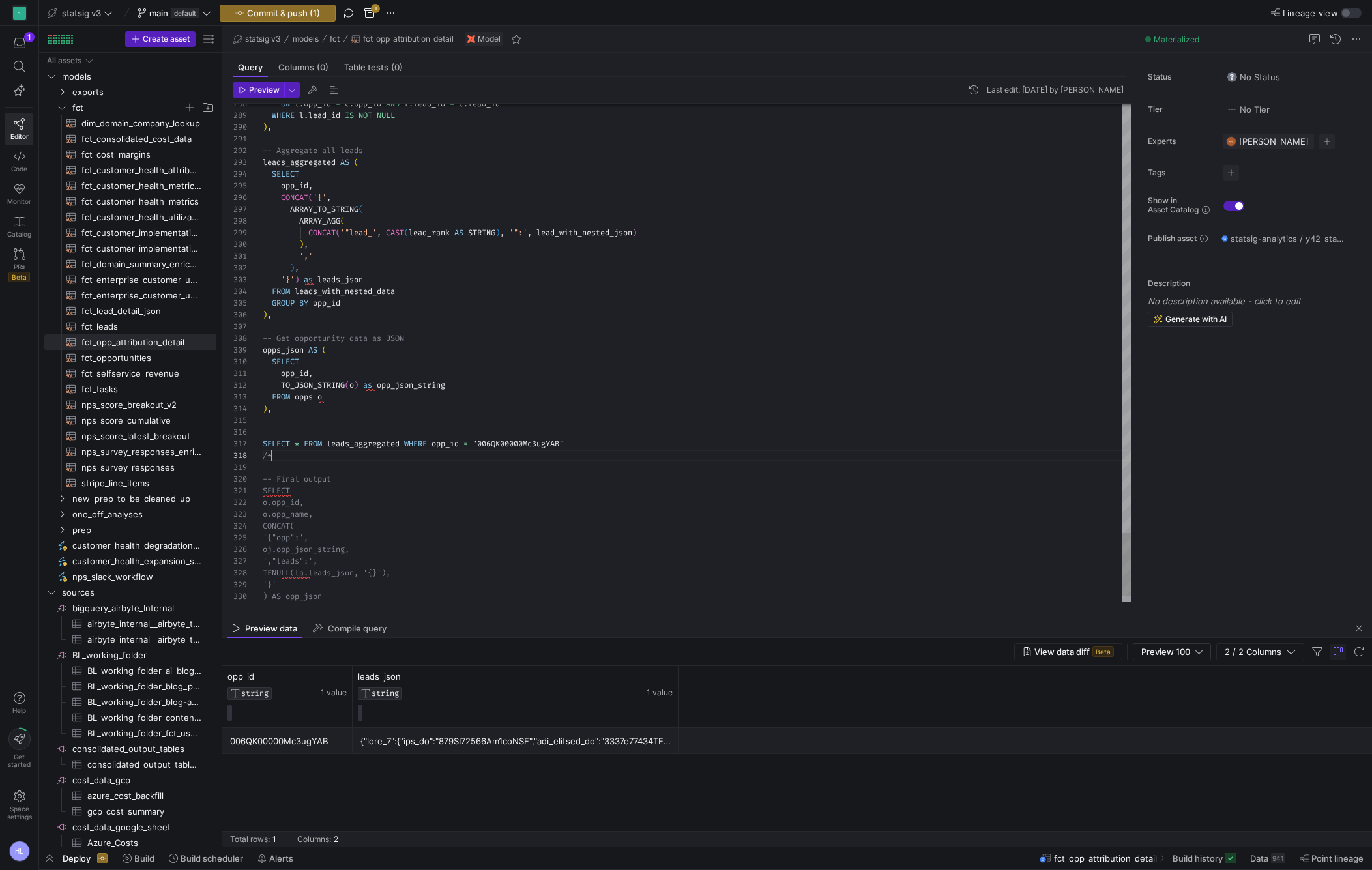
scroll to position [82, 9]
click at [293, 351] on span "opps_json" at bounding box center [283, 350] width 41 height 10
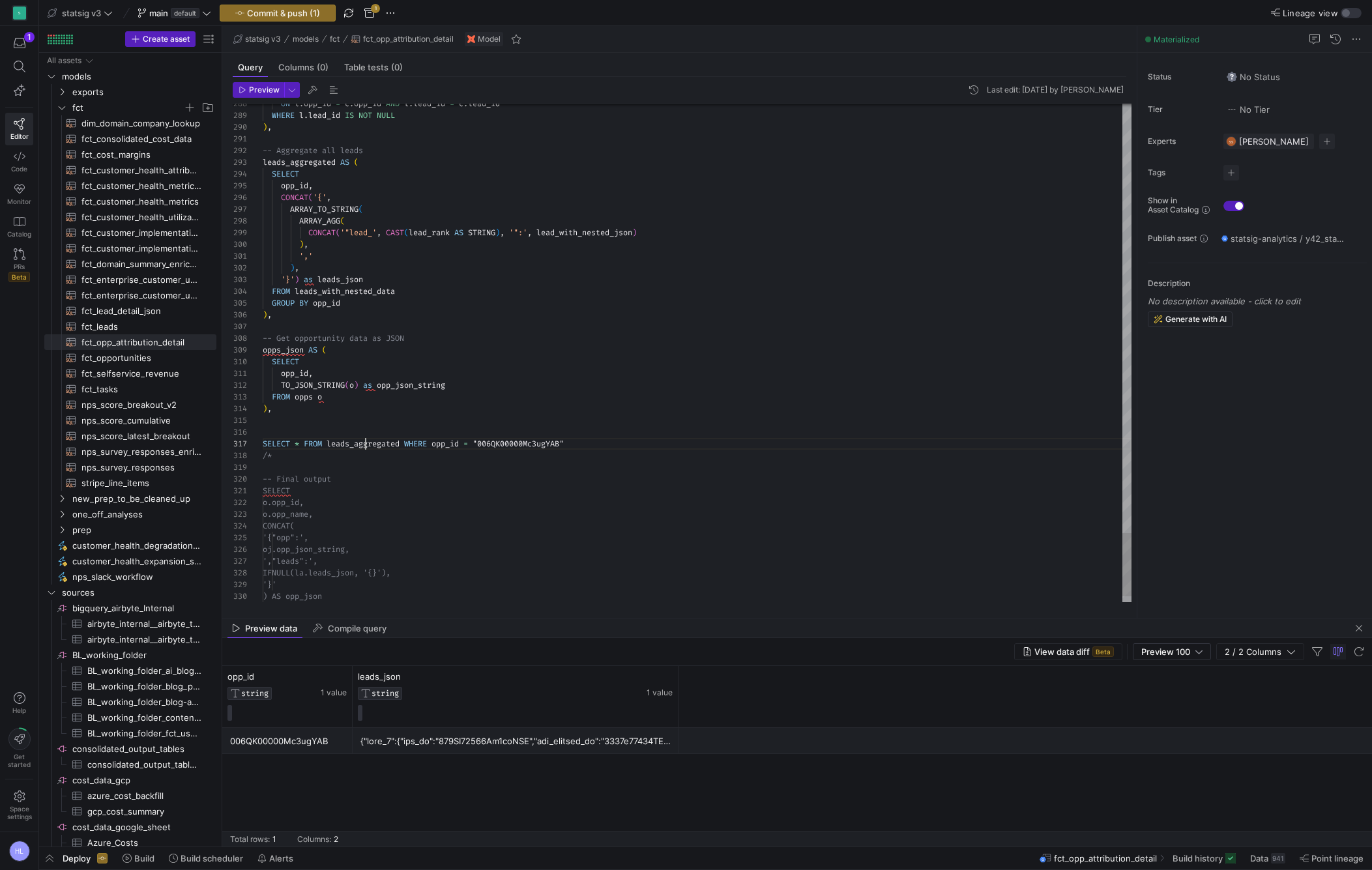
click at [353, 466] on div at bounding box center [697, 467] width 869 height 12
click at [305, 407] on div ") ," at bounding box center [697, 408] width 869 height 12
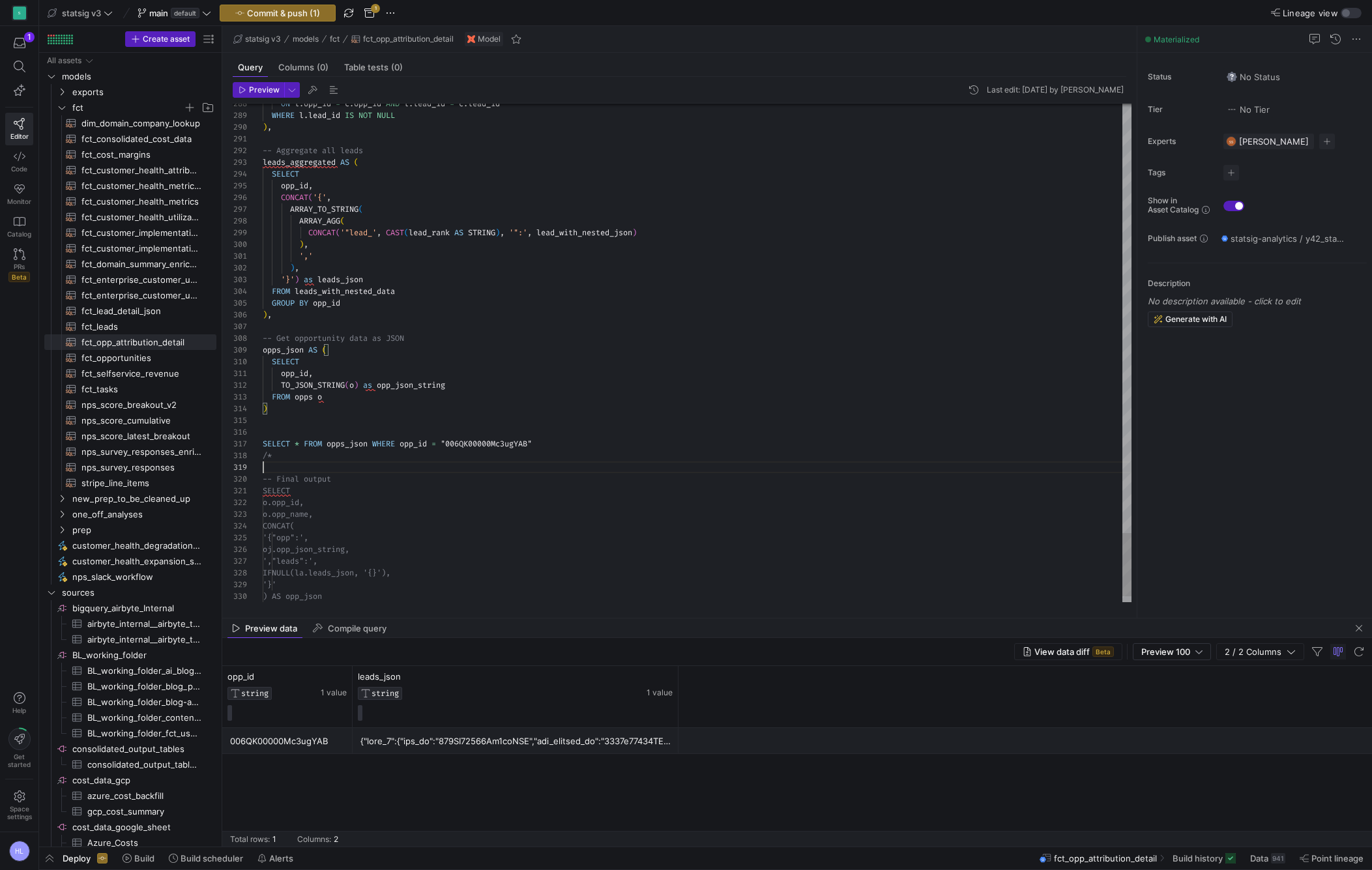
click at [296, 466] on div at bounding box center [697, 467] width 869 height 12
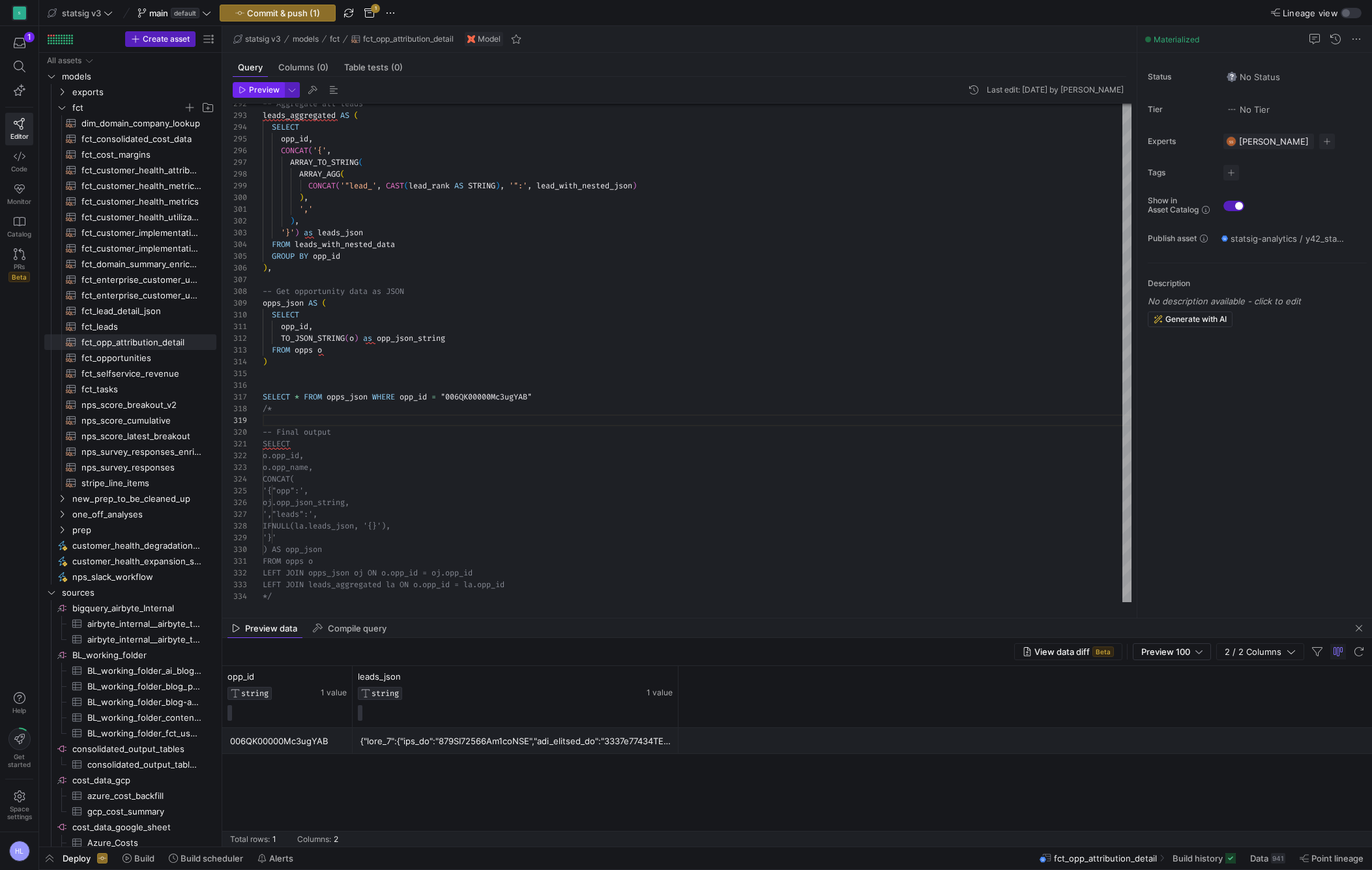
click at [265, 92] on span "Preview" at bounding box center [264, 90] width 31 height 9
click at [287, 408] on div "/*" at bounding box center [697, 408] width 869 height 12
drag, startPoint x: 279, startPoint y: 410, endPoint x: 256, endPoint y: 394, distance: 28.0
click at [256, 394] on div "292 293 294 295 296 297 298 299 300 301 302 303 304 305 306 307 308 309 310 311…" at bounding box center [682, 352] width 899 height 498
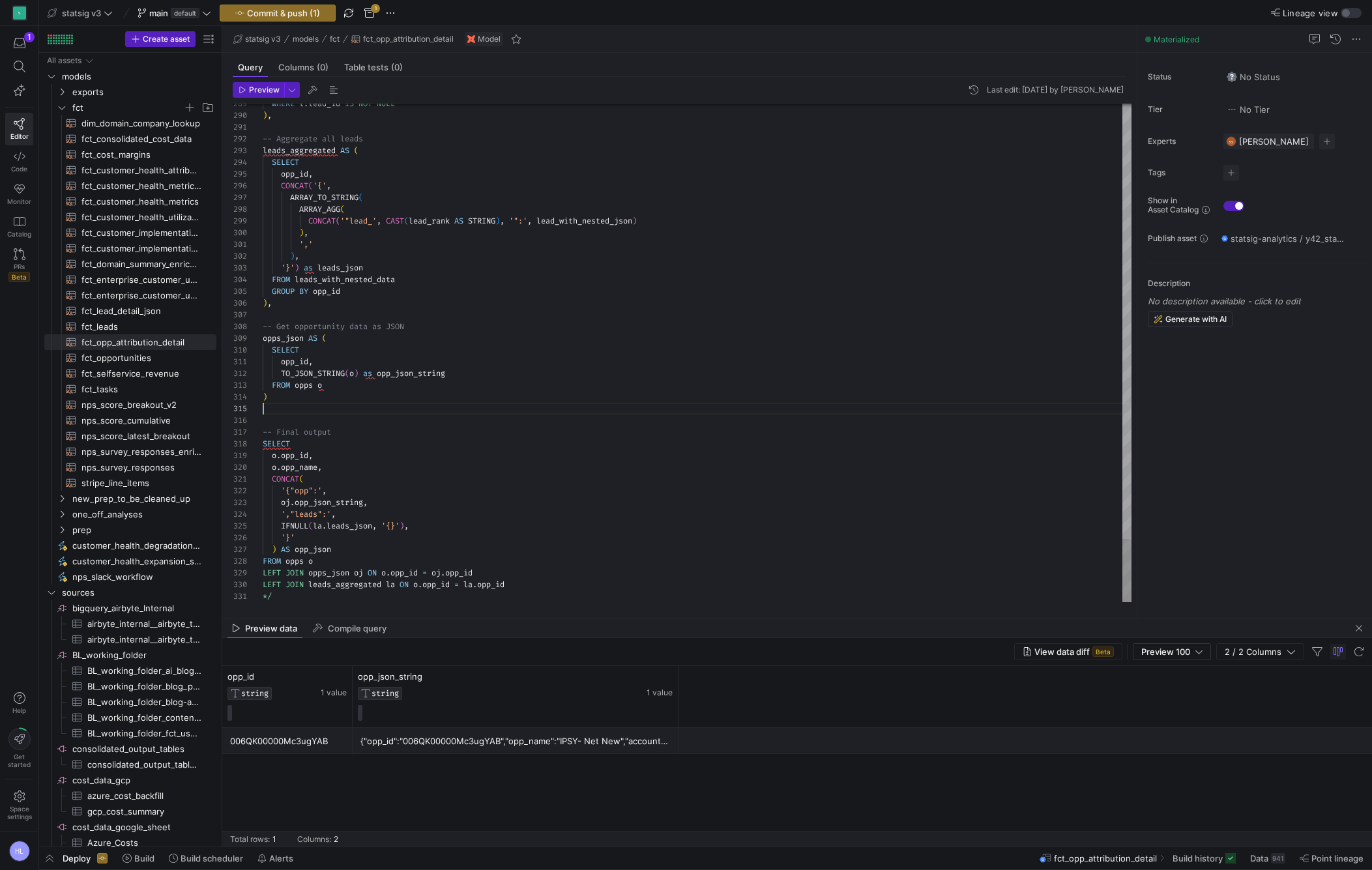
scroll to position [47, 0]
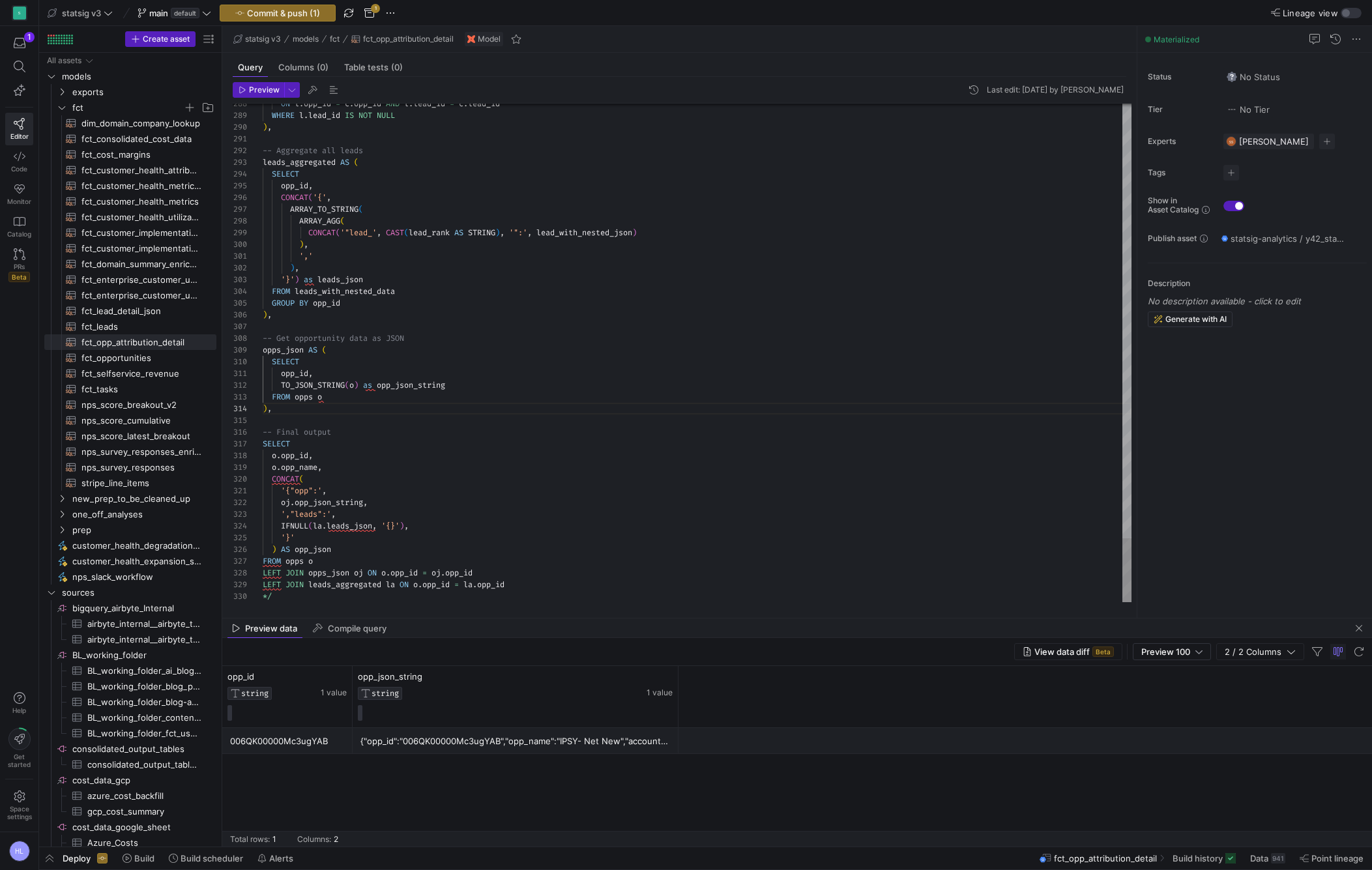
click at [285, 595] on div "*/" at bounding box center [697, 596] width 869 height 12
type textarea "'{"opp":', oj.opp_json_string, ',"leads":', IFNULL(la.leads_json, '{}'), '}' ) …"
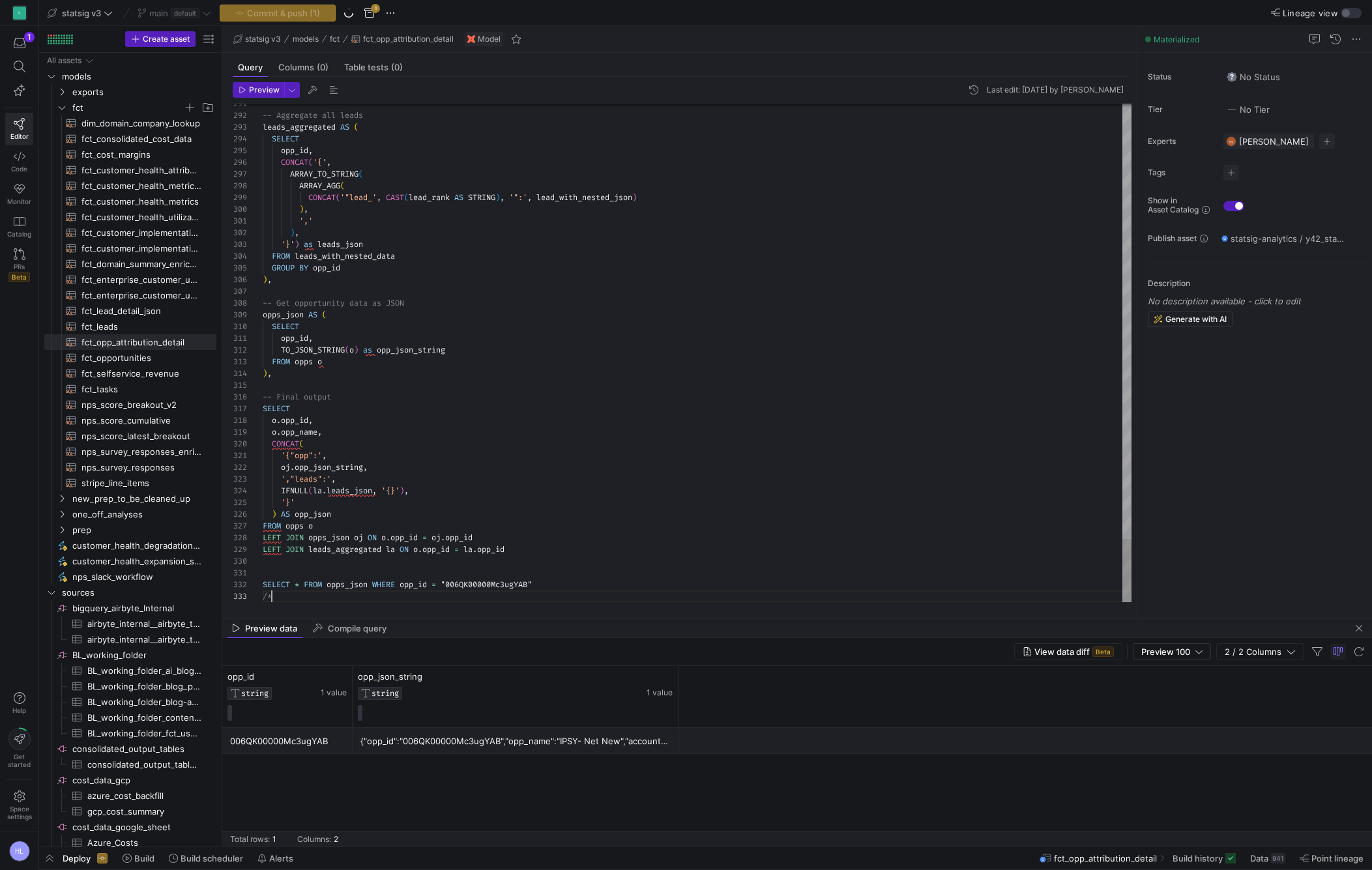
scroll to position [23, 9]
click at [346, 399] on div "-- Final output" at bounding box center [697, 397] width 869 height 12
drag, startPoint x: 282, startPoint y: 597, endPoint x: 259, endPoint y: 563, distance: 41.0
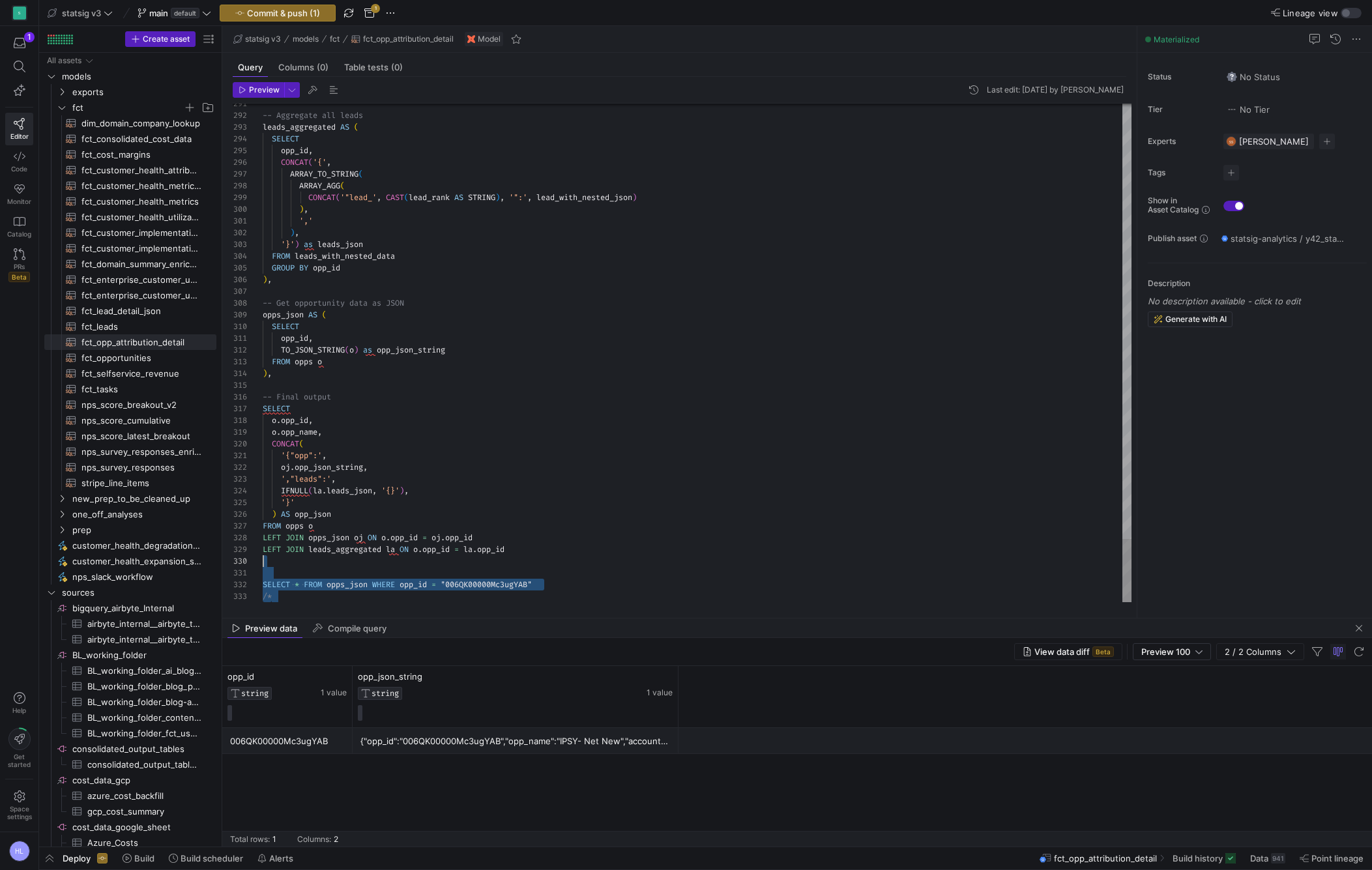
click at [259, 563] on div "292 293 294 295 296 297 298 299 300 301 302 303 304 305 306 307 308 309 310 311…" at bounding box center [682, 352] width 899 height 498
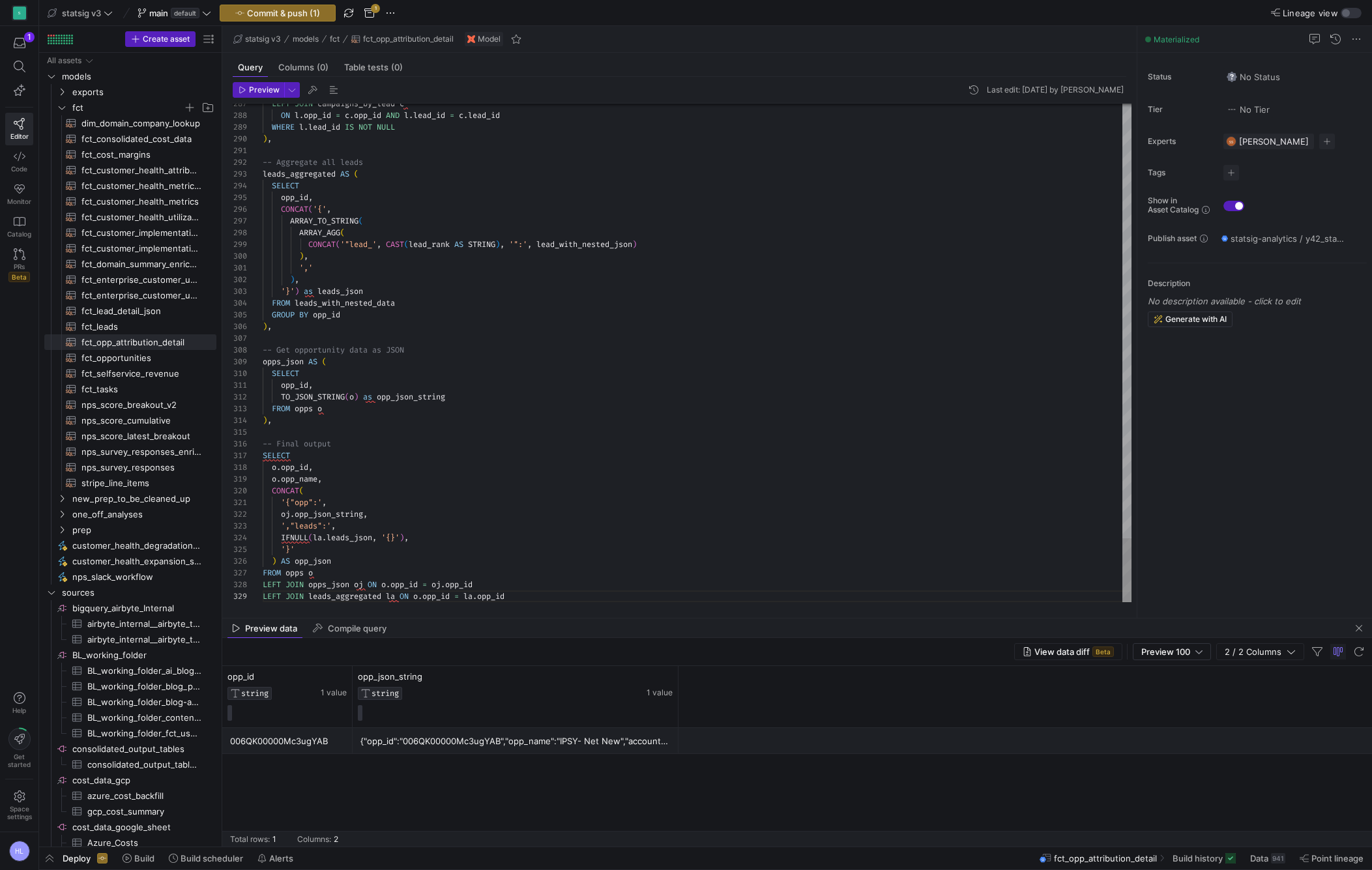
click at [312, 488] on div "CONCAT (" at bounding box center [697, 491] width 869 height 12
click at [298, 422] on div ") ," at bounding box center [697, 420] width 869 height 12
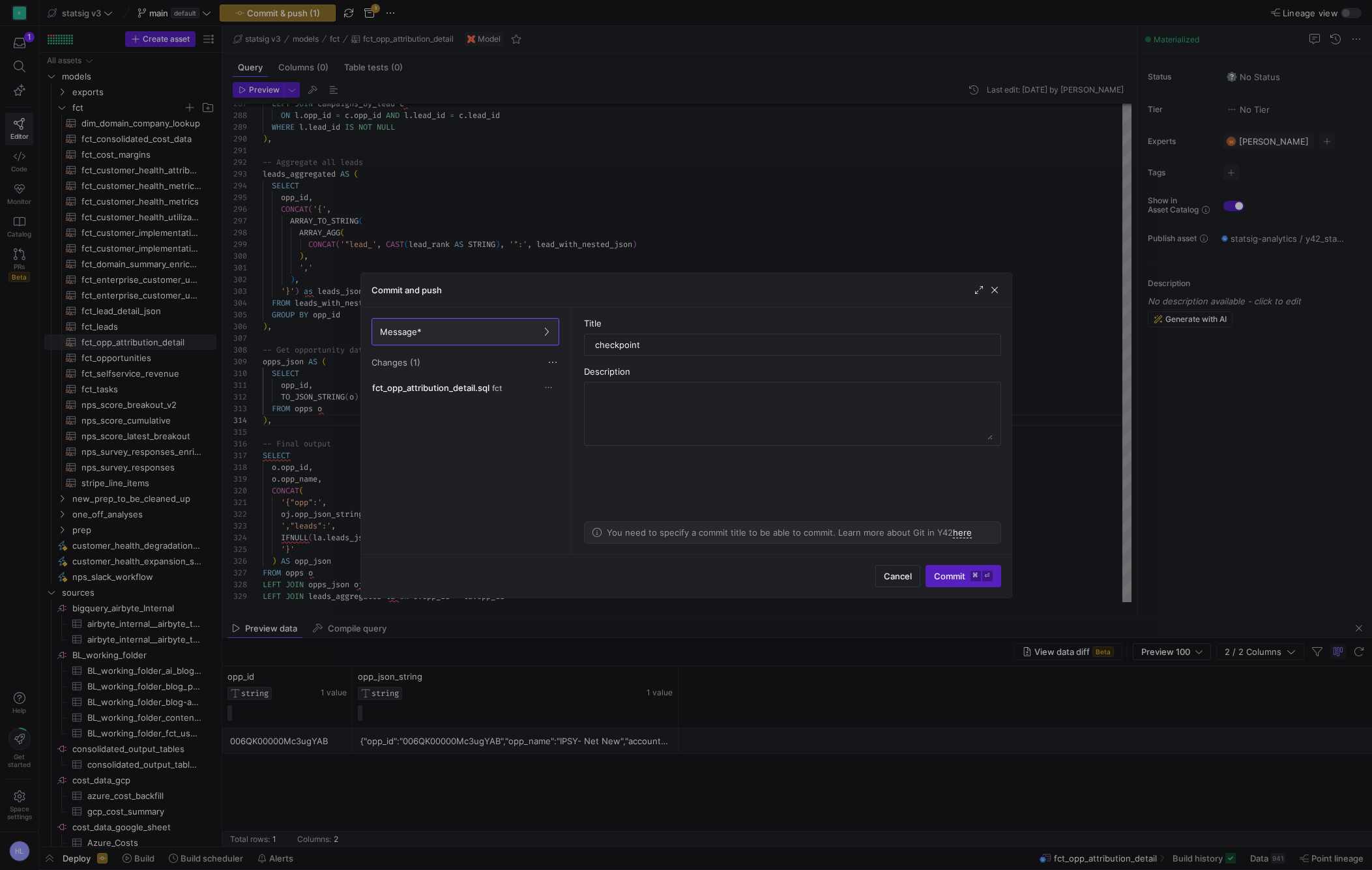
click at [727, 282] on div "Commit and push" at bounding box center [686, 290] width 650 height 34
click at [892, 579] on span "Cancel" at bounding box center [898, 576] width 28 height 10
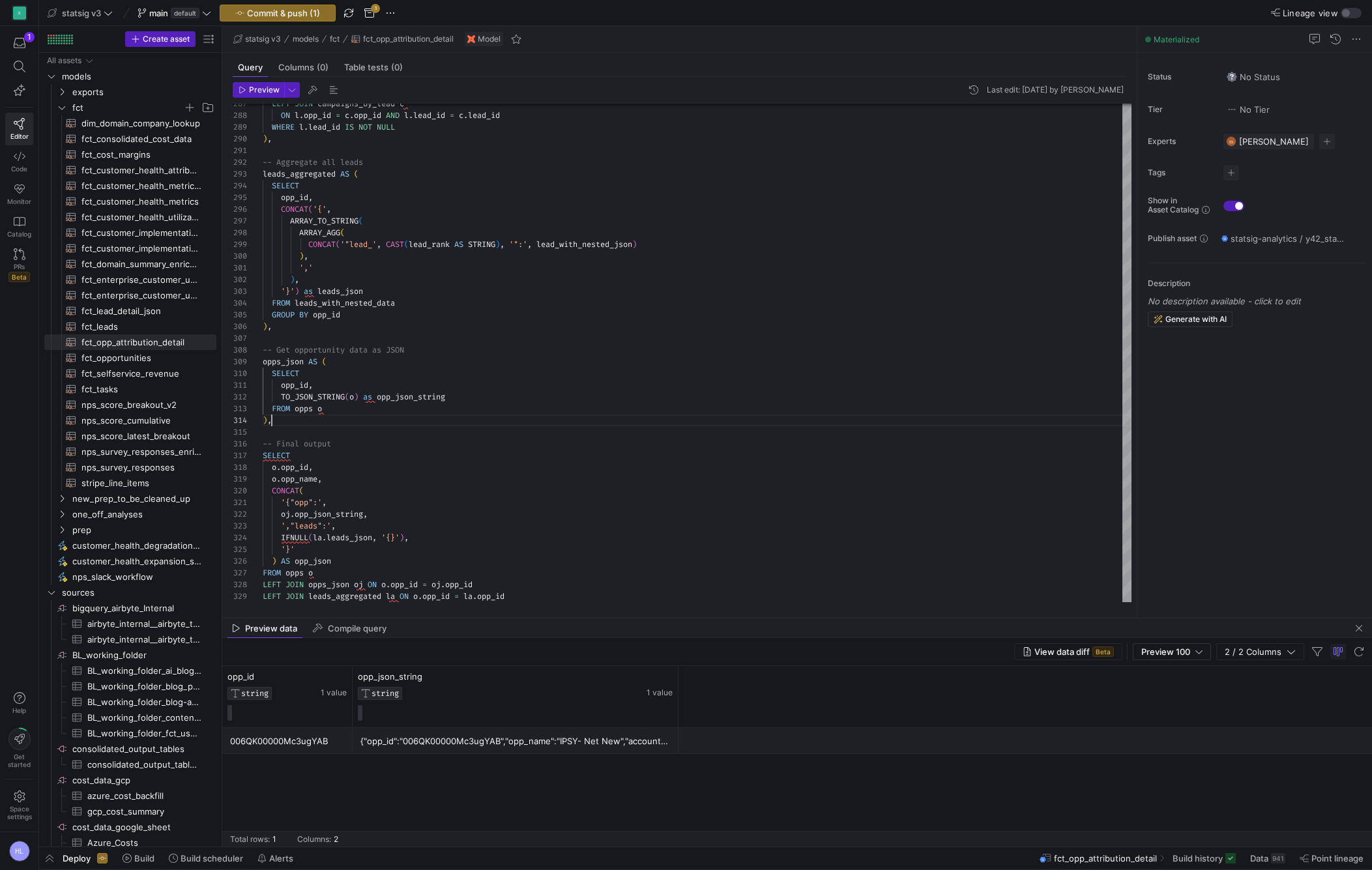
click at [595, 508] on div "'{"opp":' ," at bounding box center [697, 502] width 869 height 12
click at [265, 84] on span "button" at bounding box center [258, 90] width 50 height 14
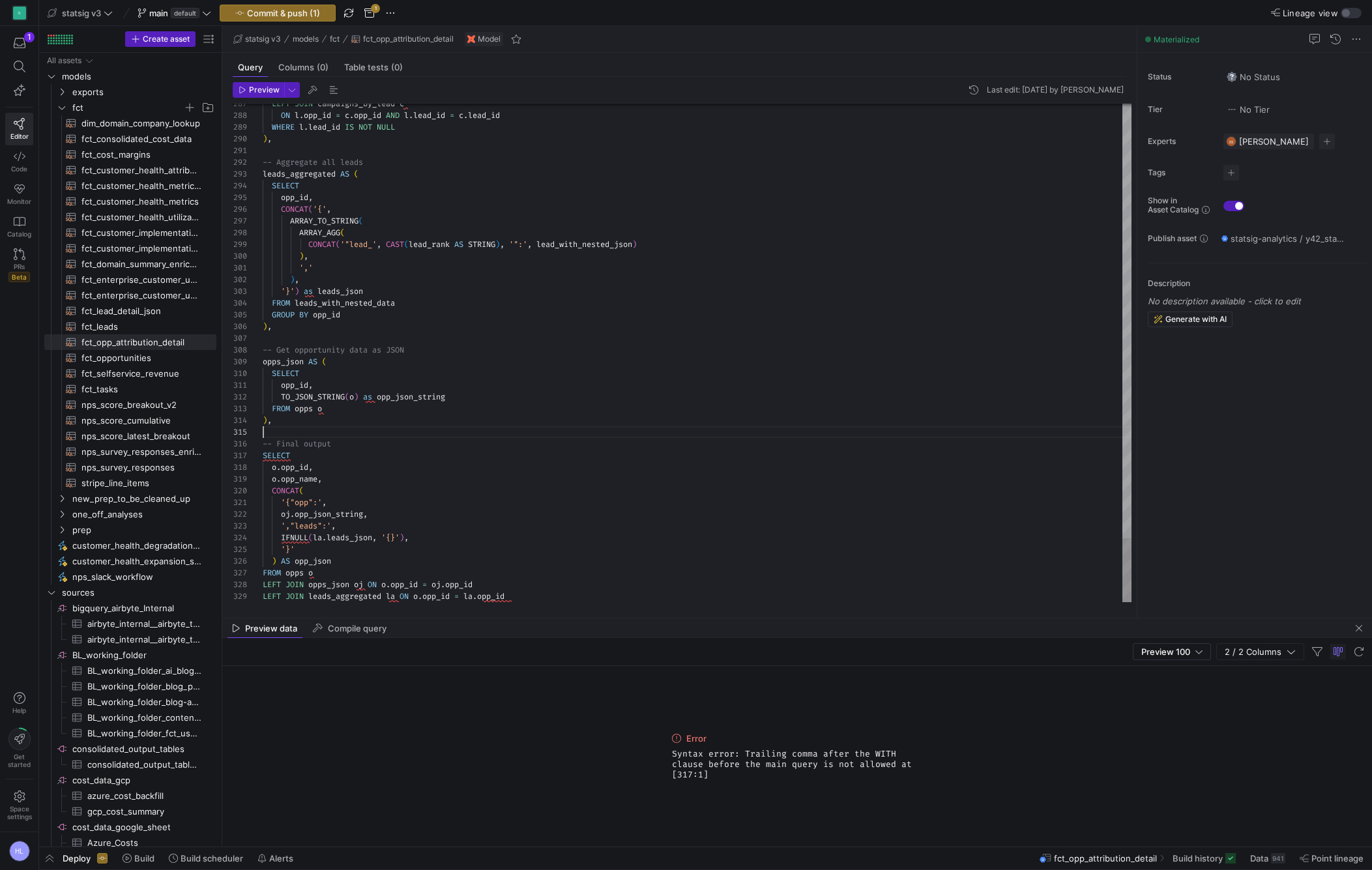
click at [437, 433] on div at bounding box center [697, 432] width 869 height 12
click at [359, 500] on div "'{"opp":' ," at bounding box center [697, 502] width 869 height 12
click at [283, 426] on div at bounding box center [697, 432] width 869 height 12
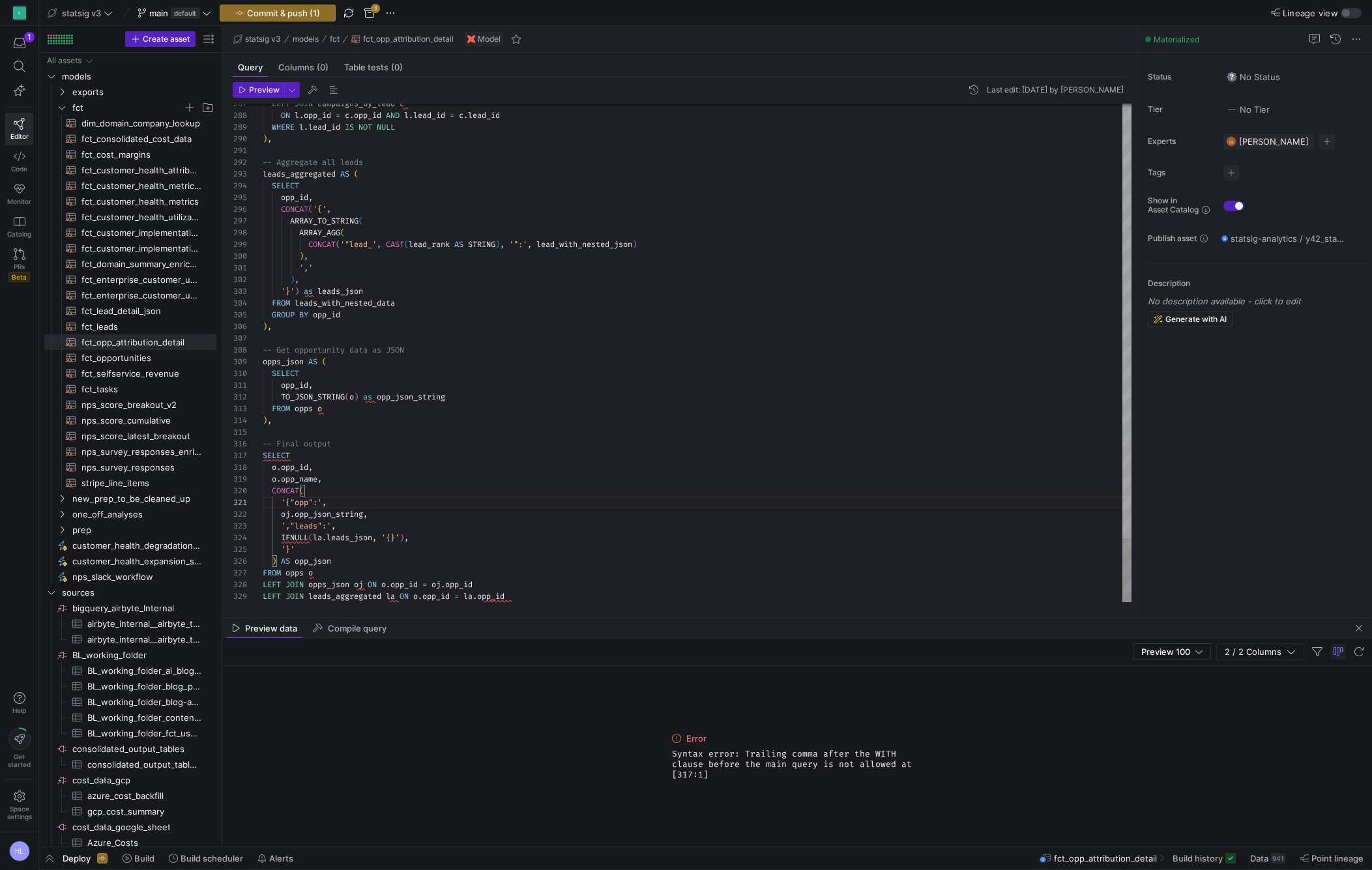
scroll to position [47, 0]
click at [288, 459] on span "SELECT" at bounding box center [276, 455] width 27 height 10
click at [276, 423] on div ") ," at bounding box center [697, 420] width 869 height 12
type textarea "opp_id, TO_JSON_STRING(o) as opp_json_string FROM opps o ) -- Final output SELE…"
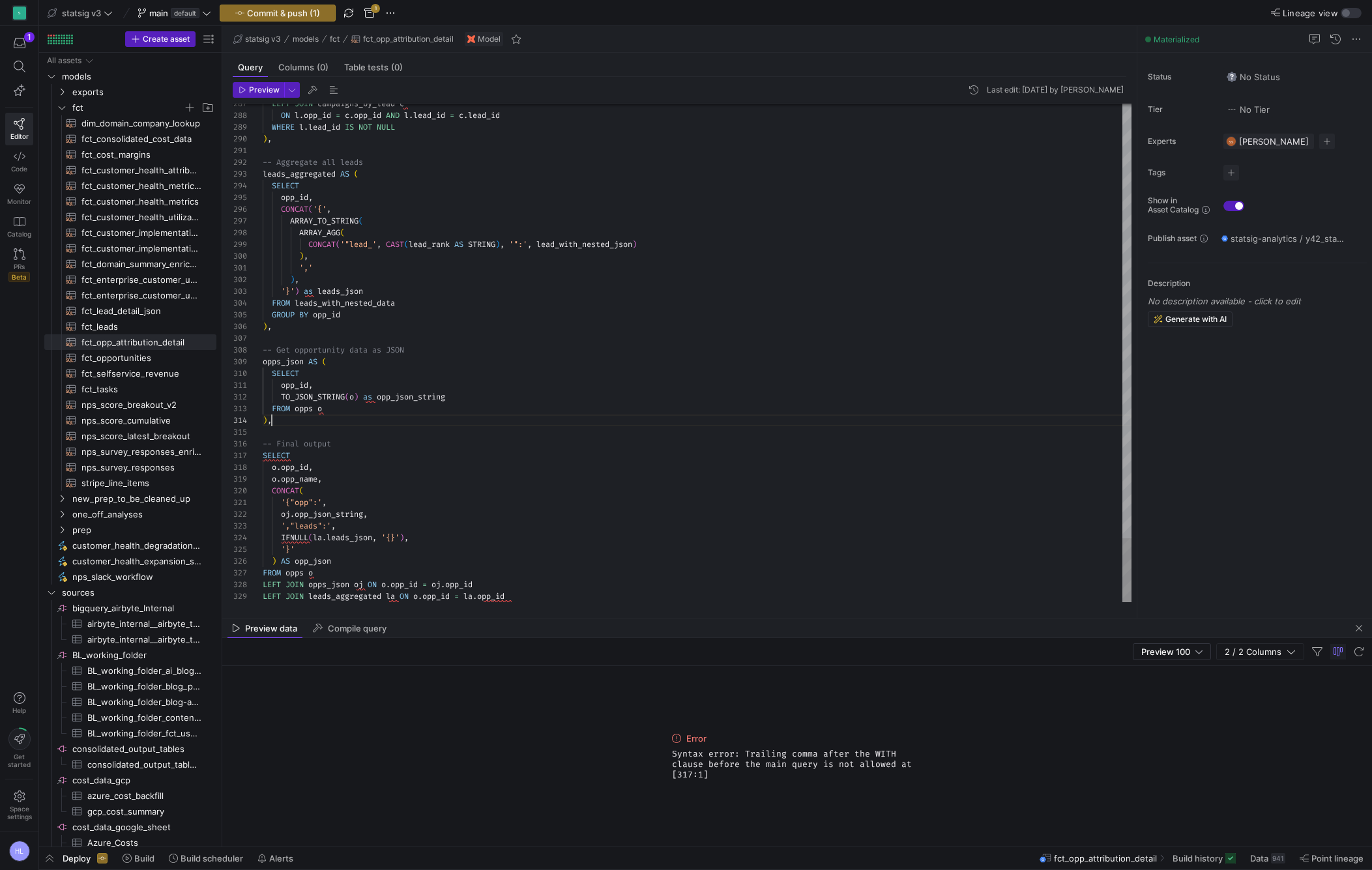
scroll to position [35, 5]
click at [269, 90] on span "Preview" at bounding box center [264, 90] width 31 height 9
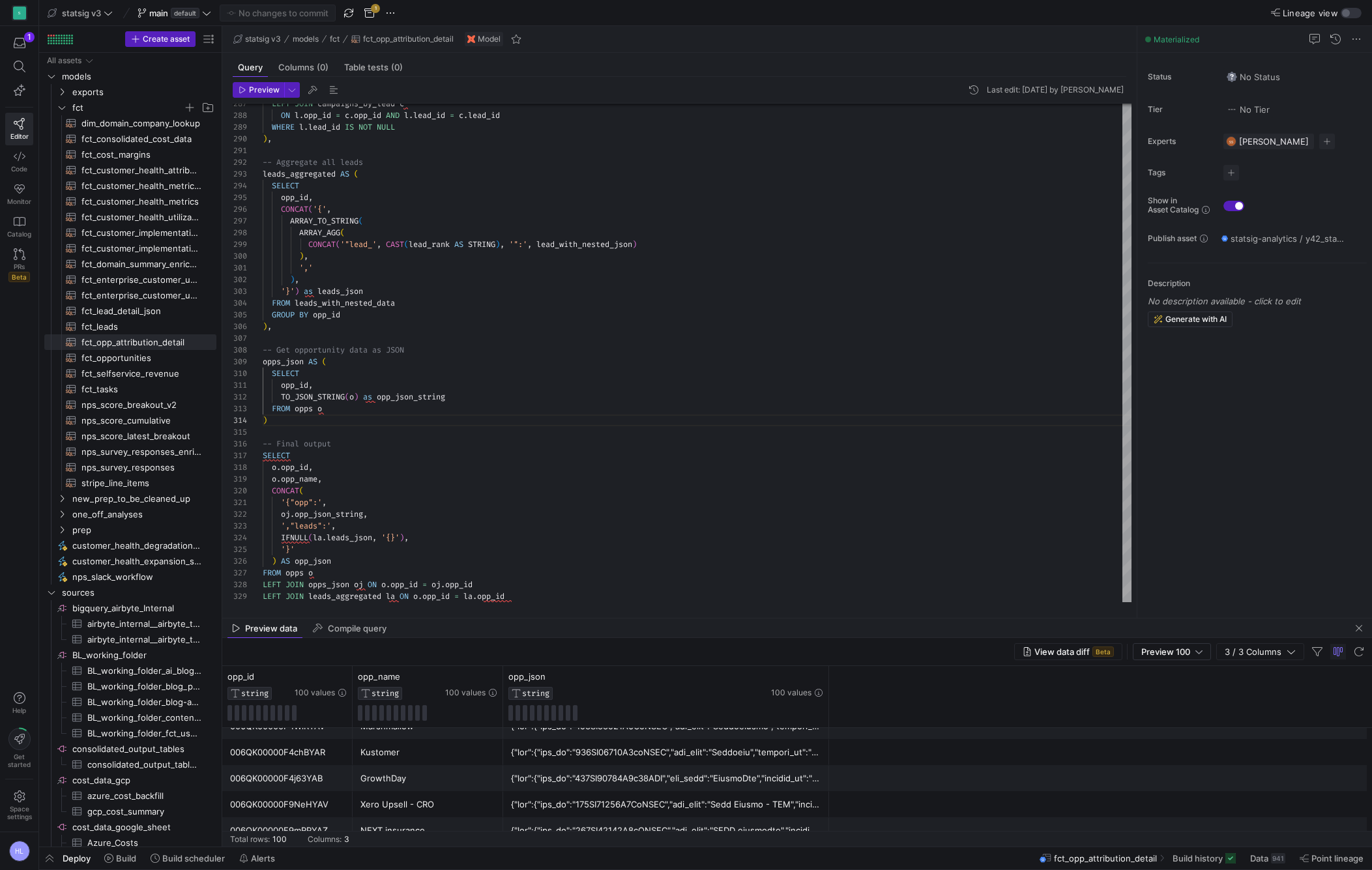
scroll to position [0, 0]
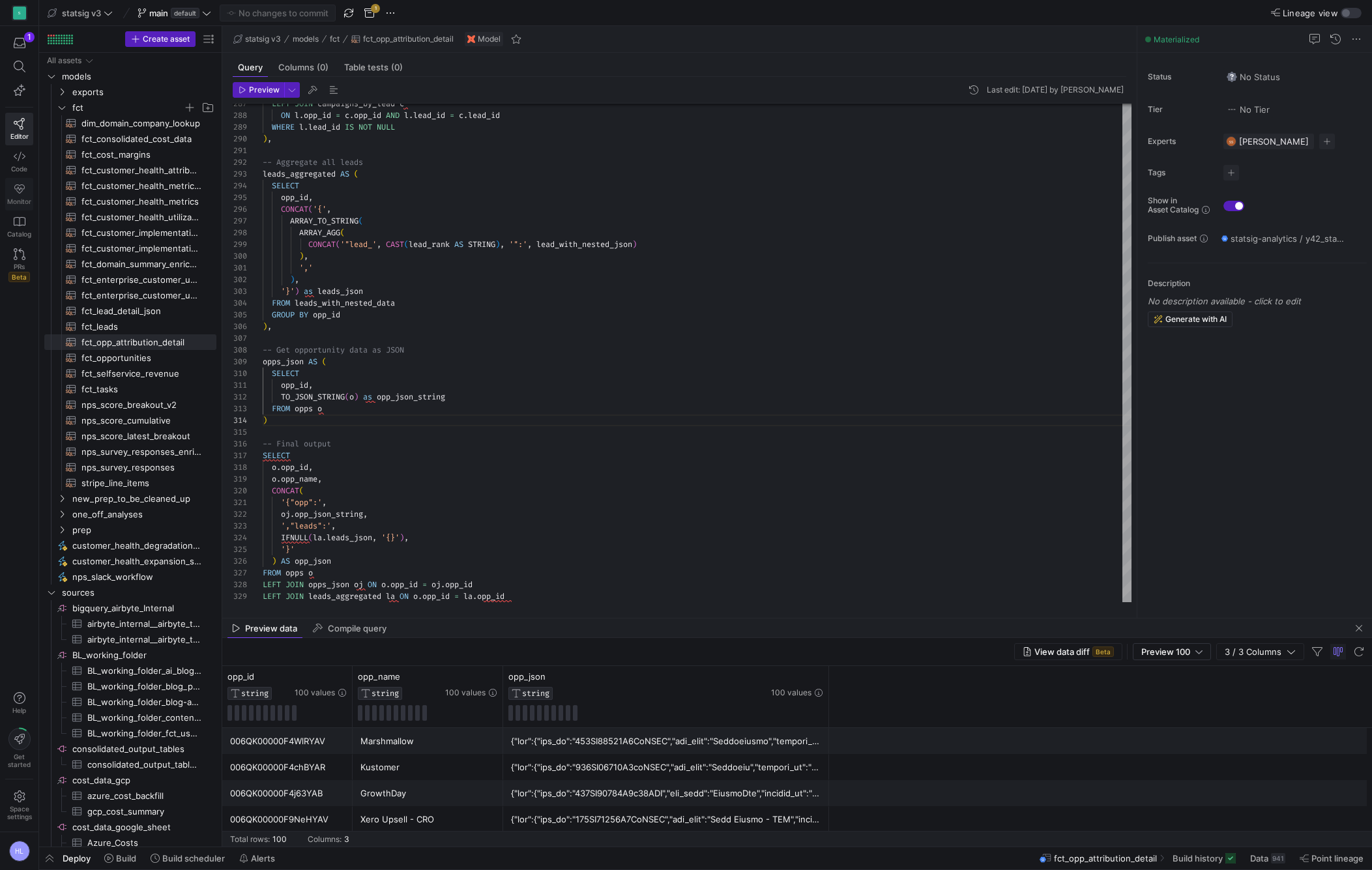
click at [19, 189] on icon at bounding box center [19, 189] width 10 height 9
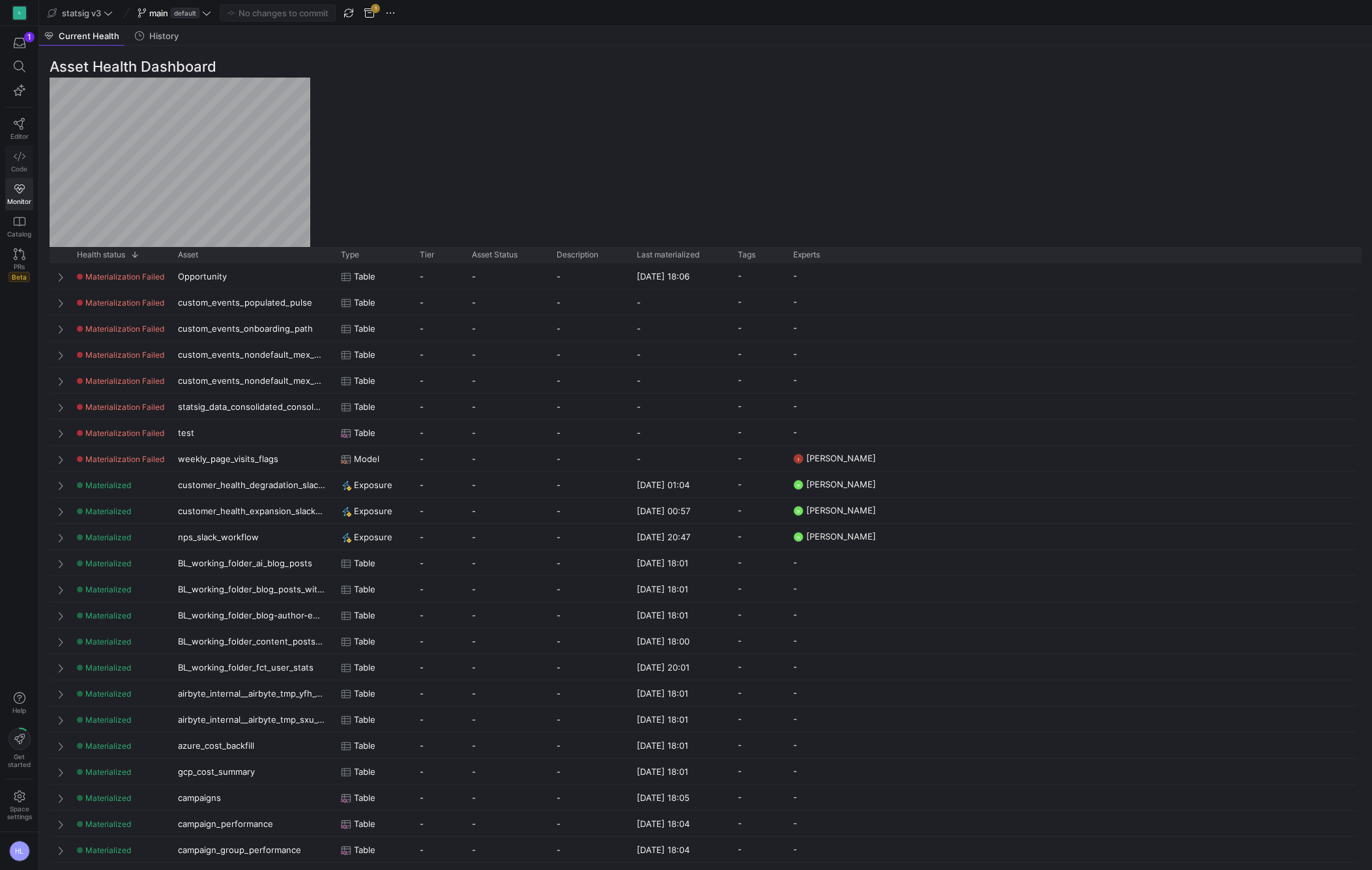
click at [18, 151] on icon at bounding box center [19, 156] width 12 height 12
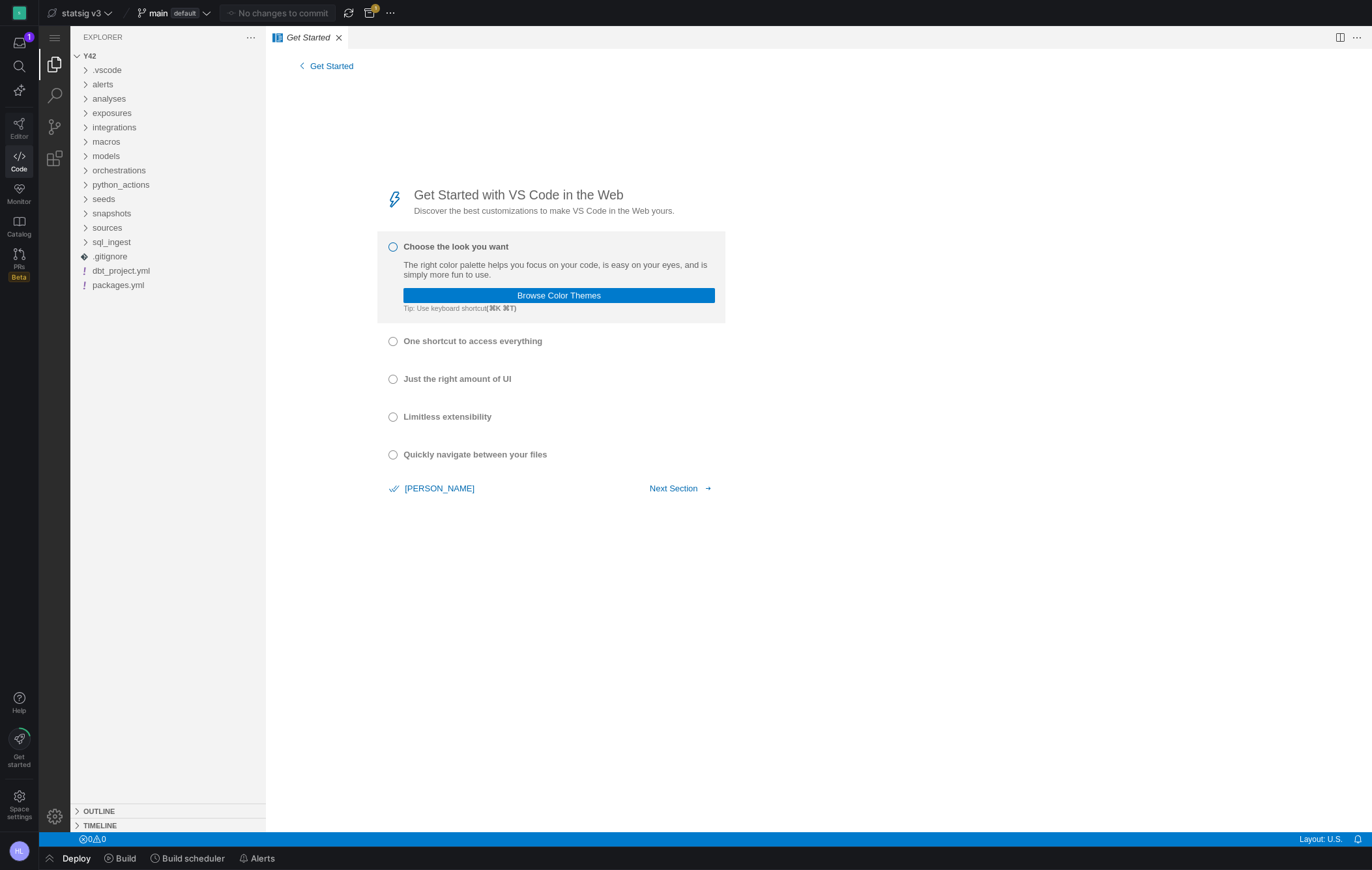
click at [21, 128] on icon at bounding box center [19, 124] width 12 height 12
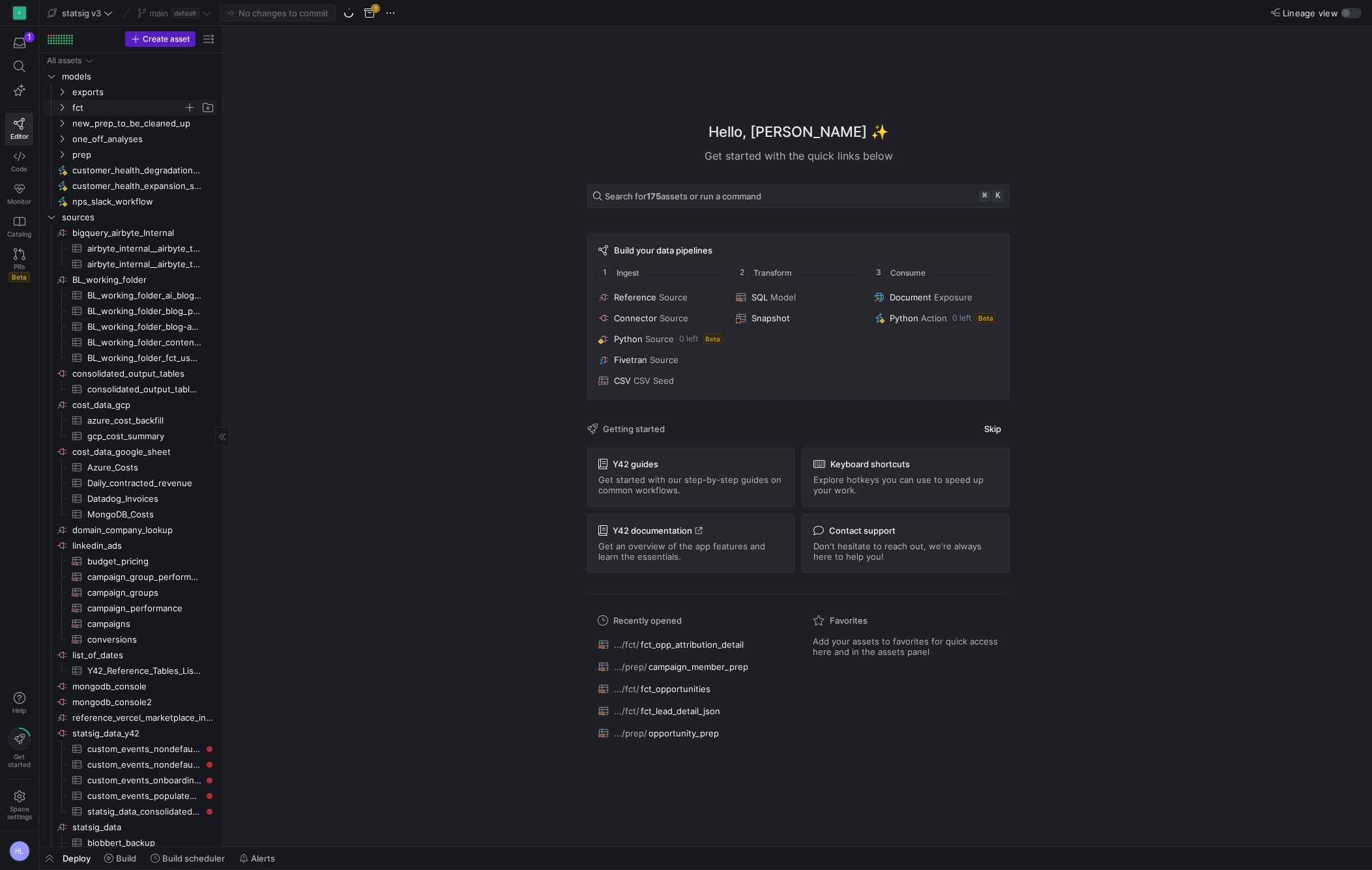
click at [63, 106] on icon "Press SPACE to select this row." at bounding box center [62, 107] width 3 height 7
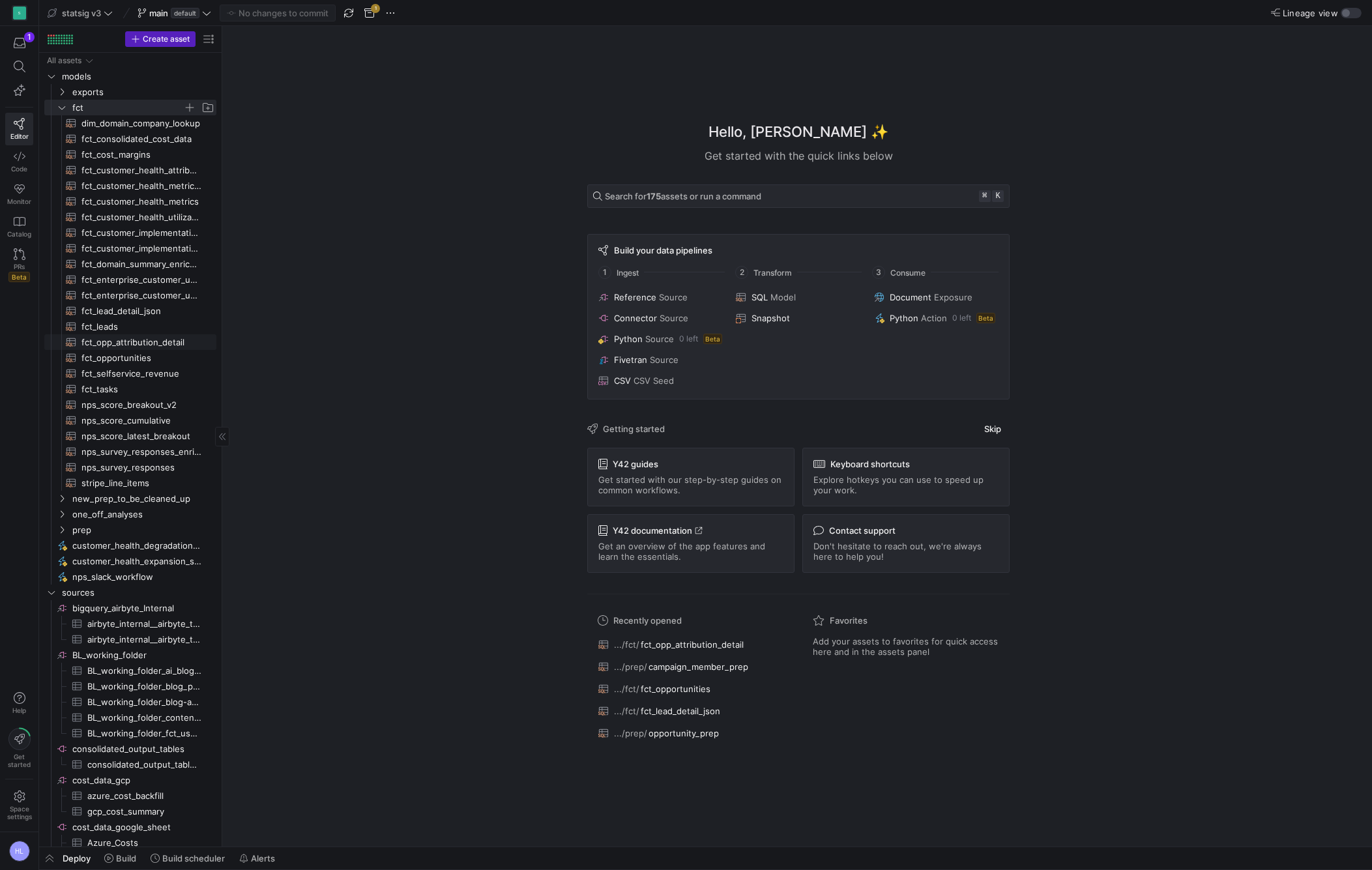
click at [121, 343] on span "fct_opp_attribution_detail​​​​​​​​​​" at bounding box center [141, 342] width 120 height 15
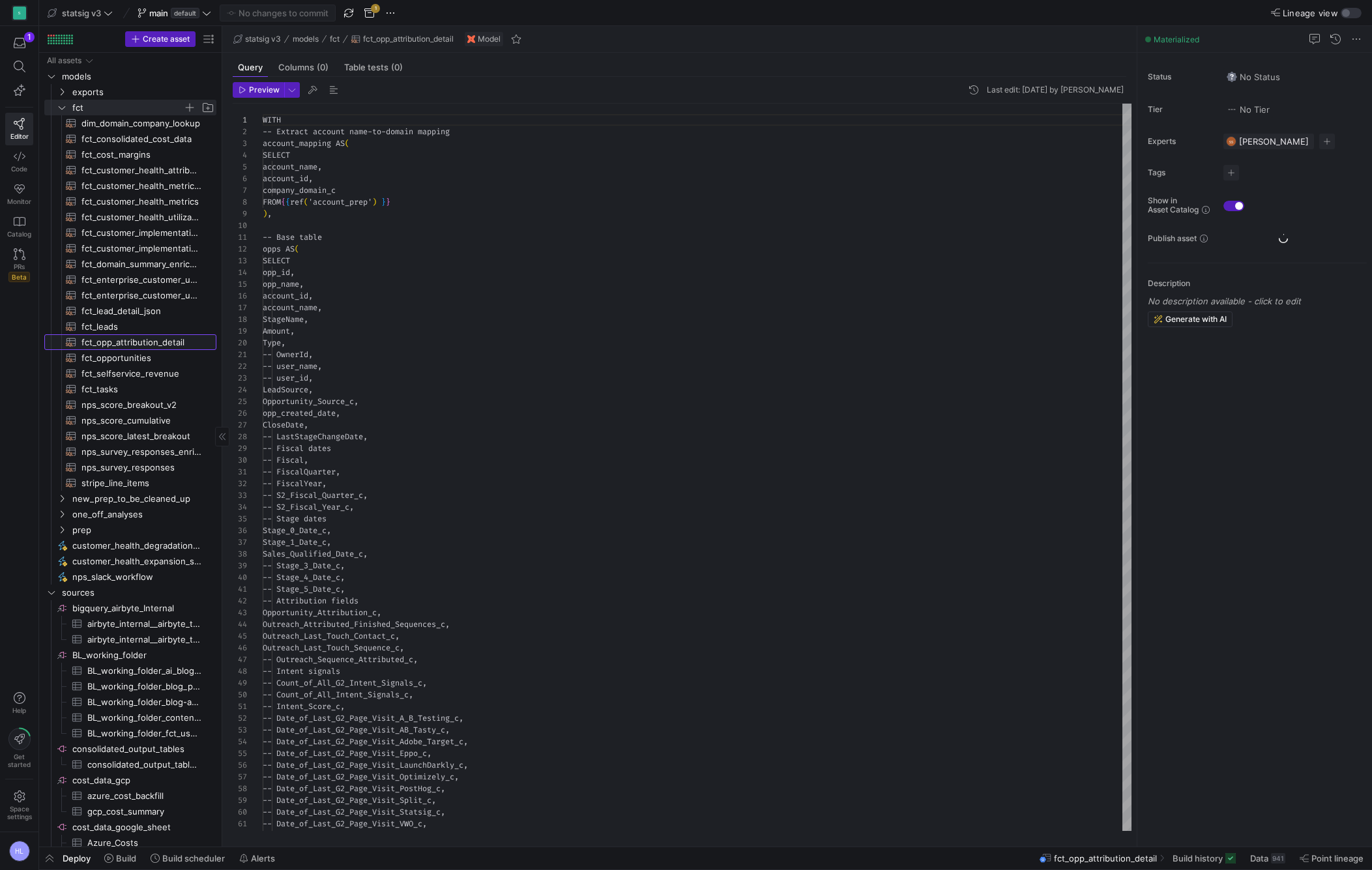
scroll to position [117, 0]
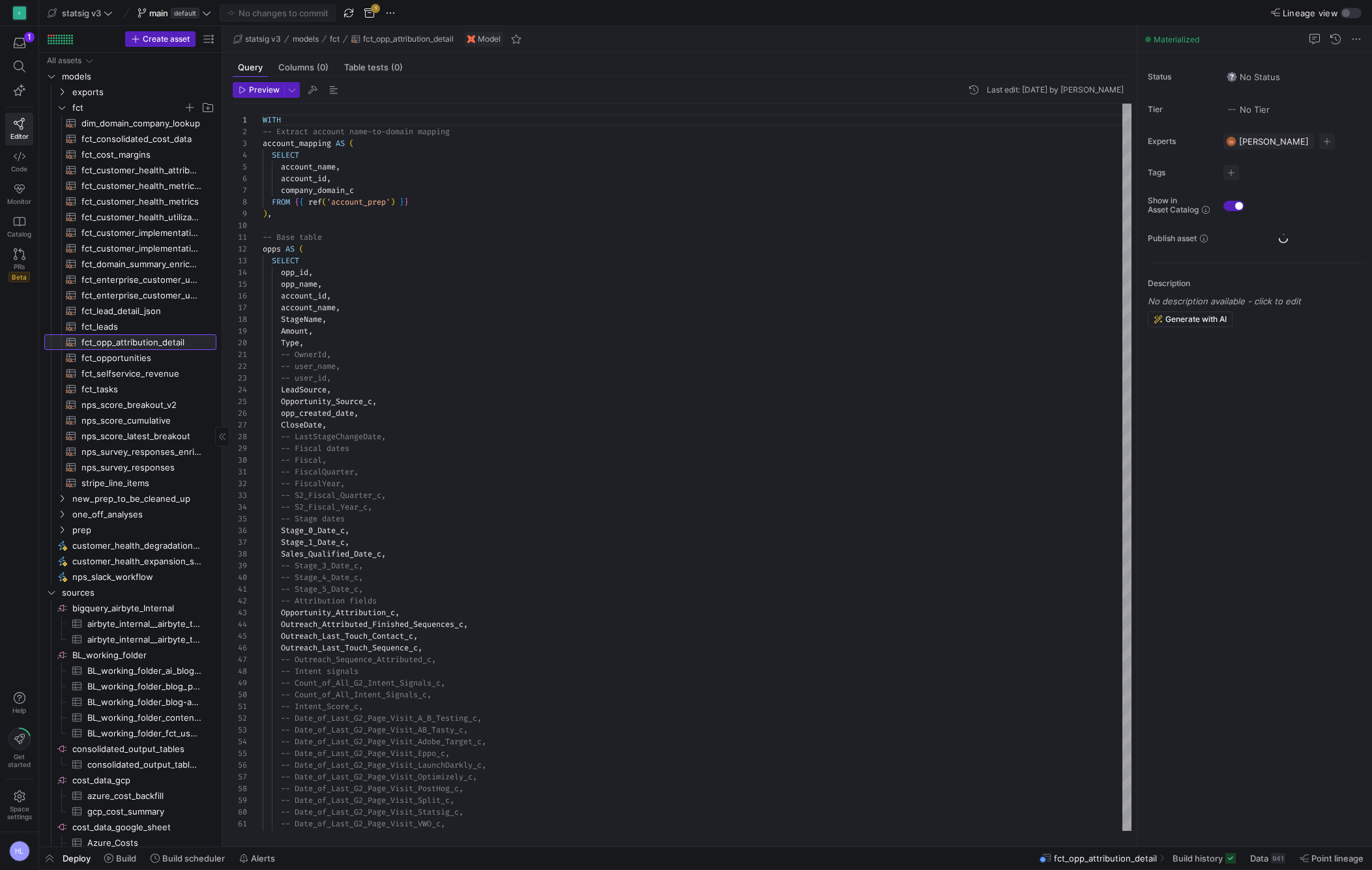
click at [141, 341] on span "fct_opp_attribution_detail​​​​​​​​​​" at bounding box center [141, 342] width 120 height 15
type textarea "-- OwnerId, -- user_name, -- user_id, LeadSource, Opportunity_Source_c, opp_cre…"
click at [416, 462] on div "-- Fiscal," at bounding box center [697, 460] width 869 height 12
click at [21, 197] on span "Monitor" at bounding box center [19, 201] width 24 height 8
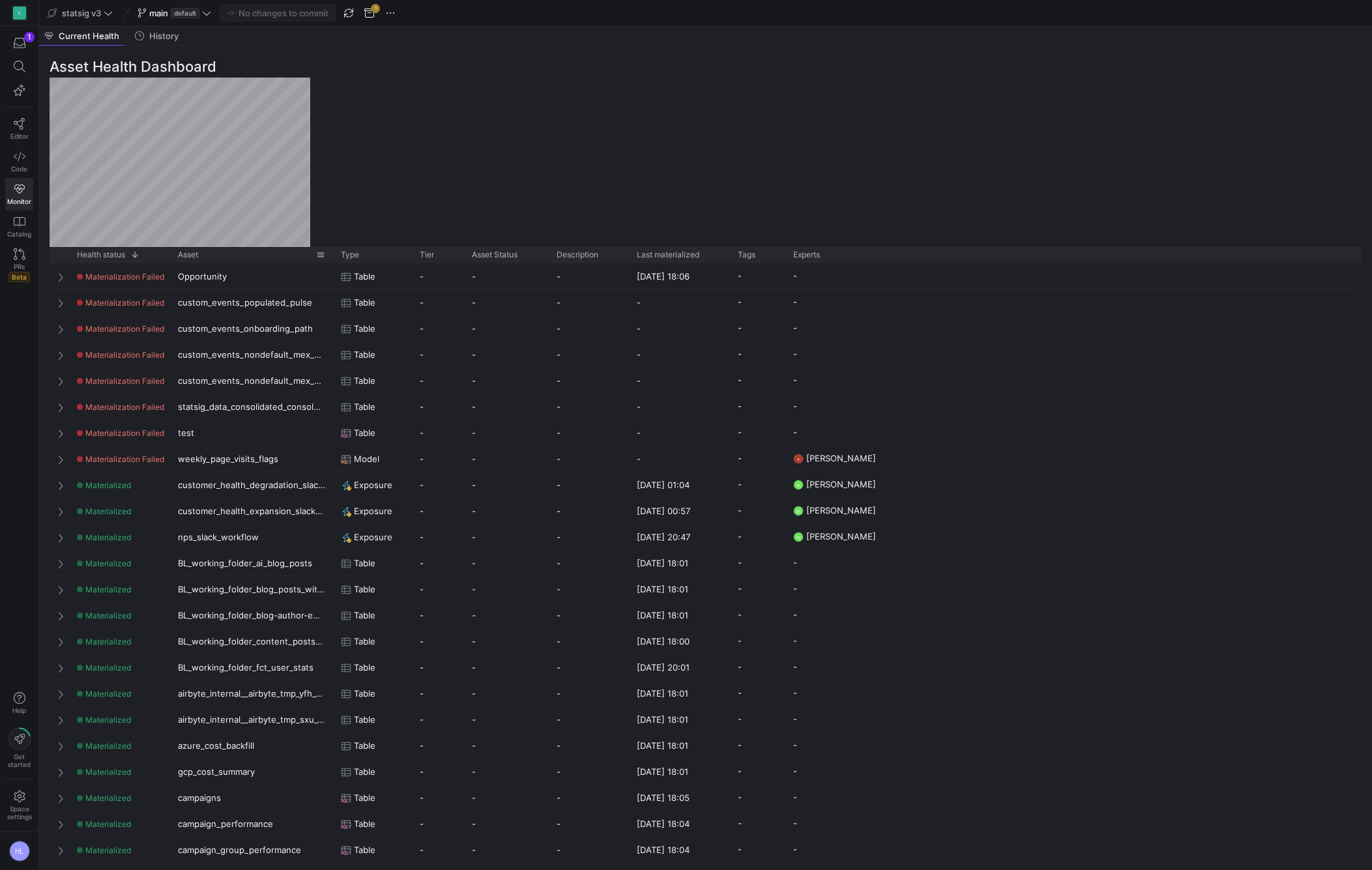
click at [203, 251] on div "Asset" at bounding box center [247, 255] width 139 height 9
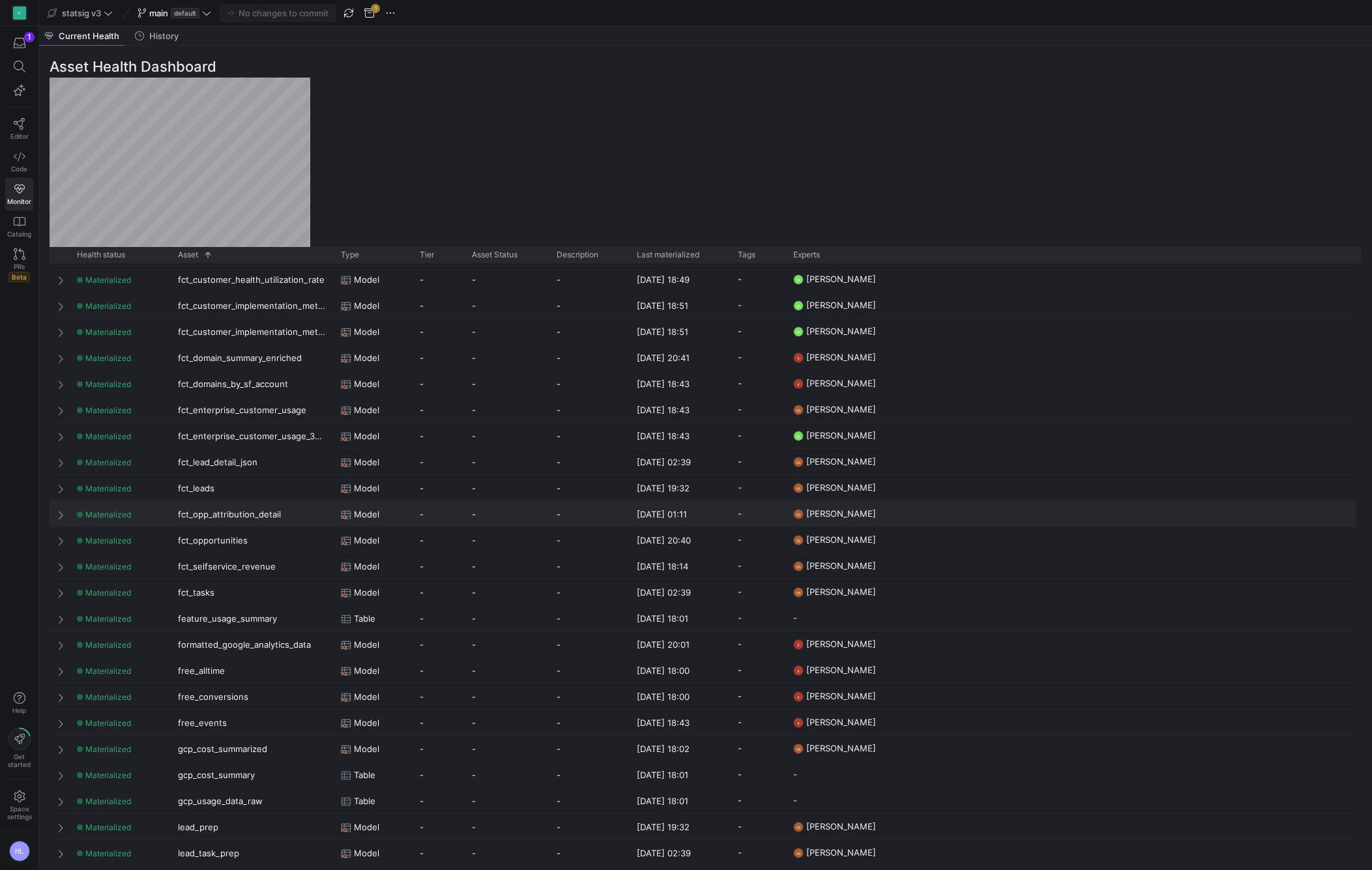
scroll to position [2268, 0]
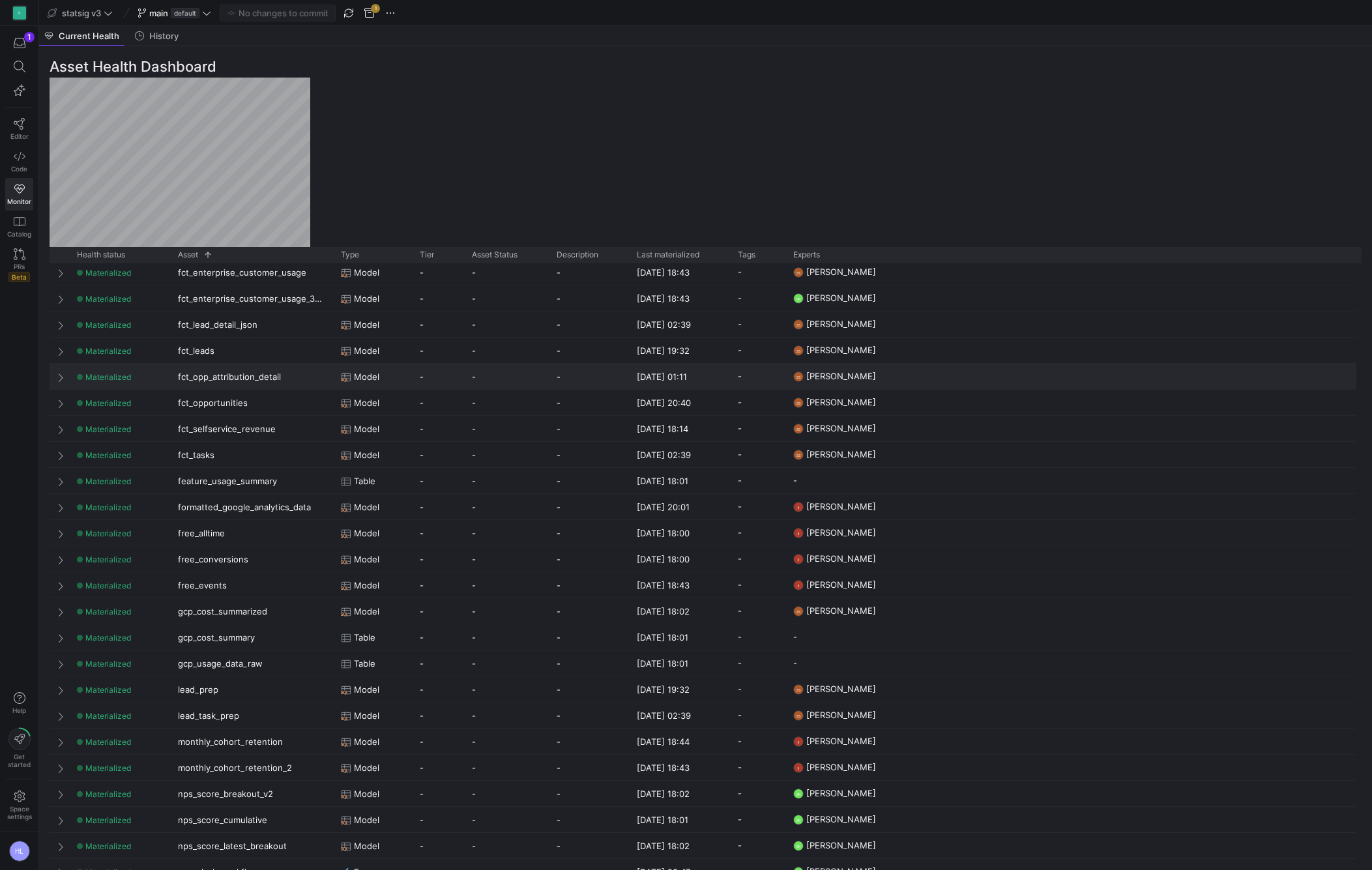
click at [276, 370] on div "fct_opp_attribution_detail" at bounding box center [251, 376] width 163 height 25
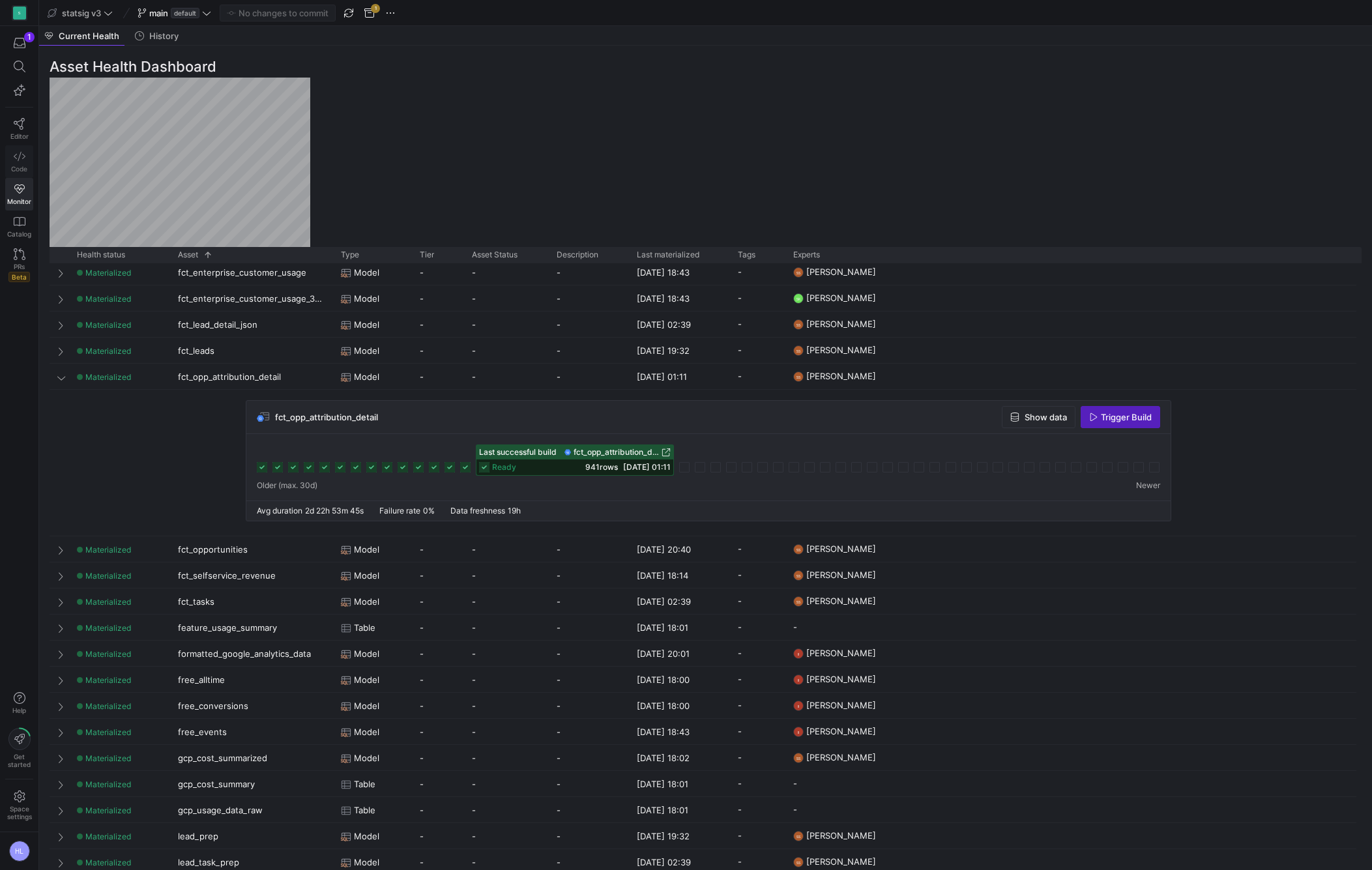
click at [20, 166] on span "Code" at bounding box center [19, 169] width 16 height 8
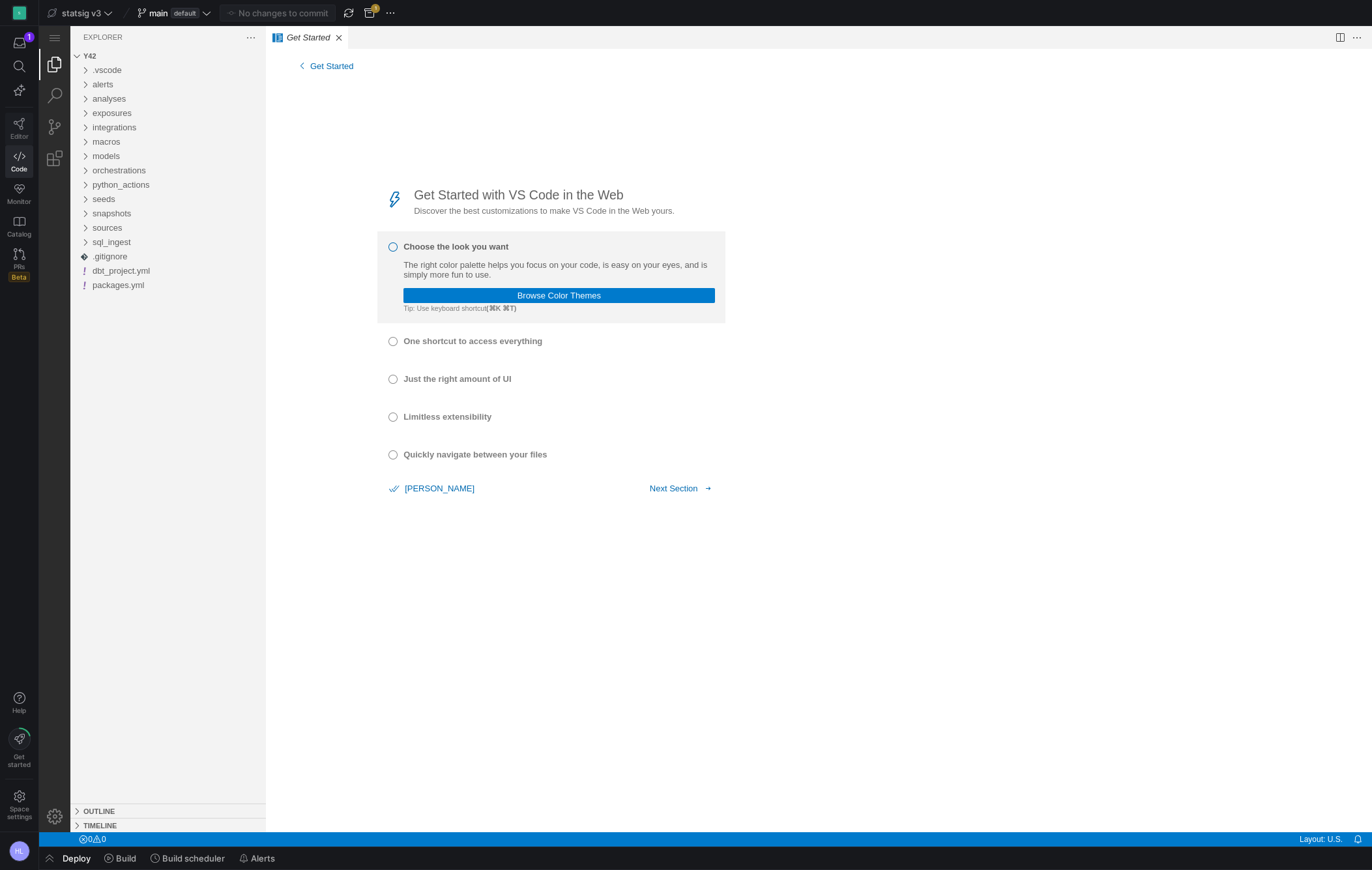
click at [18, 135] on span "Editor" at bounding box center [19, 136] width 18 height 8
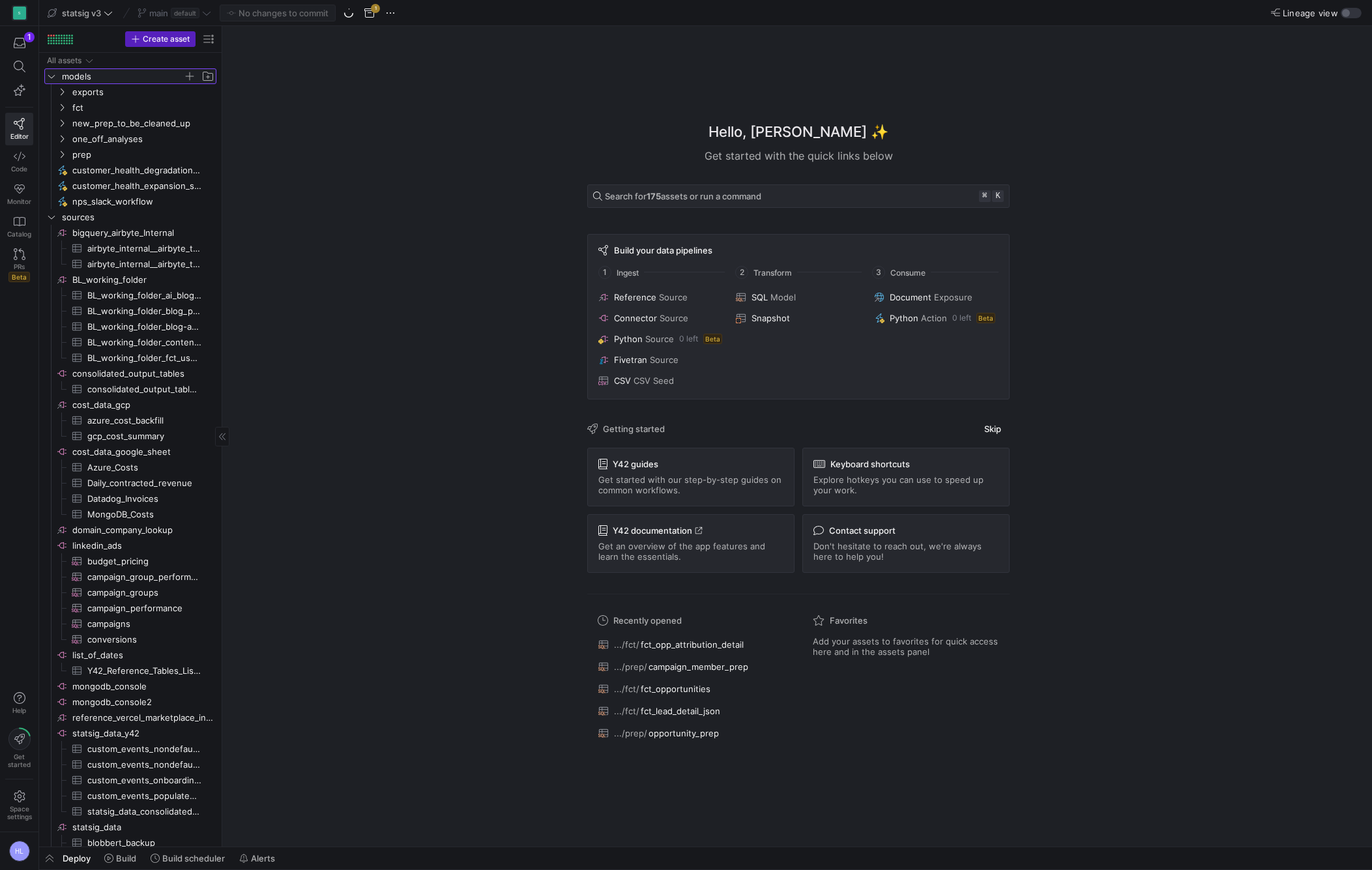
click at [52, 75] on icon "Press SPACE to select this row." at bounding box center [52, 76] width 9 height 8
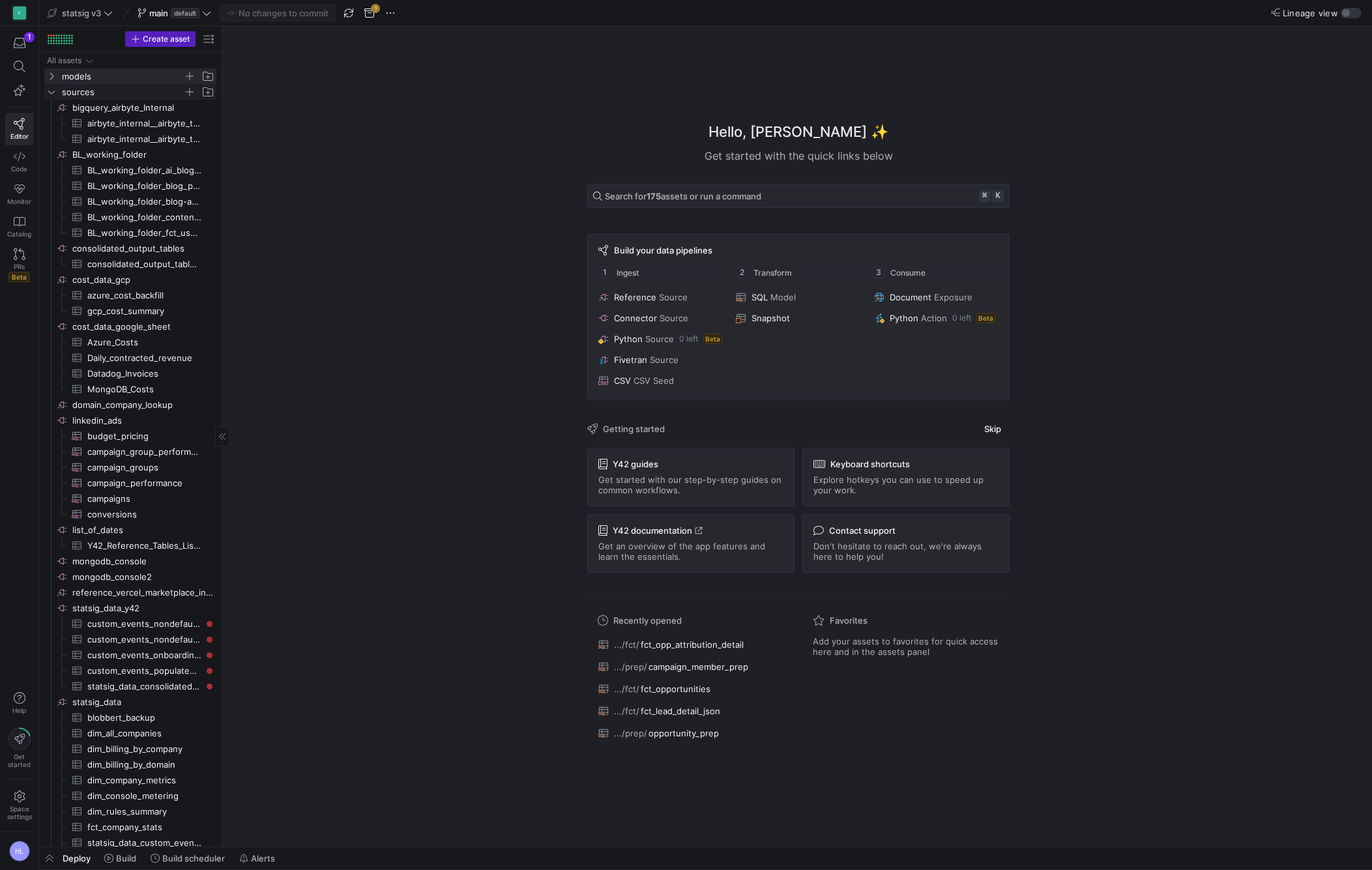
click at [50, 90] on icon "Press SPACE to select this row." at bounding box center [52, 92] width 9 height 8
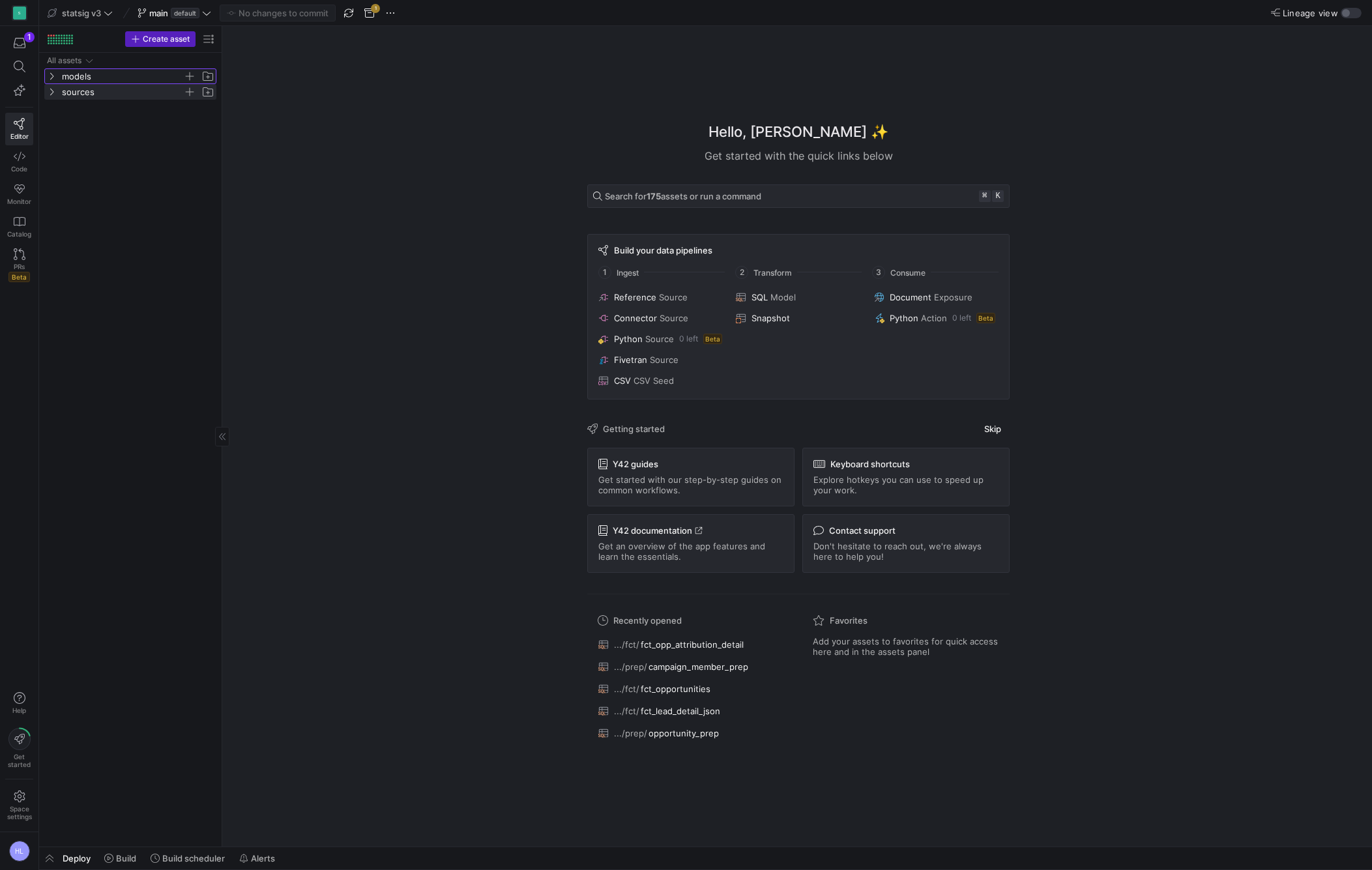
click at [50, 77] on icon "Press SPACE to select this row." at bounding box center [52, 76] width 9 height 8
click at [58, 108] on icon "Press SPACE to select this row." at bounding box center [62, 107] width 9 height 8
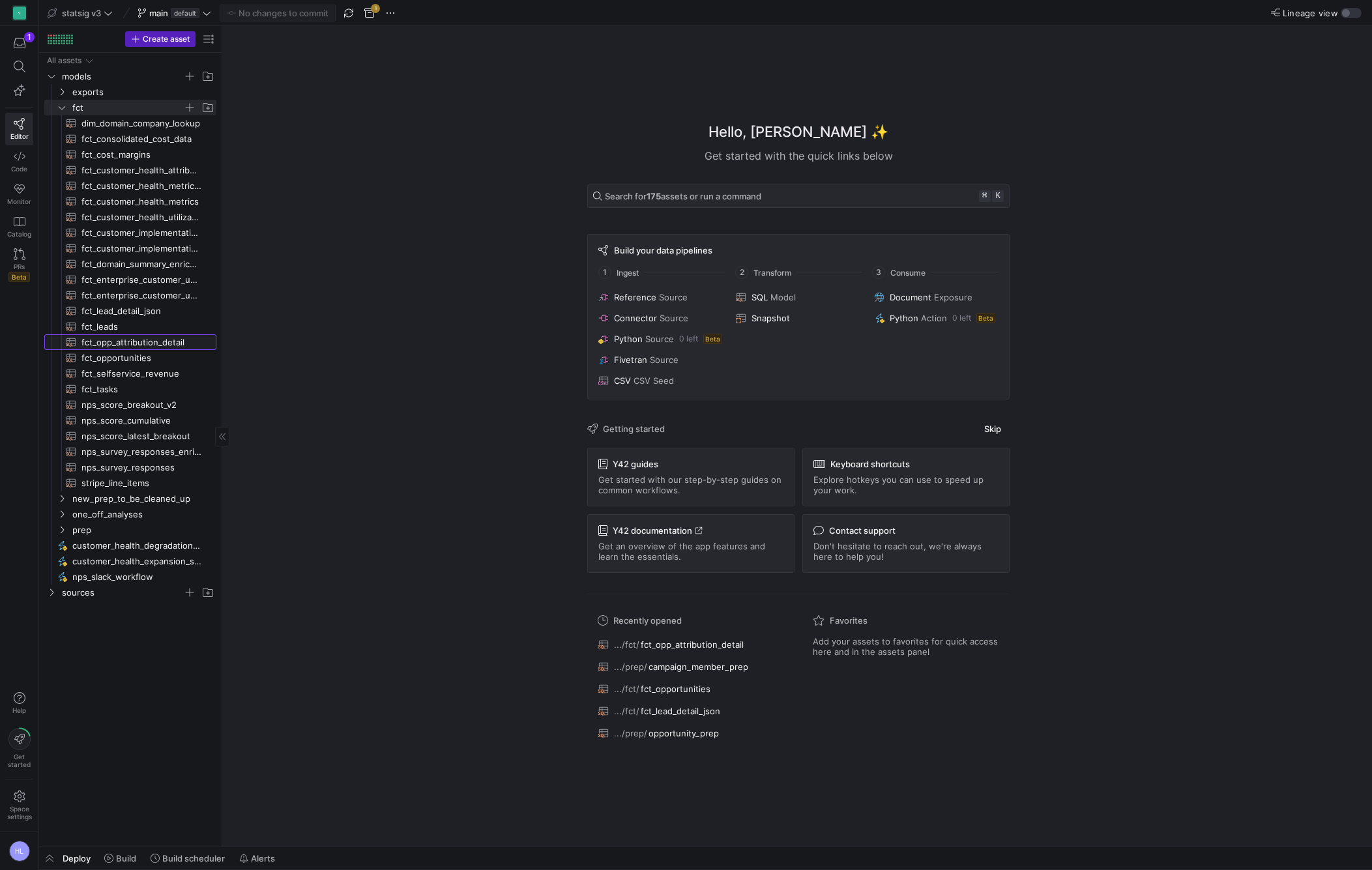
click at [95, 340] on span "fct_opp_attribution_detail​​​​​​​​​​" at bounding box center [141, 342] width 120 height 15
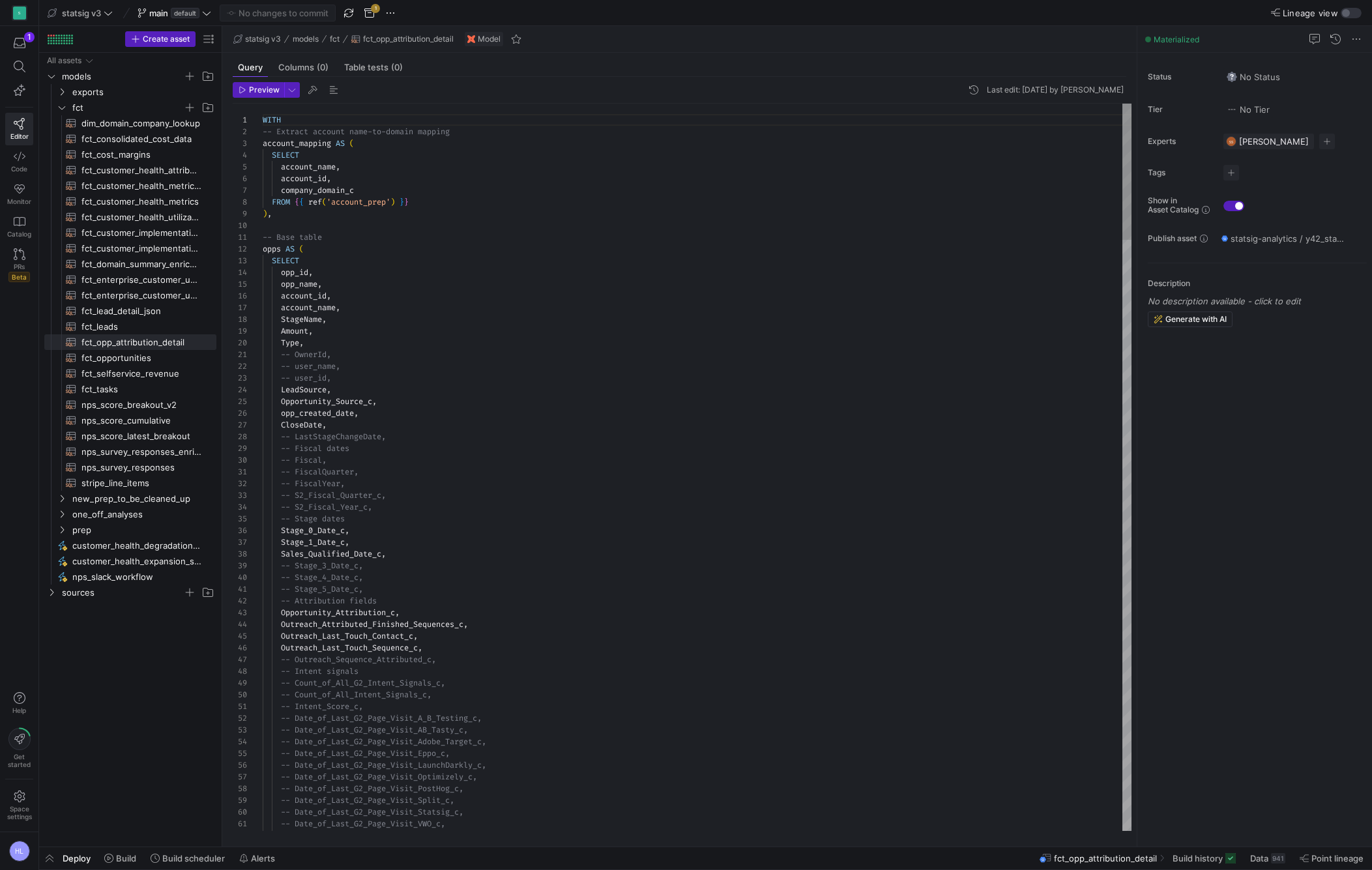
click at [381, 535] on div "Stage_0_Date_c ," at bounding box center [697, 530] width 869 height 12
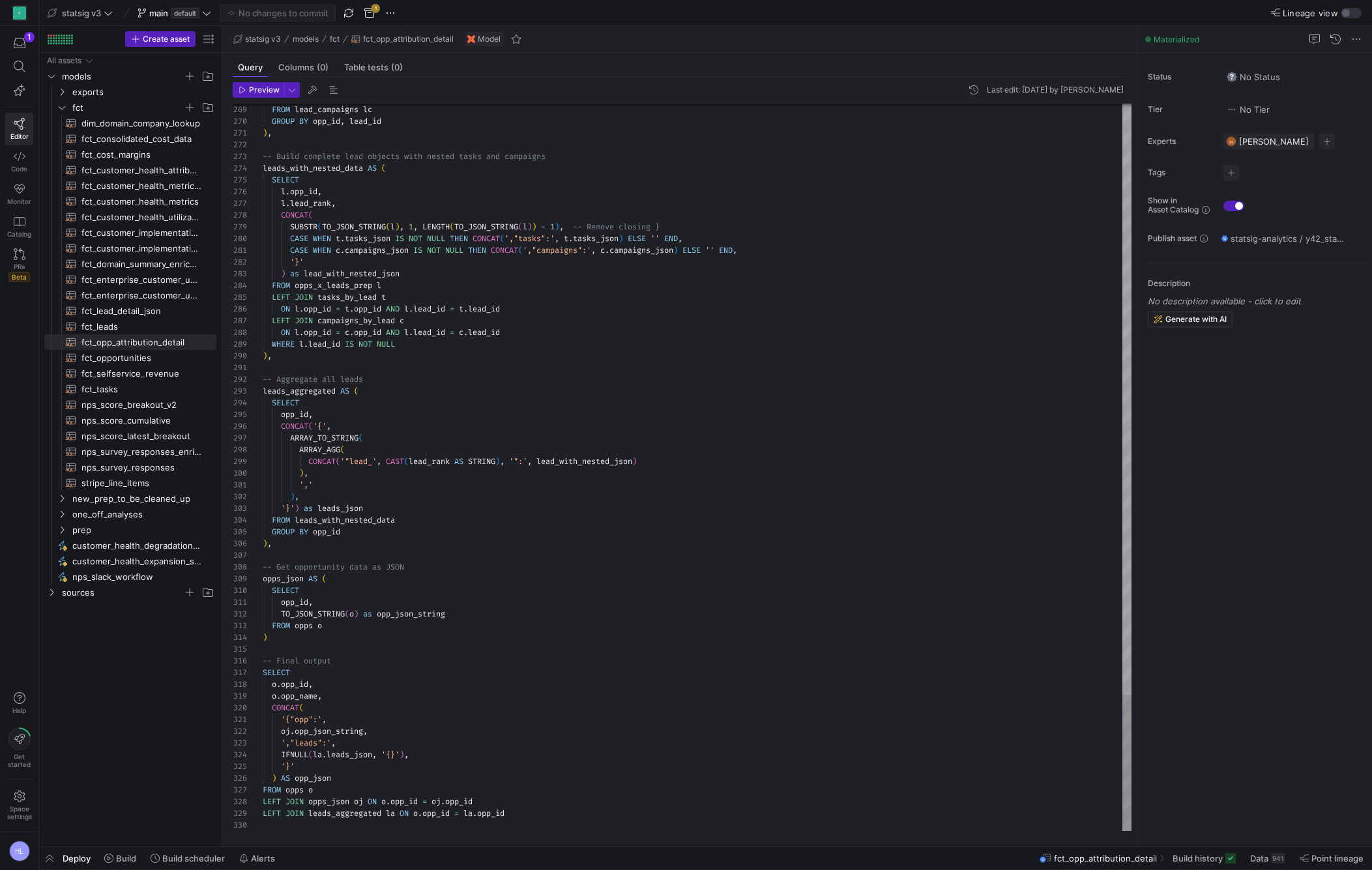
click at [294, 639] on div ")" at bounding box center [697, 637] width 869 height 12
click at [354, 657] on div "[PERSON_NAME] AS ( )" at bounding box center [697, 660] width 869 height 12
click at [290, 674] on div at bounding box center [697, 672] width 869 height 12
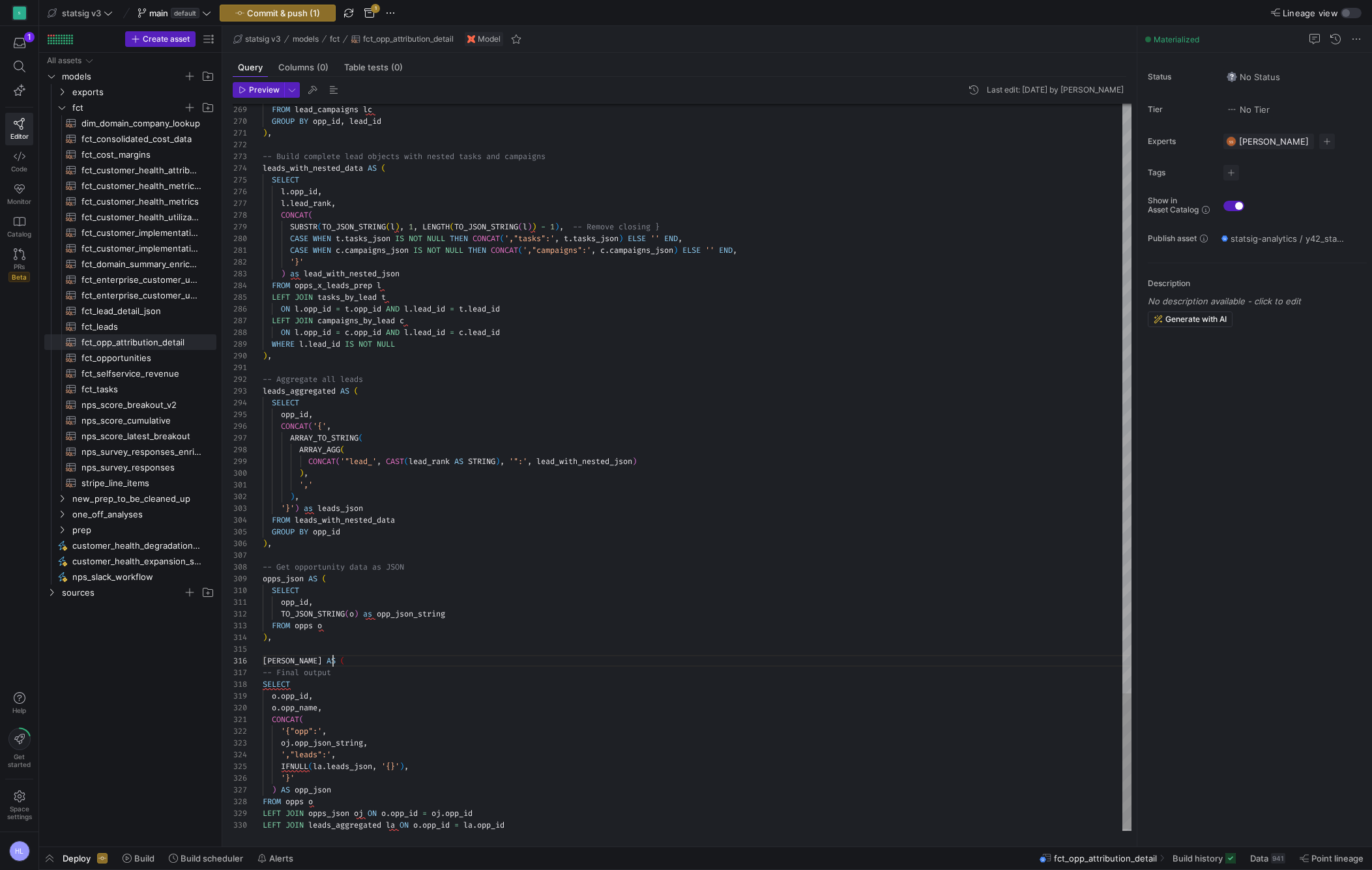
scroll to position [59, 70]
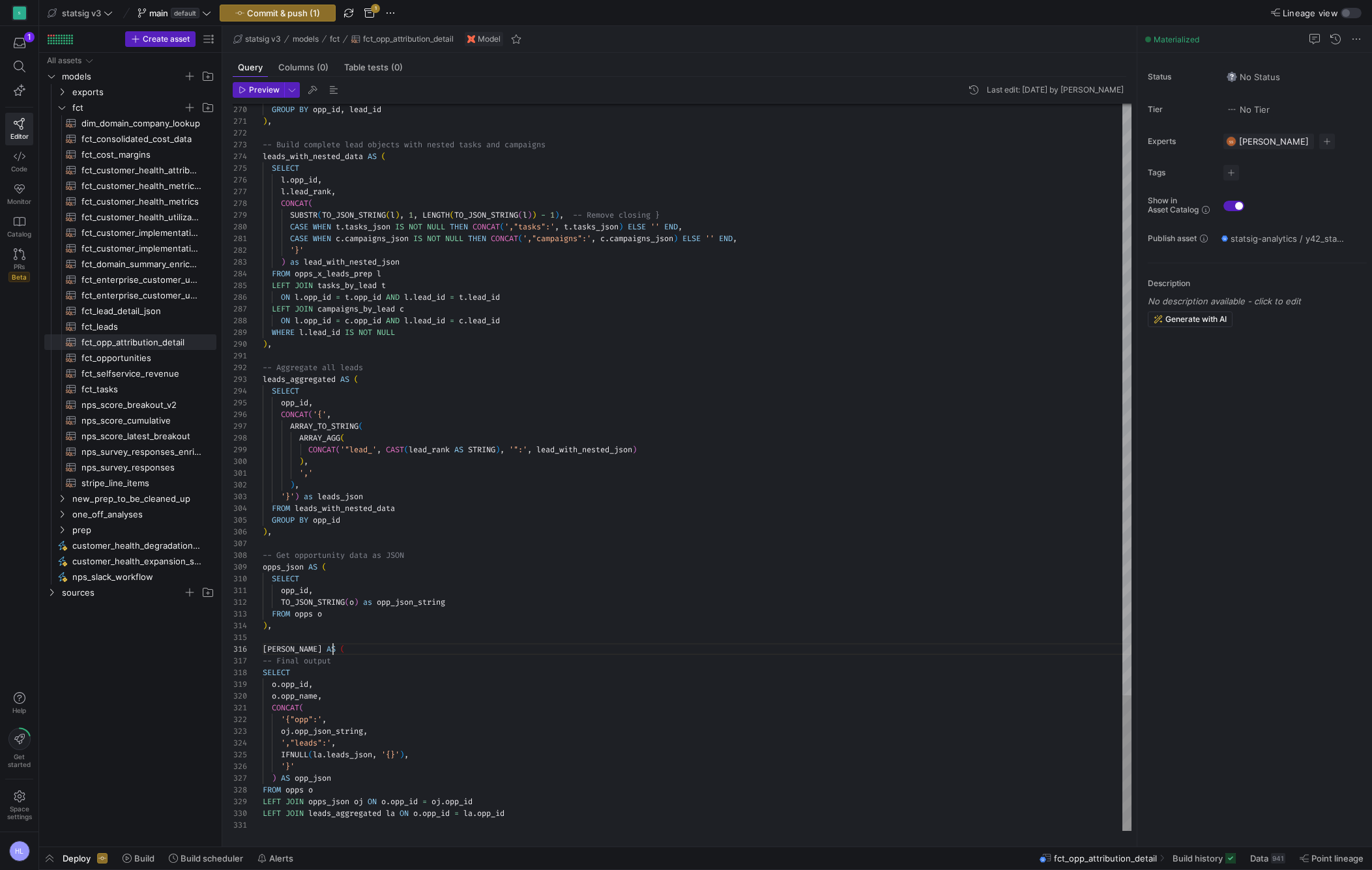
type textarea "CONCAT( '{"opp":', oj.opp_json_string, ',"leads":', IFNULL(la.leads_json, '{}')…"
click at [524, 815] on div "LEFT JOIN leads_aggregated la ON o . opp_id = la . opp_id" at bounding box center [697, 813] width 869 height 12
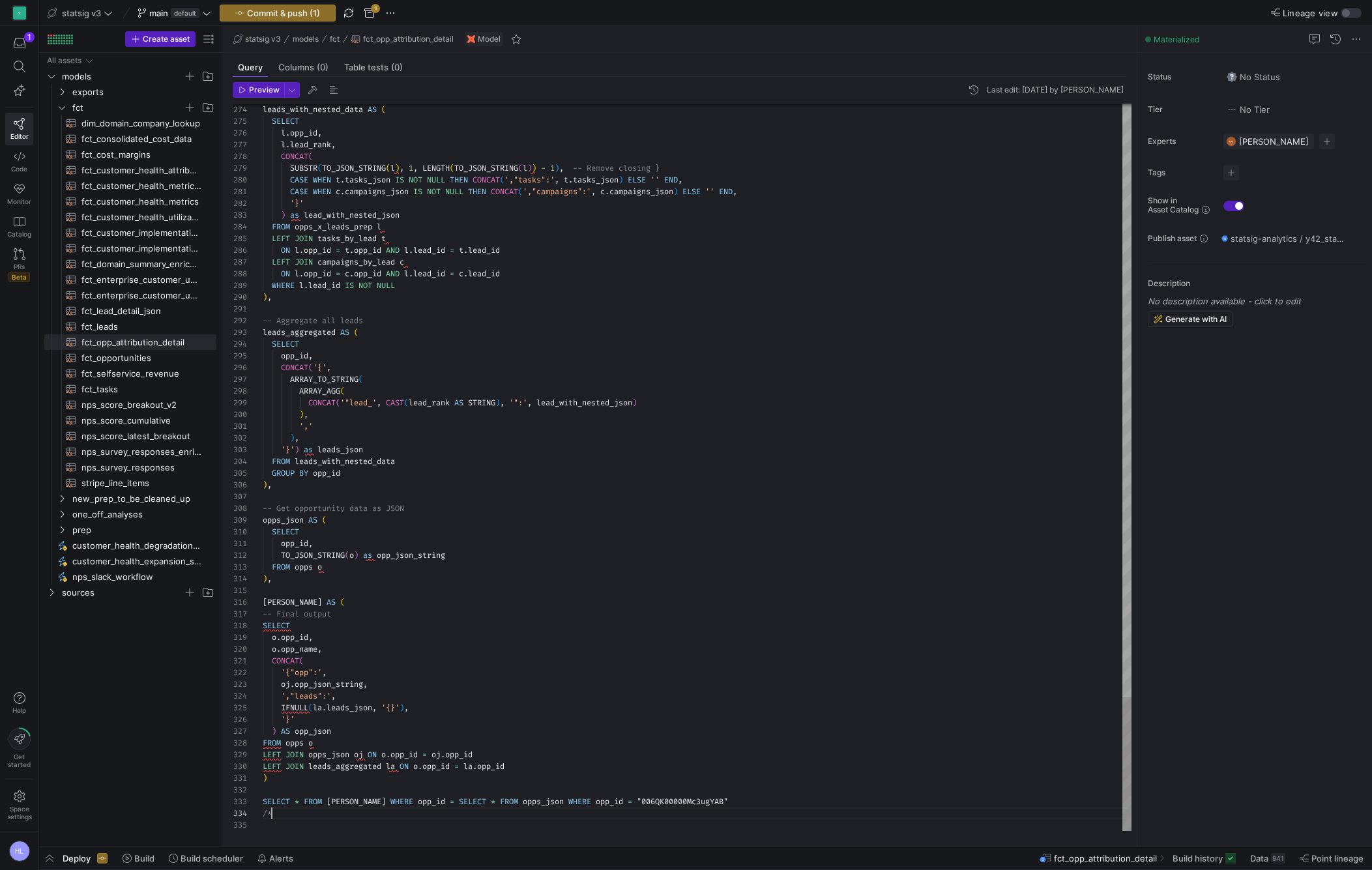
scroll to position [35, 9]
click at [529, 793] on div at bounding box center [697, 789] width 869 height 12
drag, startPoint x: 450, startPoint y: 801, endPoint x: 634, endPoint y: 803, distance: 184.0
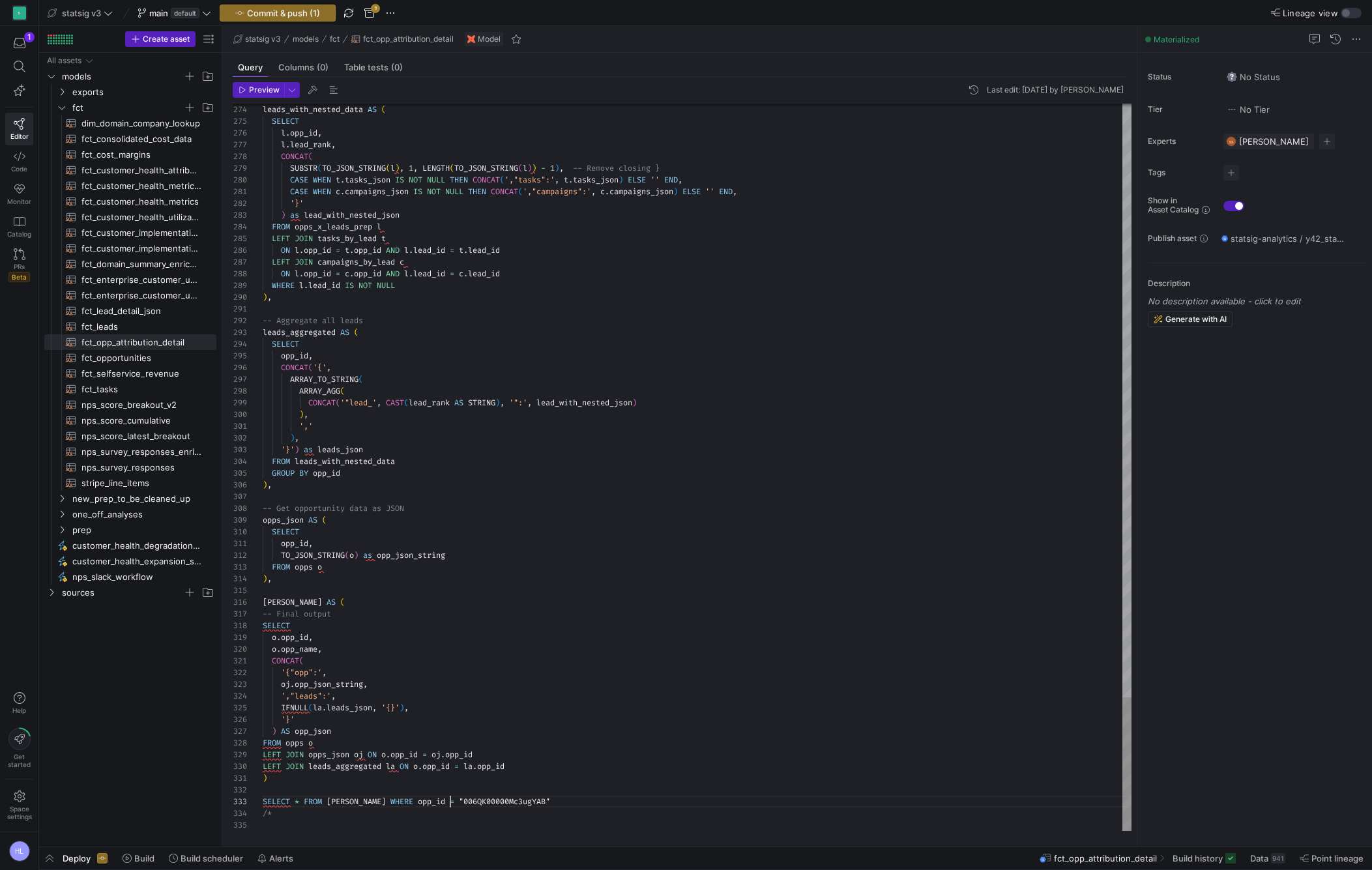
scroll to position [23, 188]
click at [275, 817] on div "/*" at bounding box center [697, 813] width 869 height 12
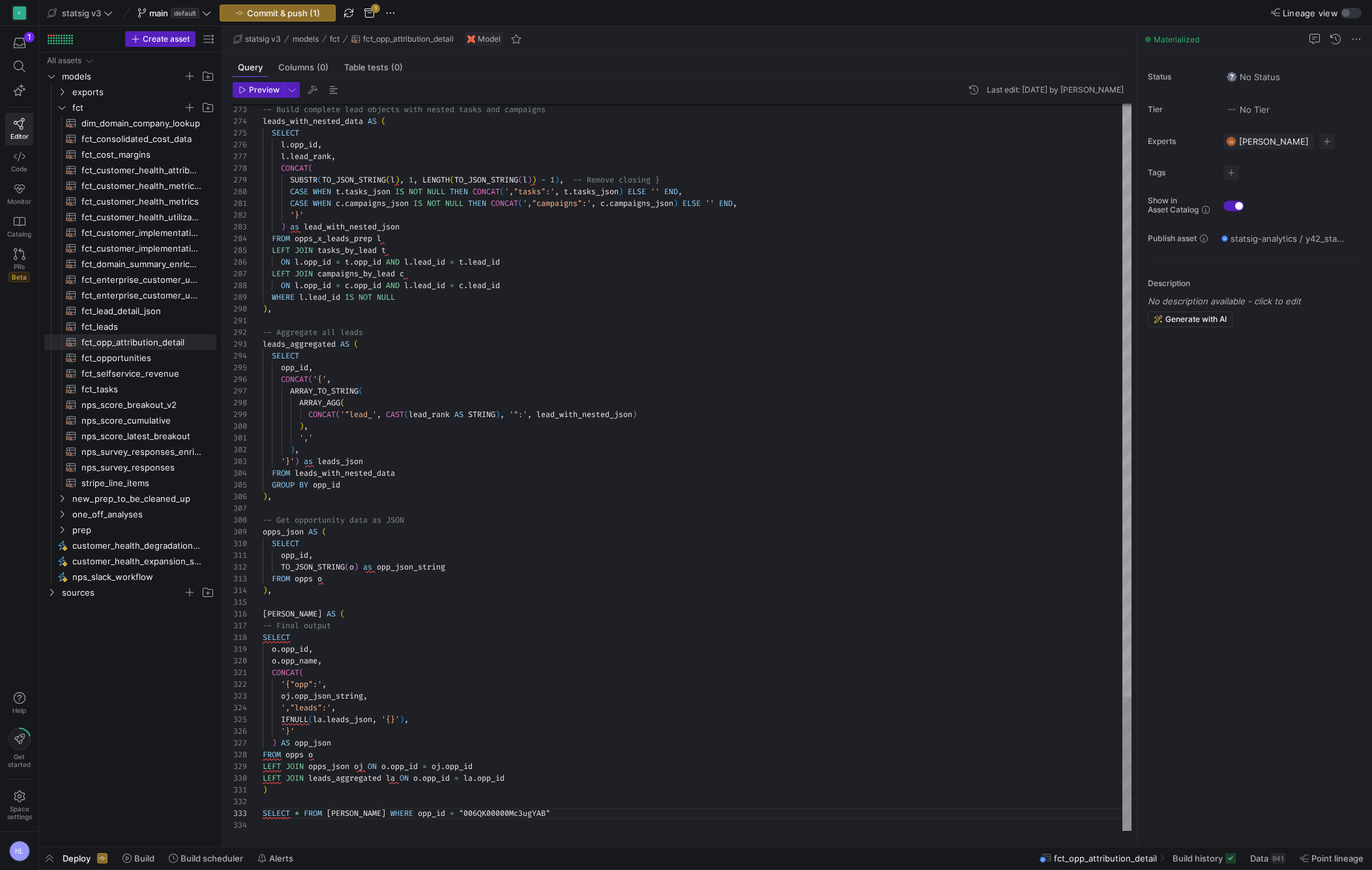
scroll to position [82, 33]
click at [294, 752] on span "opps" at bounding box center [294, 754] width 18 height 10
click at [305, 800] on div at bounding box center [697, 801] width 869 height 12
click at [263, 92] on span "Preview" at bounding box center [264, 90] width 31 height 9
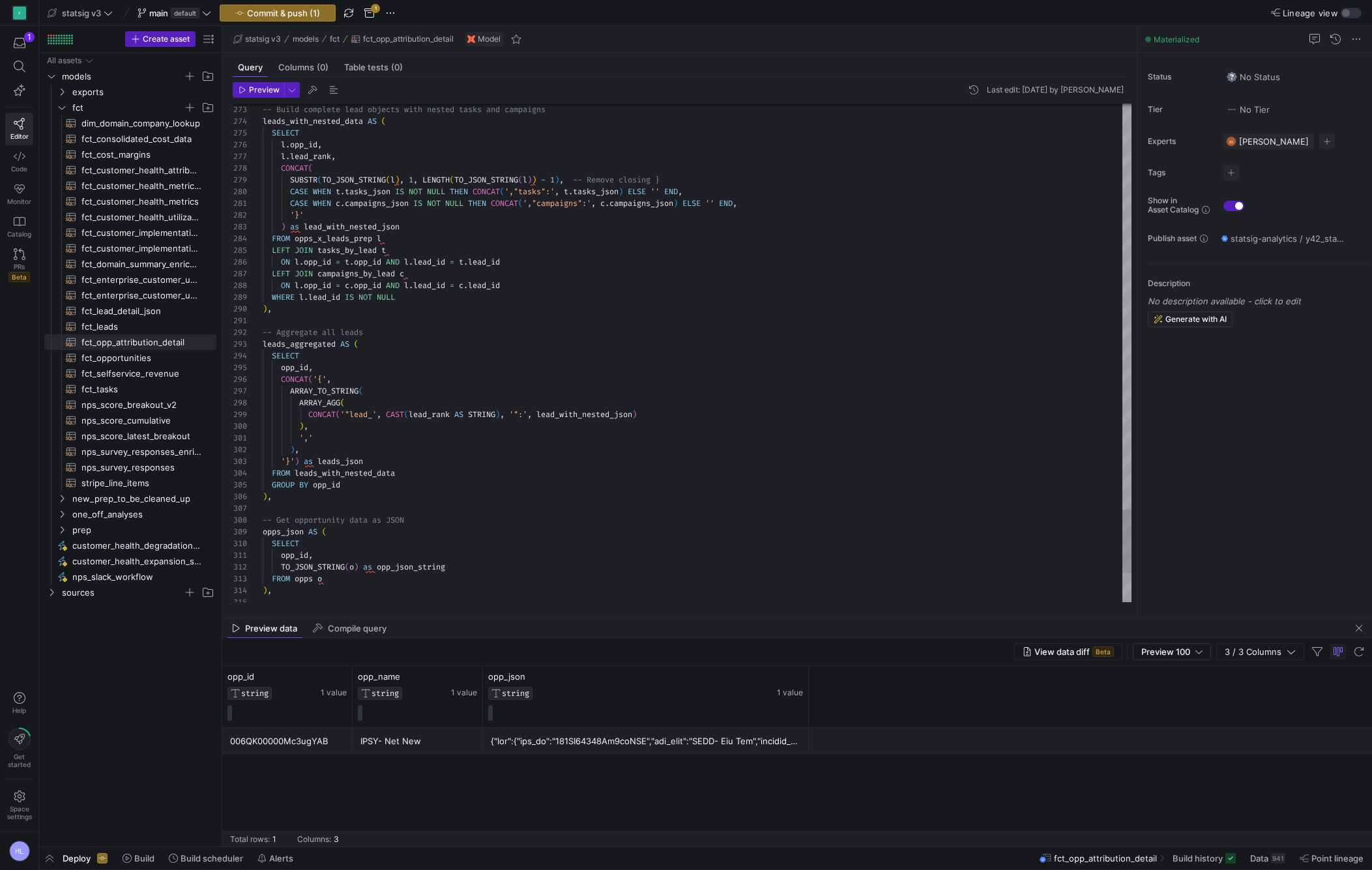
click at [393, 530] on div "opps_json AS (" at bounding box center [697, 531] width 869 height 12
drag, startPoint x: 290, startPoint y: 592, endPoint x: 254, endPoint y: 514, distance: 85.9
click at [254, 514] on div "274 275 276 277 278 279 280 281 282 283 284 285 286 287 288 289 290 291 292 293…" at bounding box center [682, 352] width 899 height 498
click at [330, 496] on div ") ," at bounding box center [697, 496] width 869 height 12
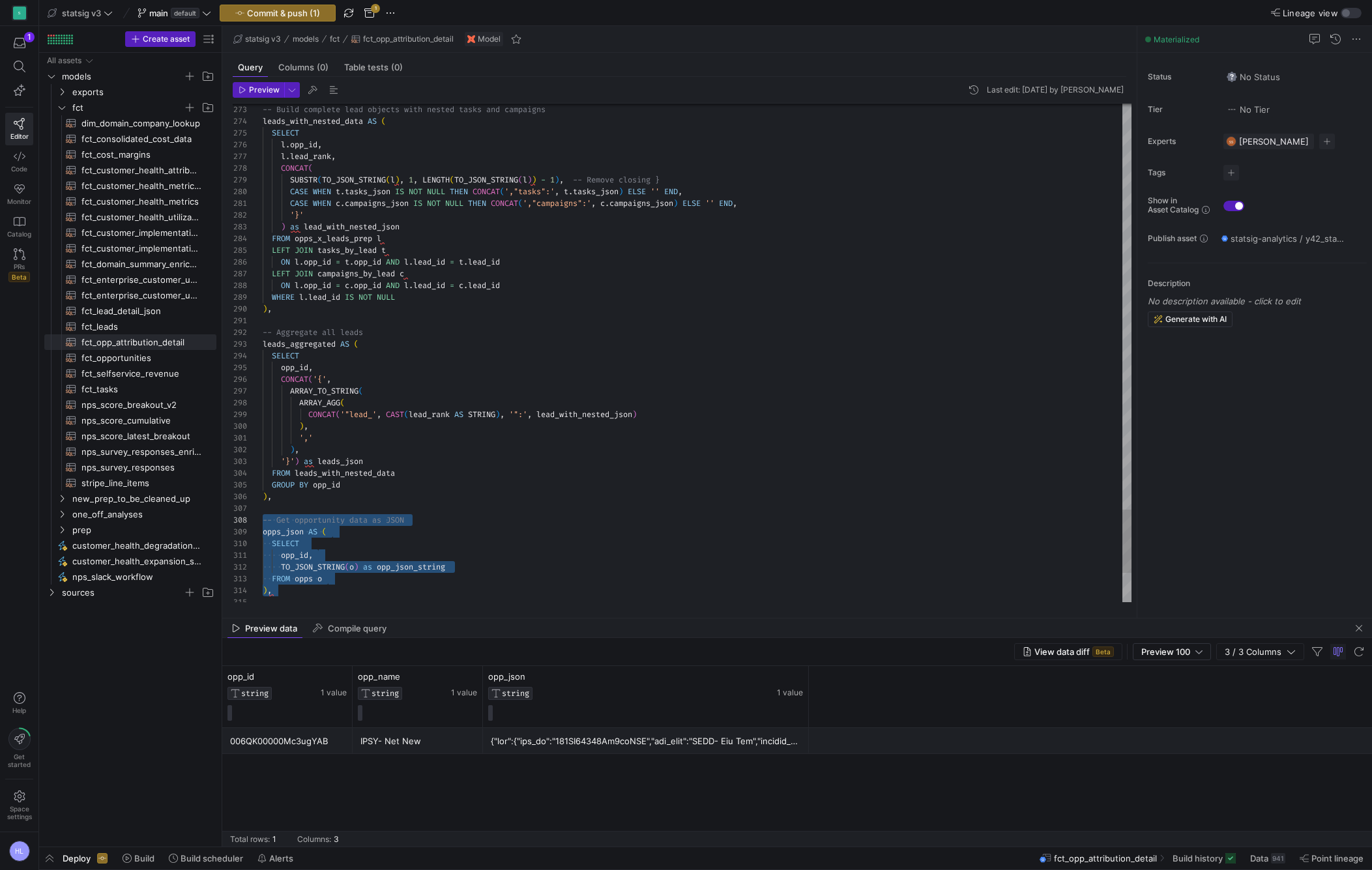
scroll to position [59, 9]
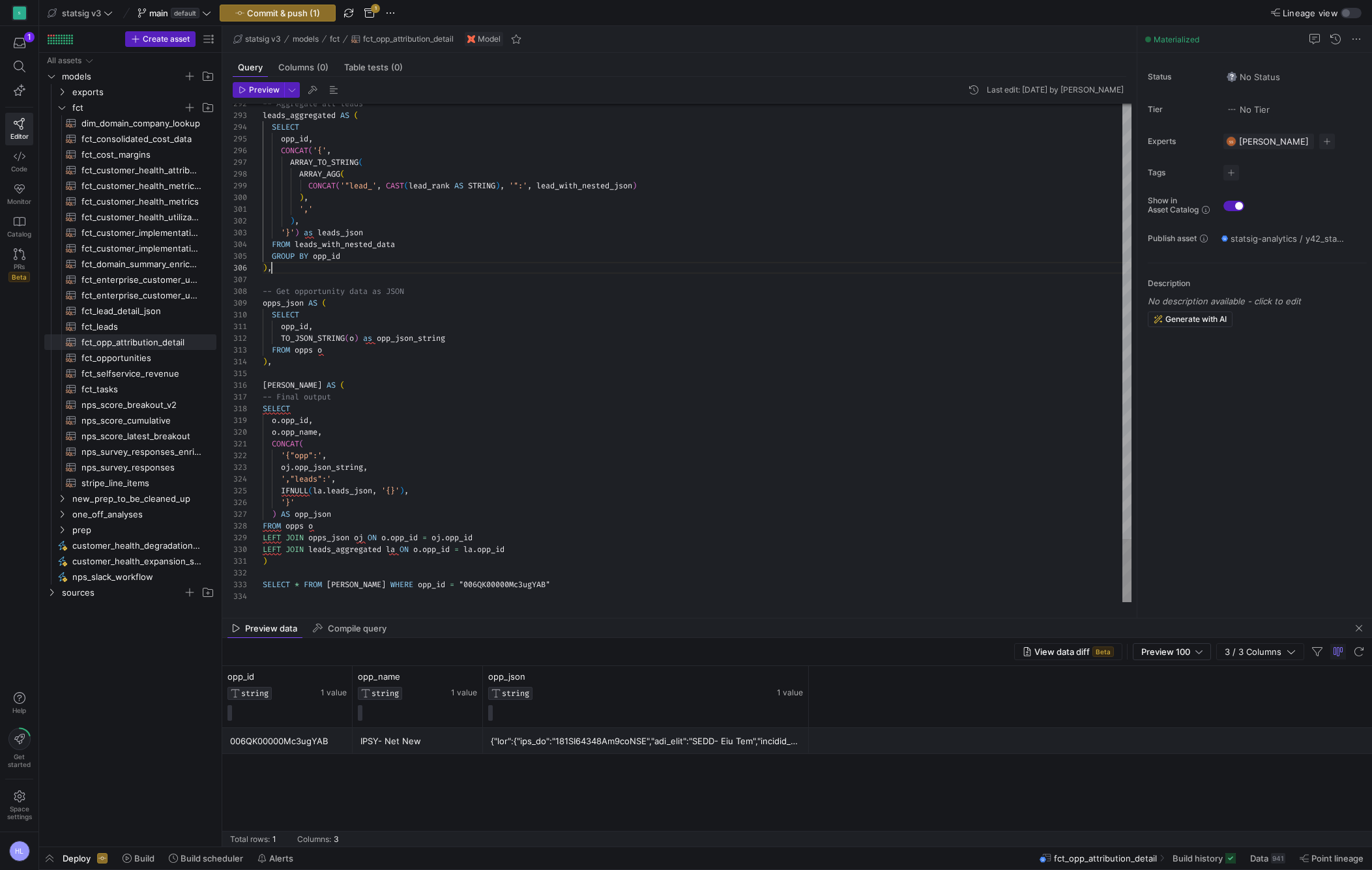
click at [301, 579] on span at bounding box center [301, 584] width 5 height 10
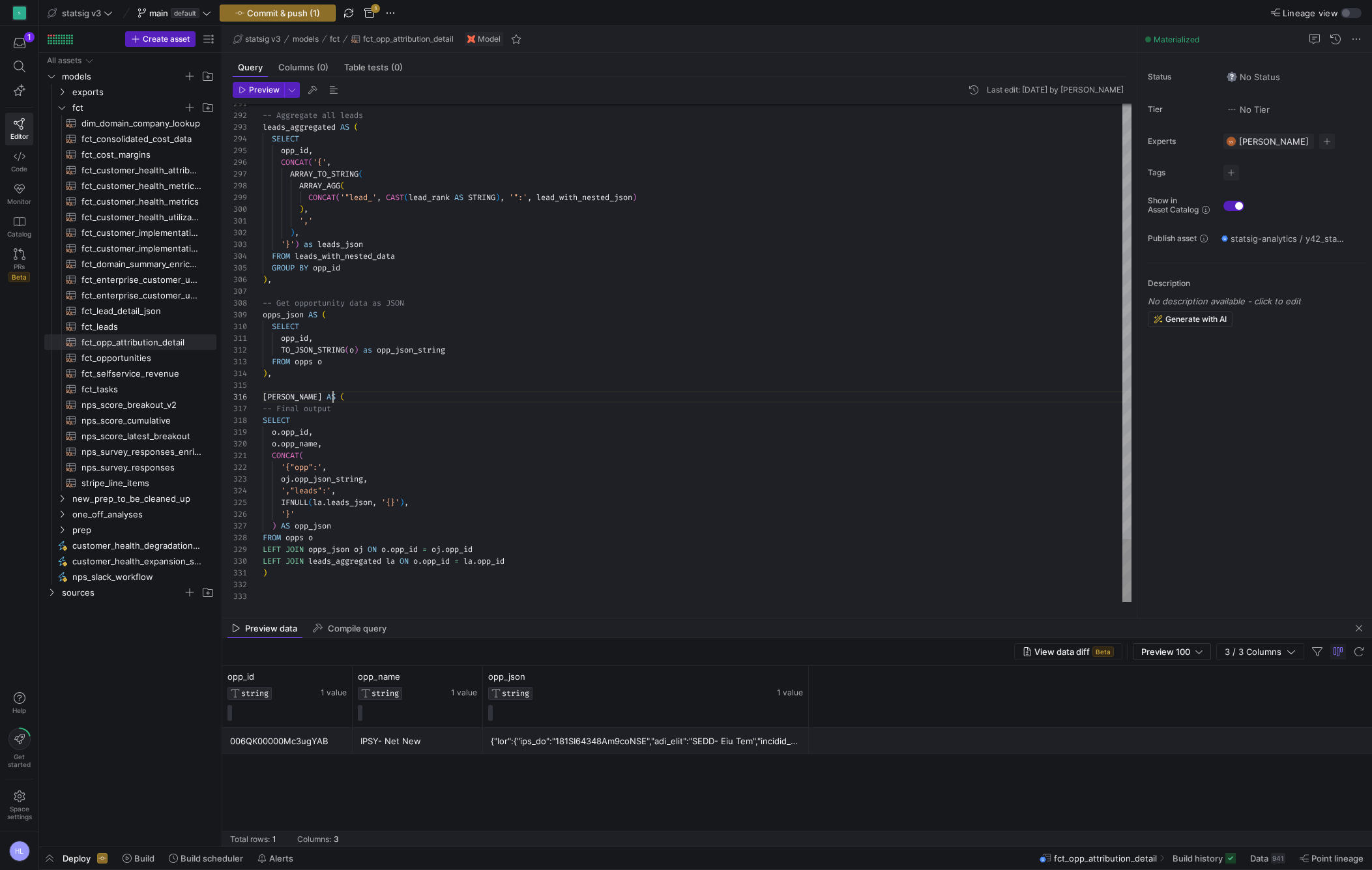
scroll to position [59, 0]
drag, startPoint x: 340, startPoint y: 397, endPoint x: 225, endPoint y: 395, distance: 115.0
click at [225, 395] on div "Preview Last edit: [DATE] by [PERSON_NAME] 292 293 294 295 296 297 298 299 300 …" at bounding box center [679, 342] width 915 height 530
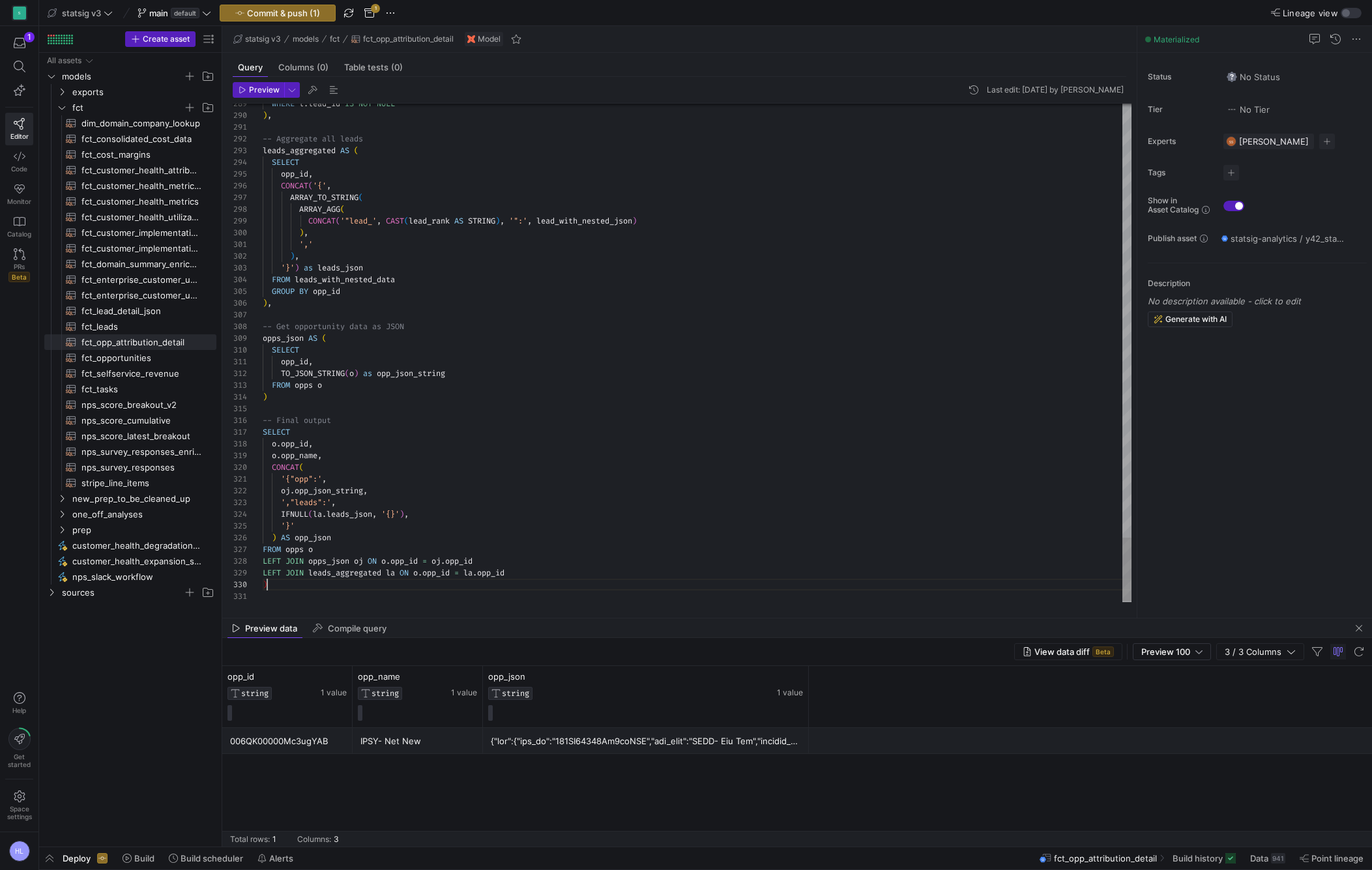
scroll to position [106, 5]
click at [279, 588] on div ")" at bounding box center [697, 584] width 869 height 12
click at [340, 329] on span "-- Get opportunity data as JSON" at bounding box center [333, 326] width 142 height 10
type textarea "'{"opp":', oj.opp_json_string, ',"leads":', IFNULL(la.leads_json, '{}'), '}' ) …"
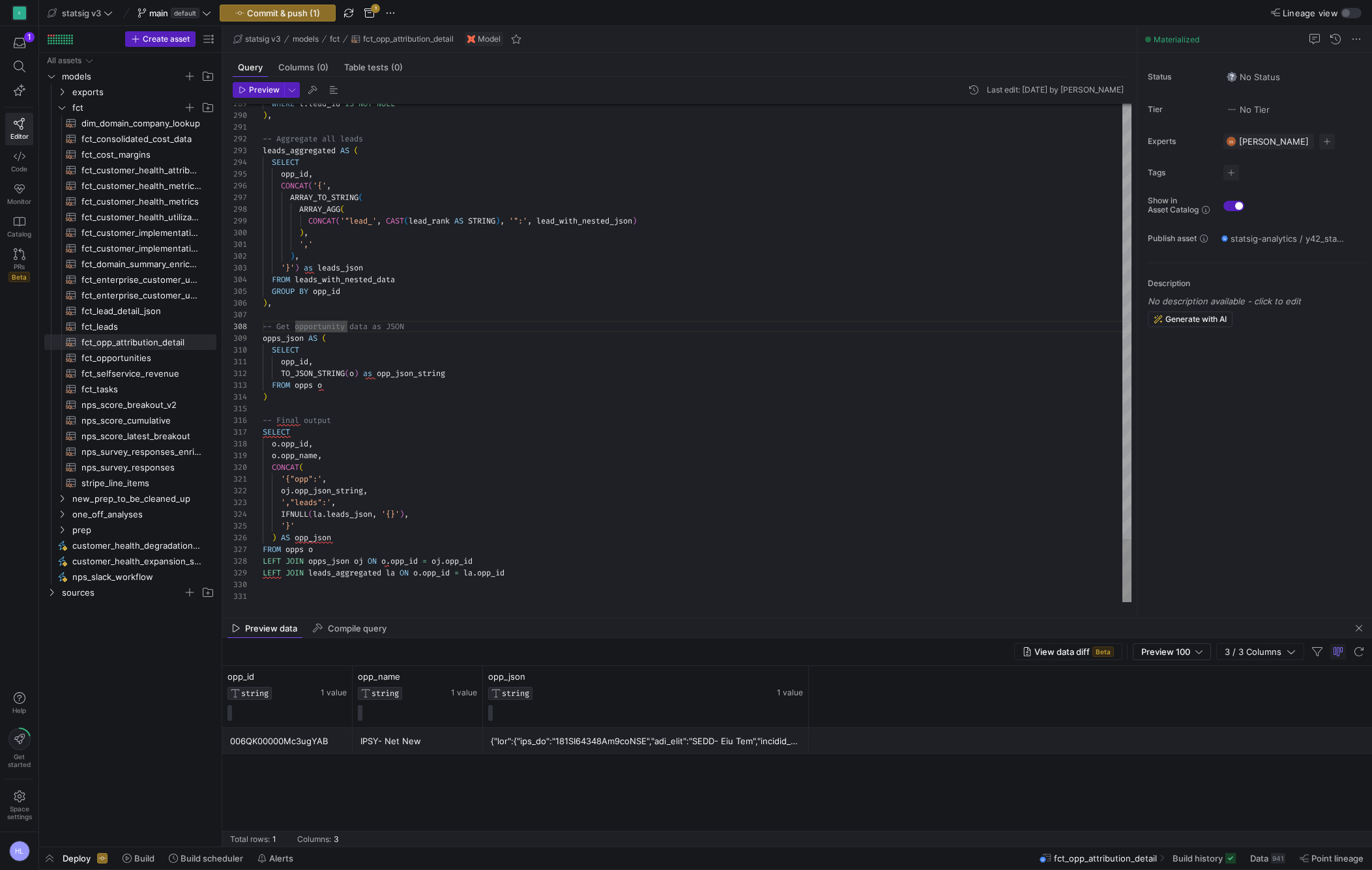
click at [293, 552] on span "opps" at bounding box center [294, 548] width 18 height 10
click at [277, 591] on div at bounding box center [697, 596] width 869 height 12
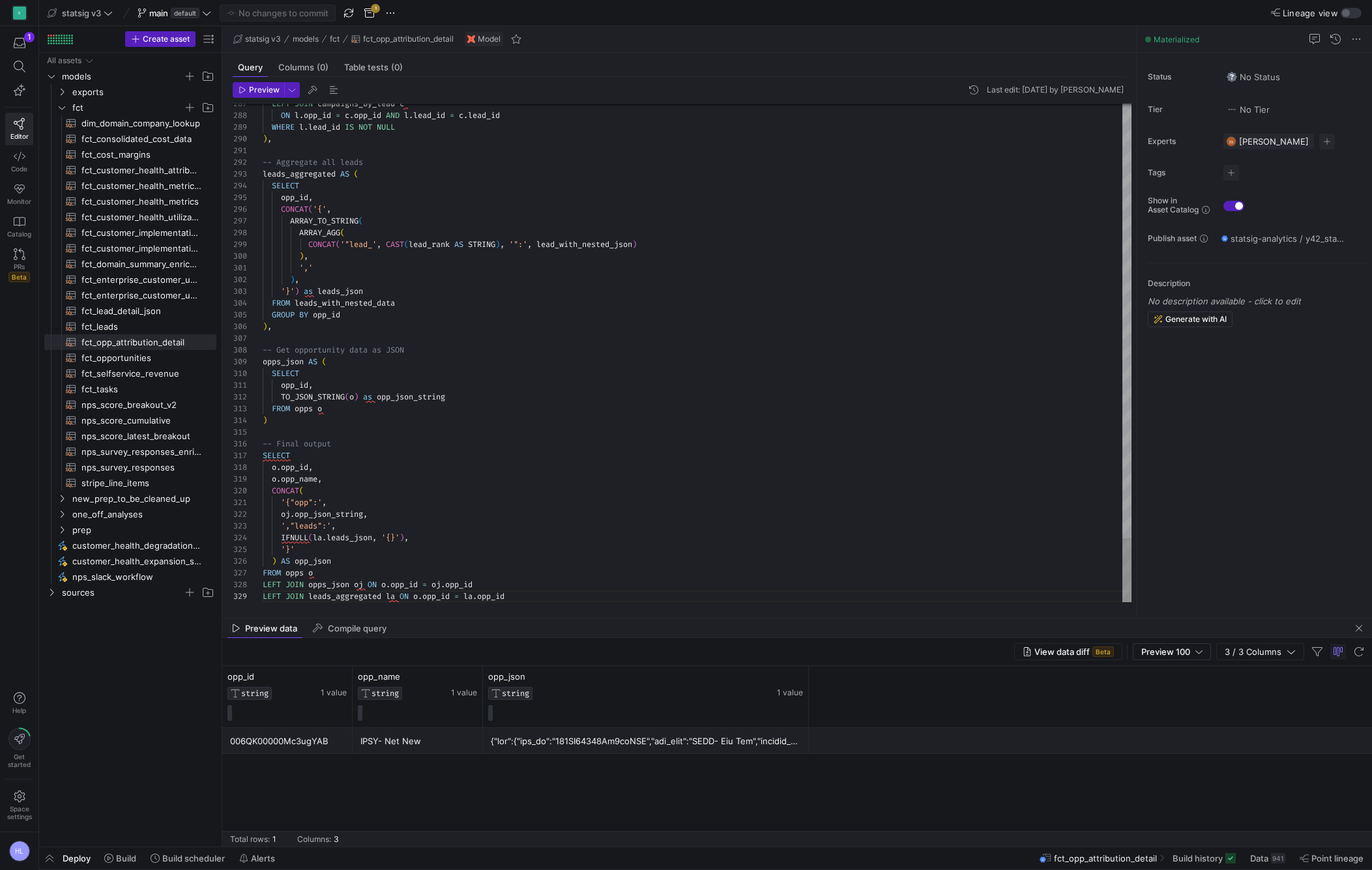
type textarea "opp_id, TO_JSON_STRING(o) as opp_json_string FROM opps o ) -- Final output SELE…"
click at [349, 394] on span "(" at bounding box center [348, 397] width 5 height 10
click at [20, 193] on icon at bounding box center [19, 189] width 12 height 12
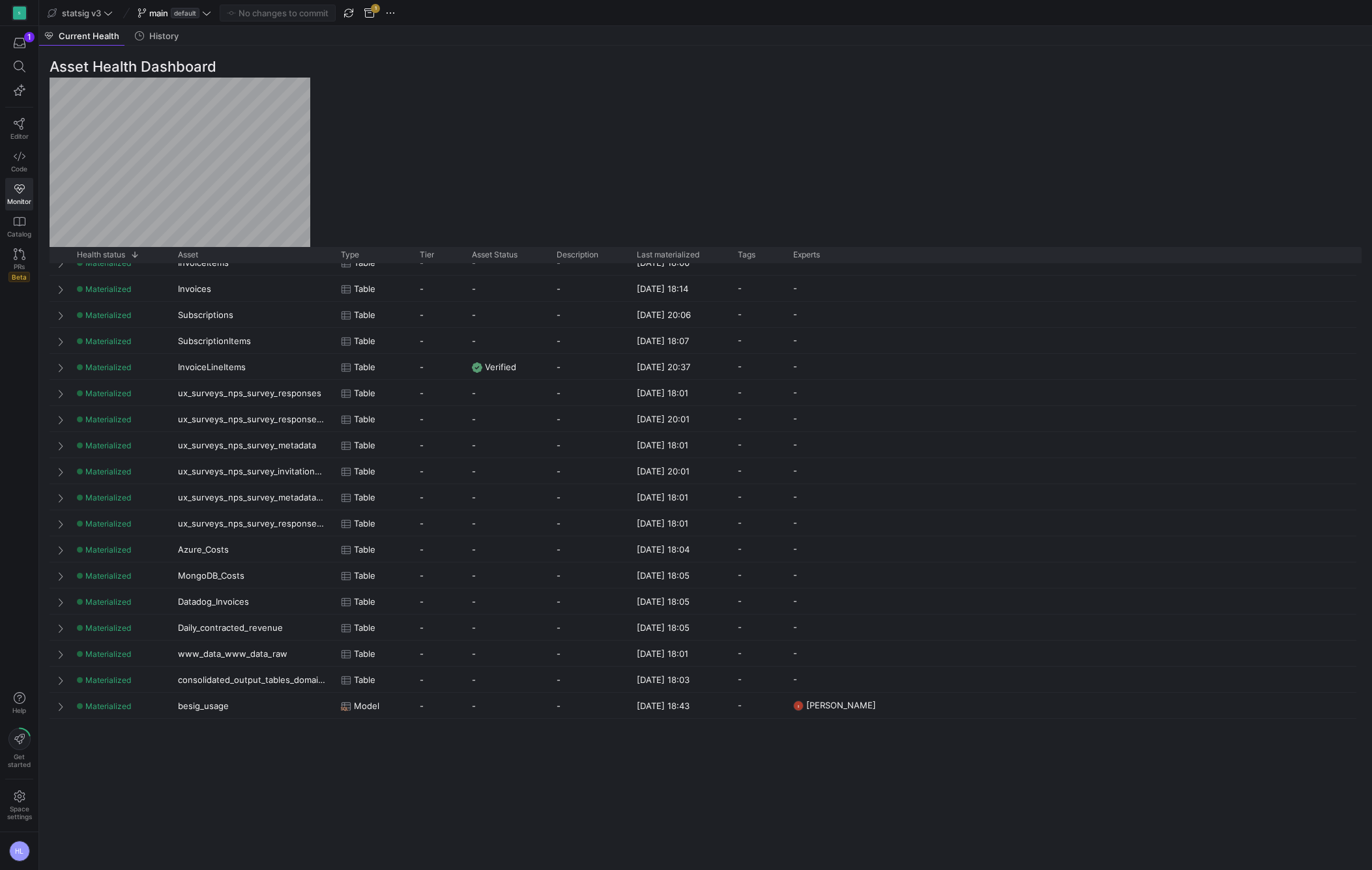
scroll to position [1682, 0]
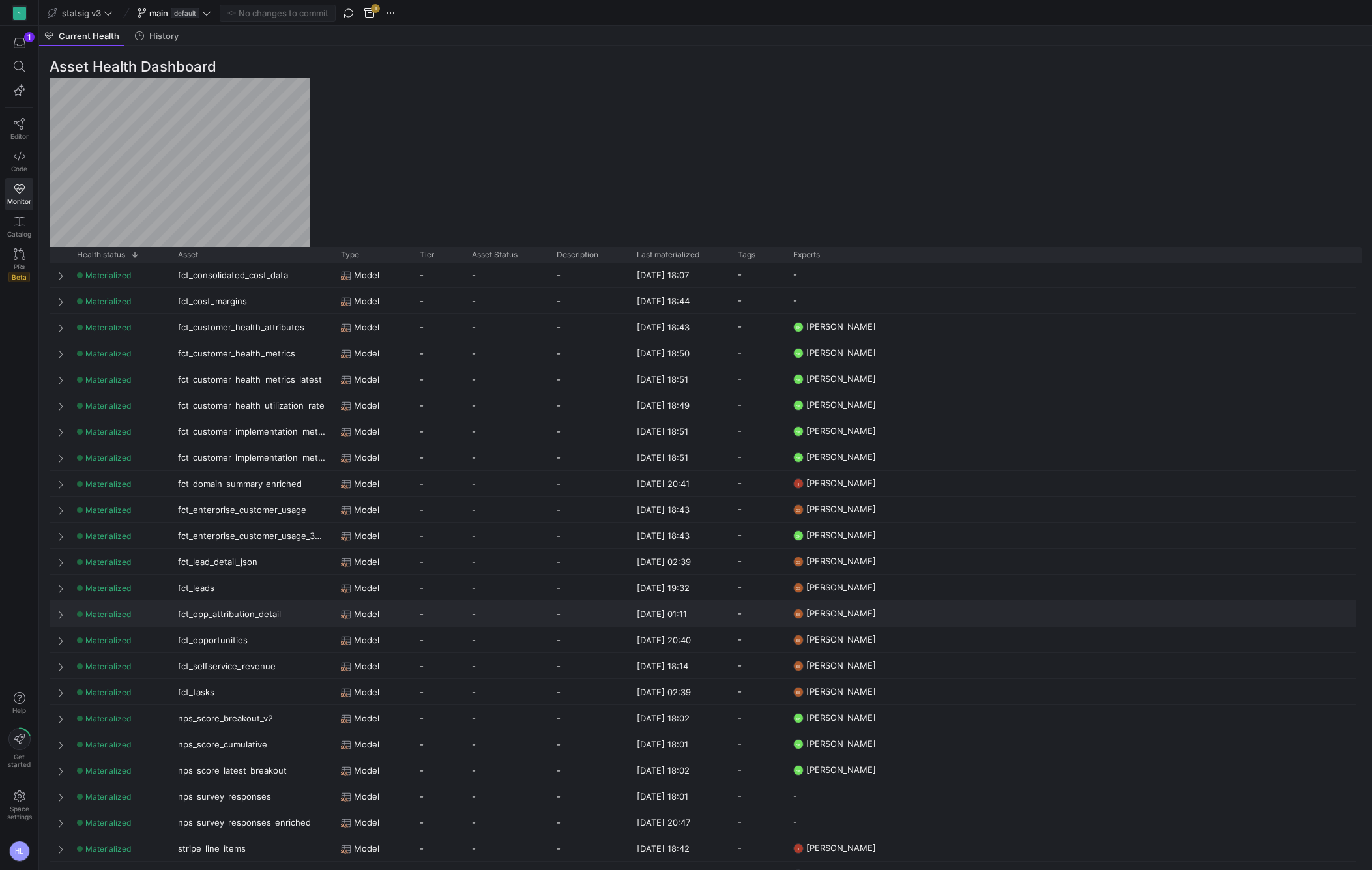
click at [211, 614] on div "fct_opp_attribution_detail" at bounding box center [251, 613] width 163 height 25
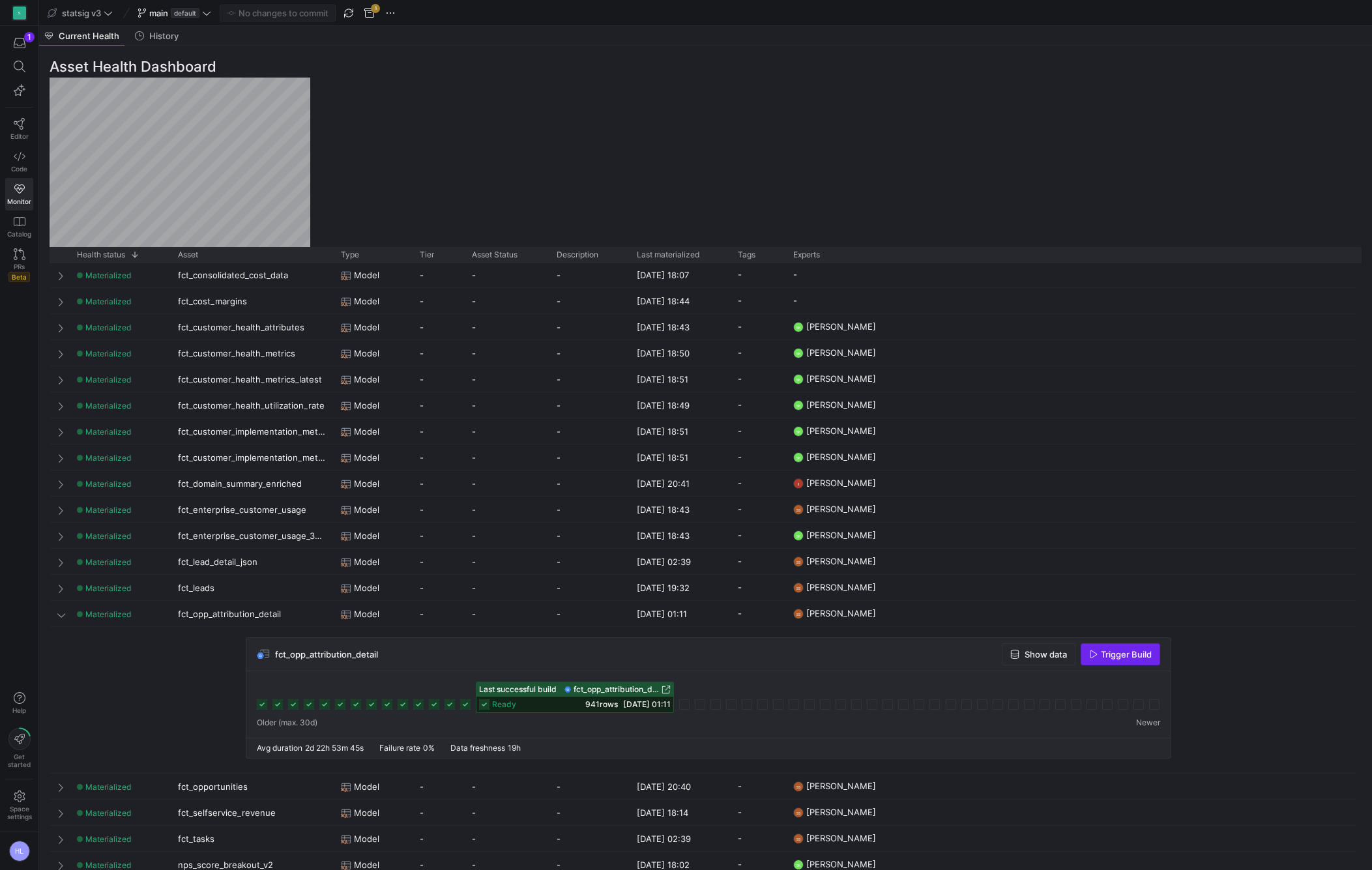
click at [1113, 653] on span "Trigger Build" at bounding box center [1126, 654] width 51 height 10
